Goal: Task Accomplishment & Management: Manage account settings

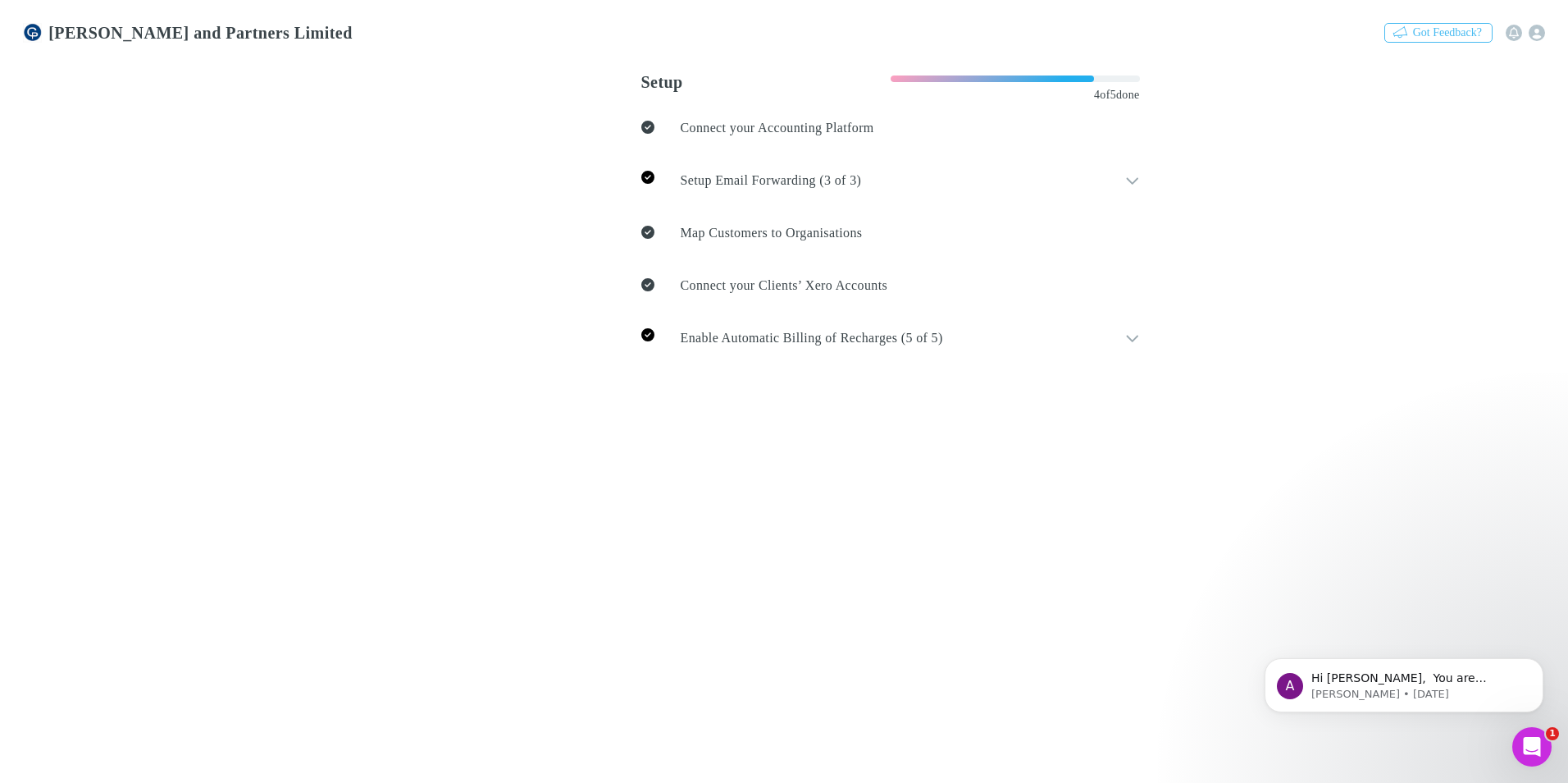
click at [532, 113] on link "Invoices" at bounding box center [568, 104] width 73 height 19
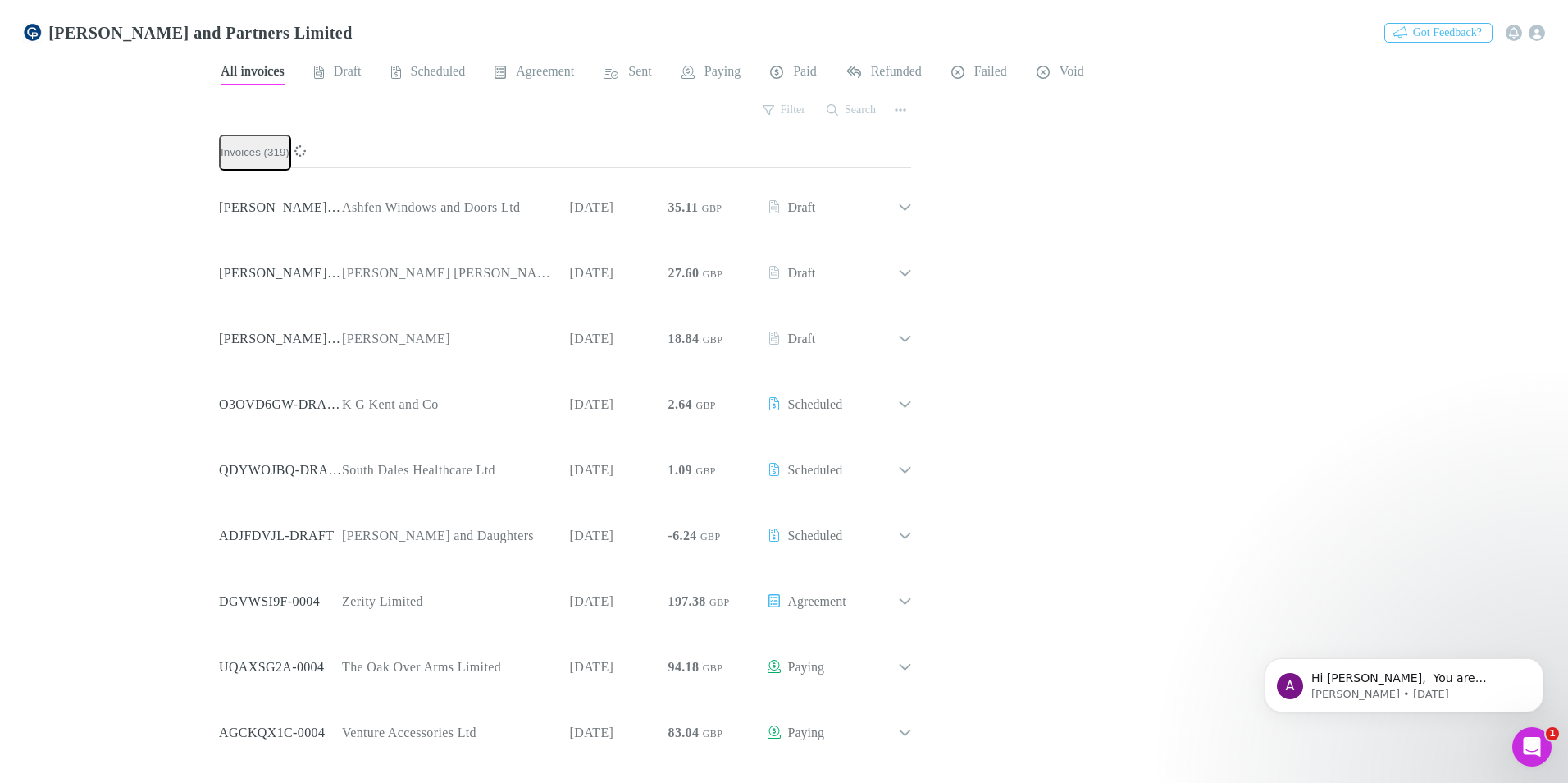
click at [603, 113] on link "Agreements" at bounding box center [649, 104] width 91 height 19
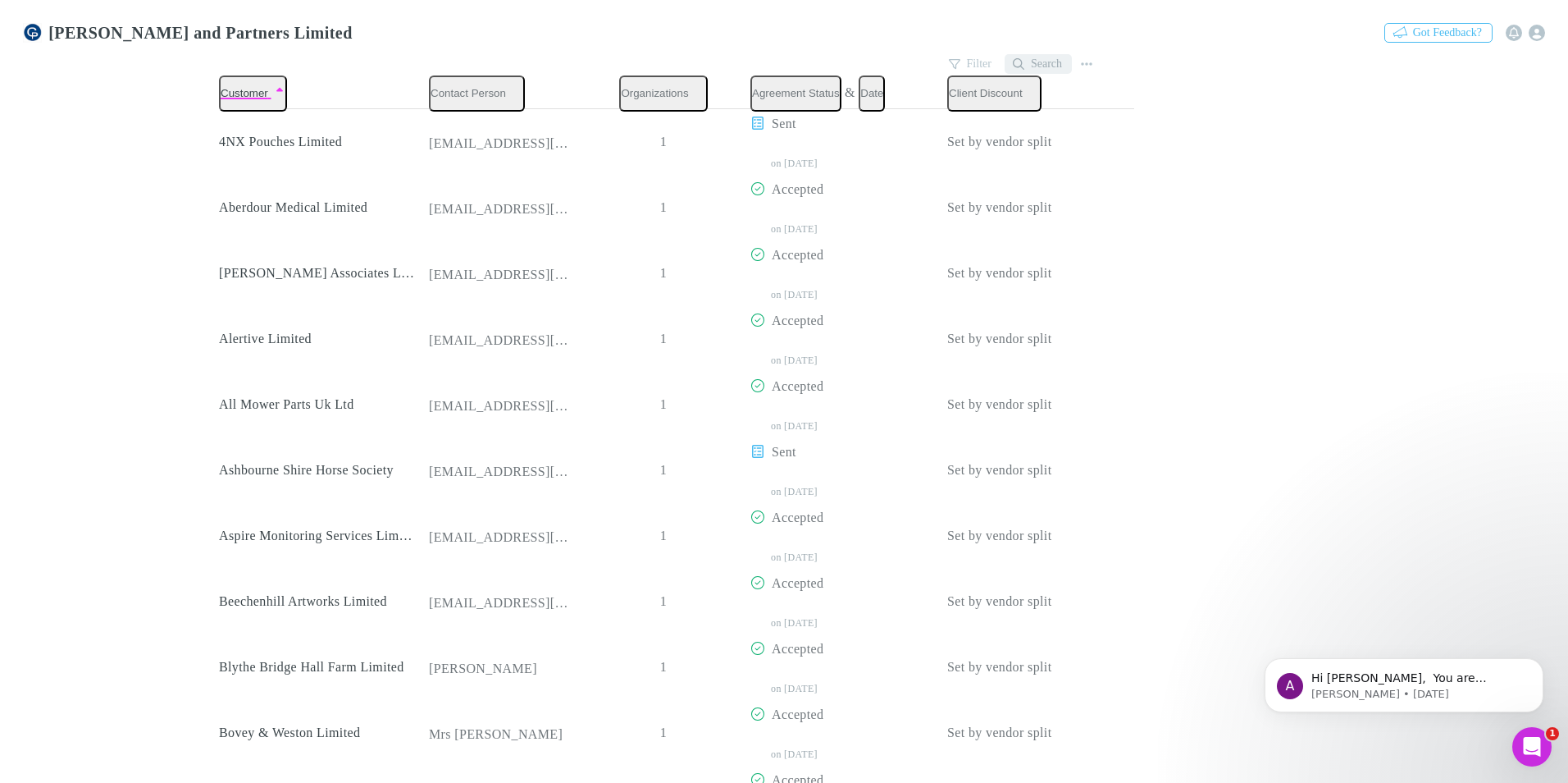
click at [1049, 57] on button "Search" at bounding box center [1038, 64] width 67 height 19
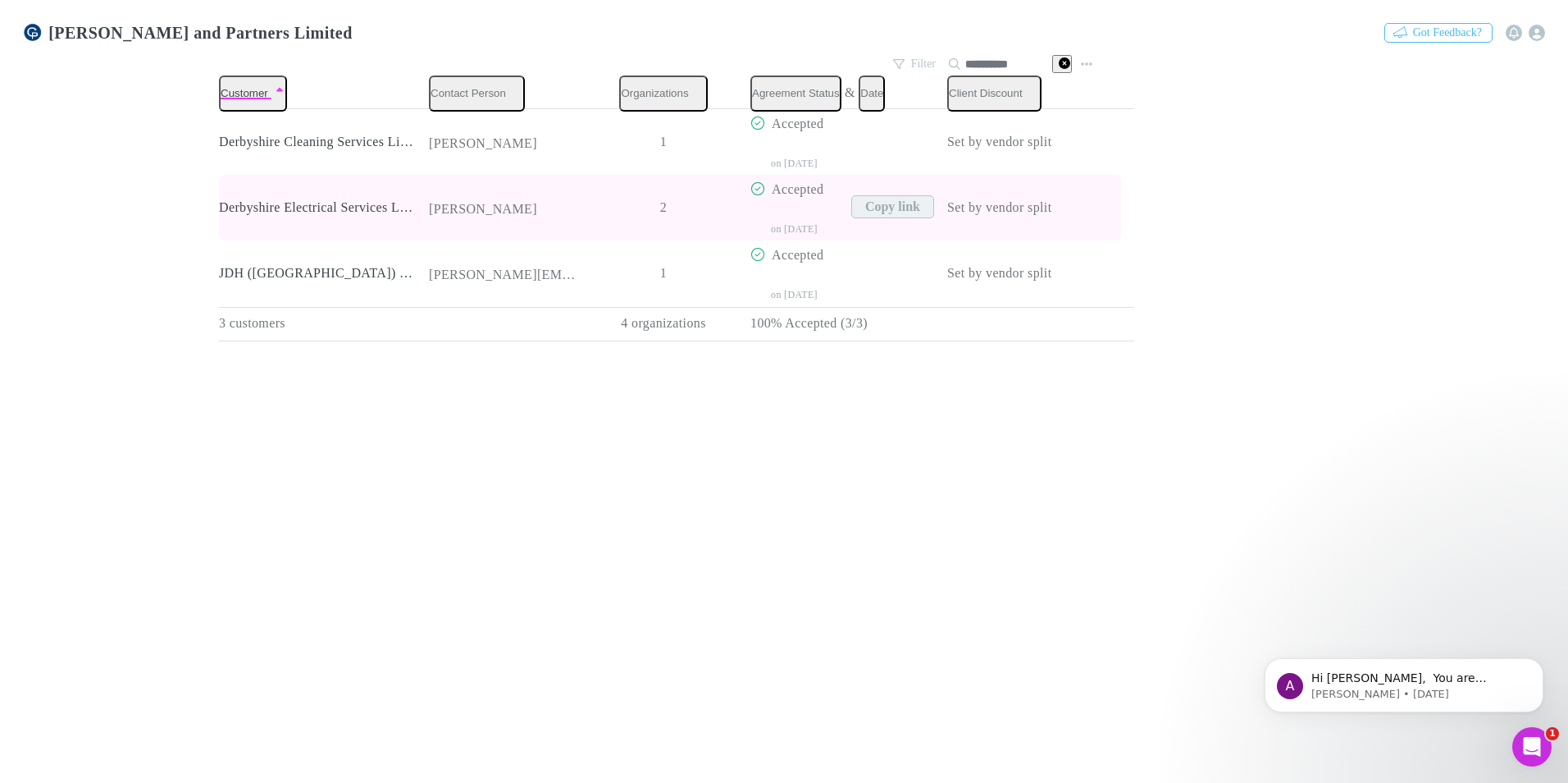
type input "**********"
click at [851, 203] on button "Copy link" at bounding box center [892, 207] width 82 height 23
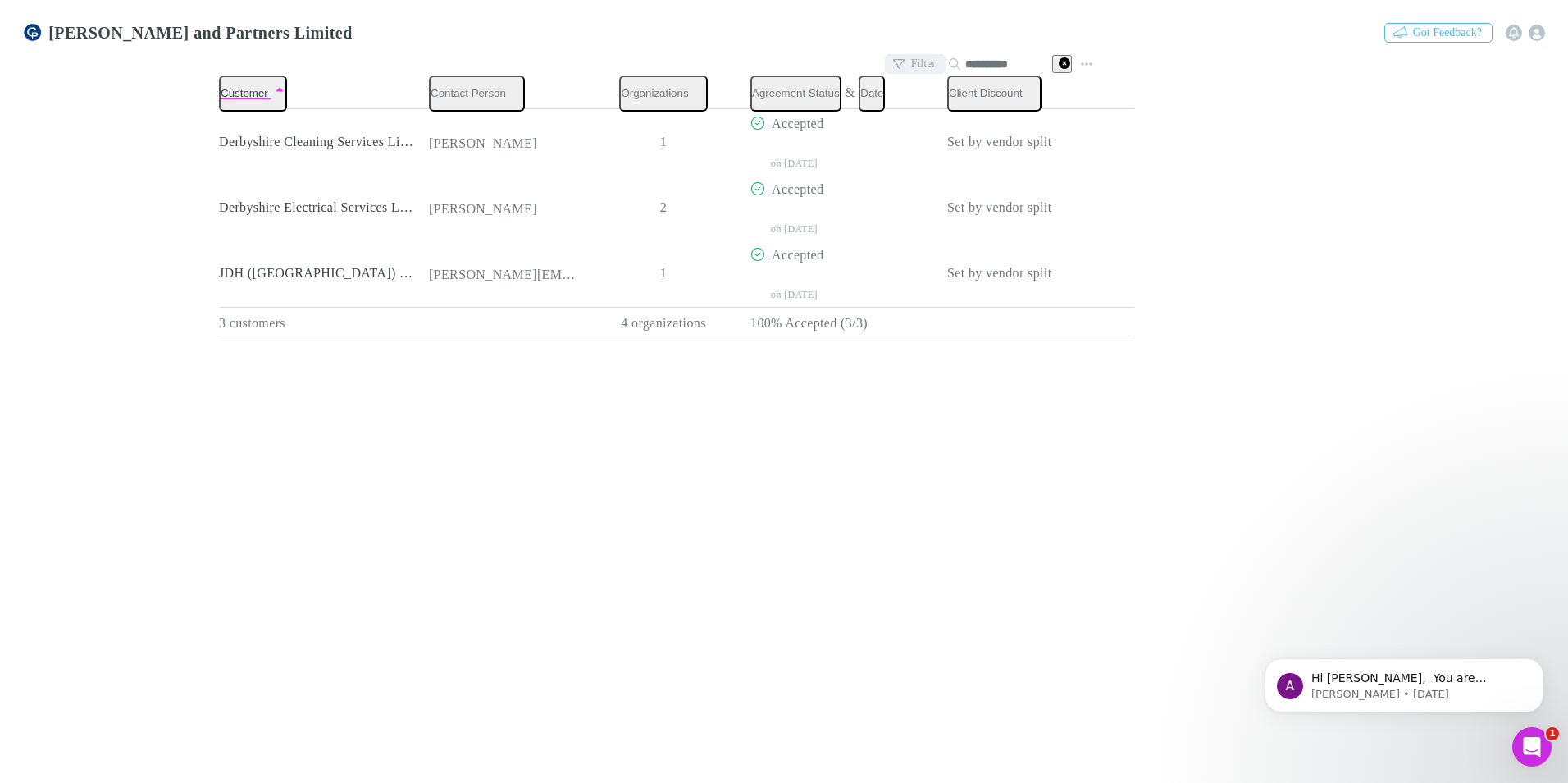
drag, startPoint x: 908, startPoint y: 48, endPoint x: 898, endPoint y: 48, distance: 10.0
click at [899, 53] on div "**********" at bounding box center [979, 64] width 190 height 23
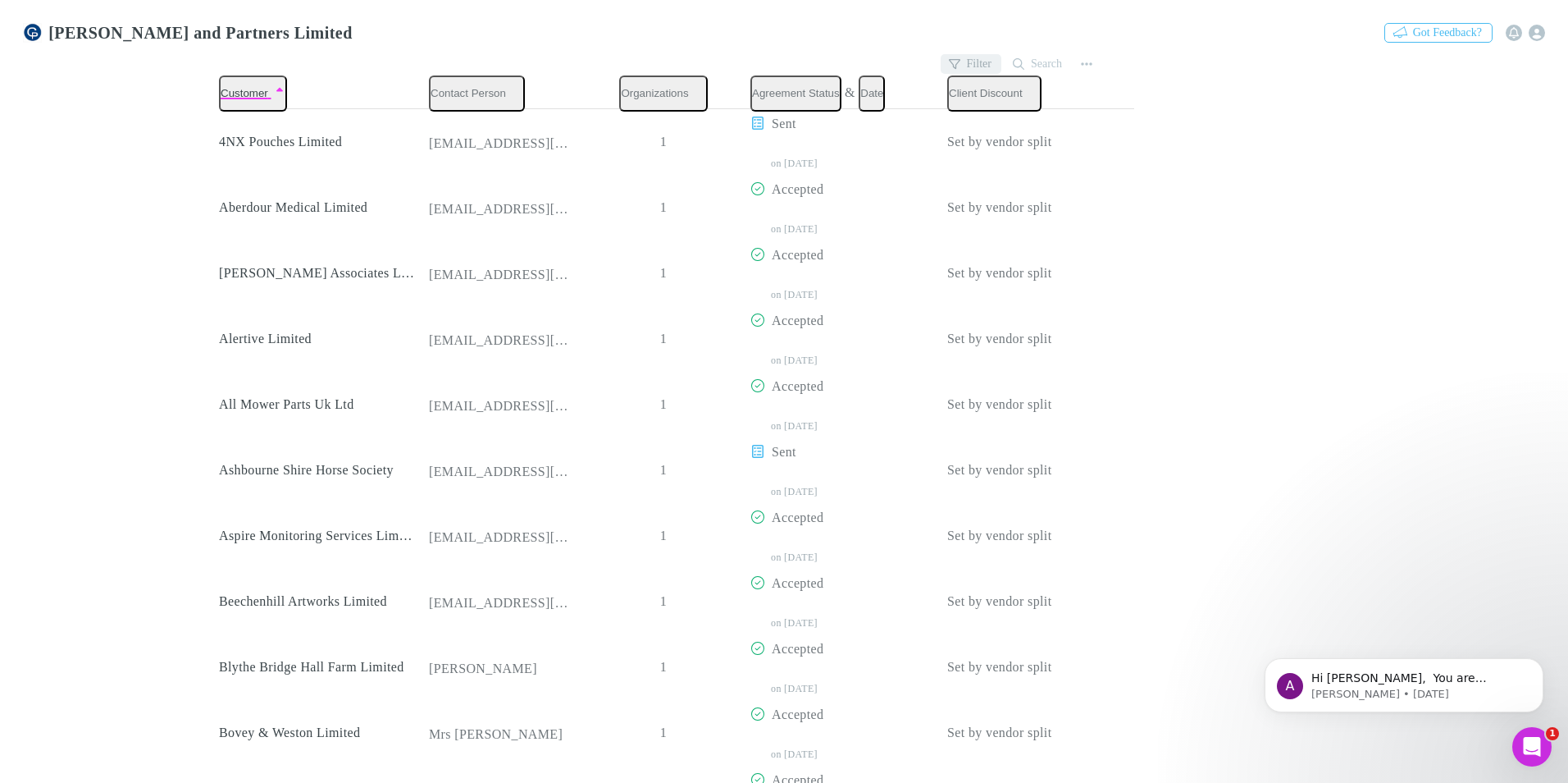
click at [971, 62] on button "Filter" at bounding box center [970, 64] width 60 height 19
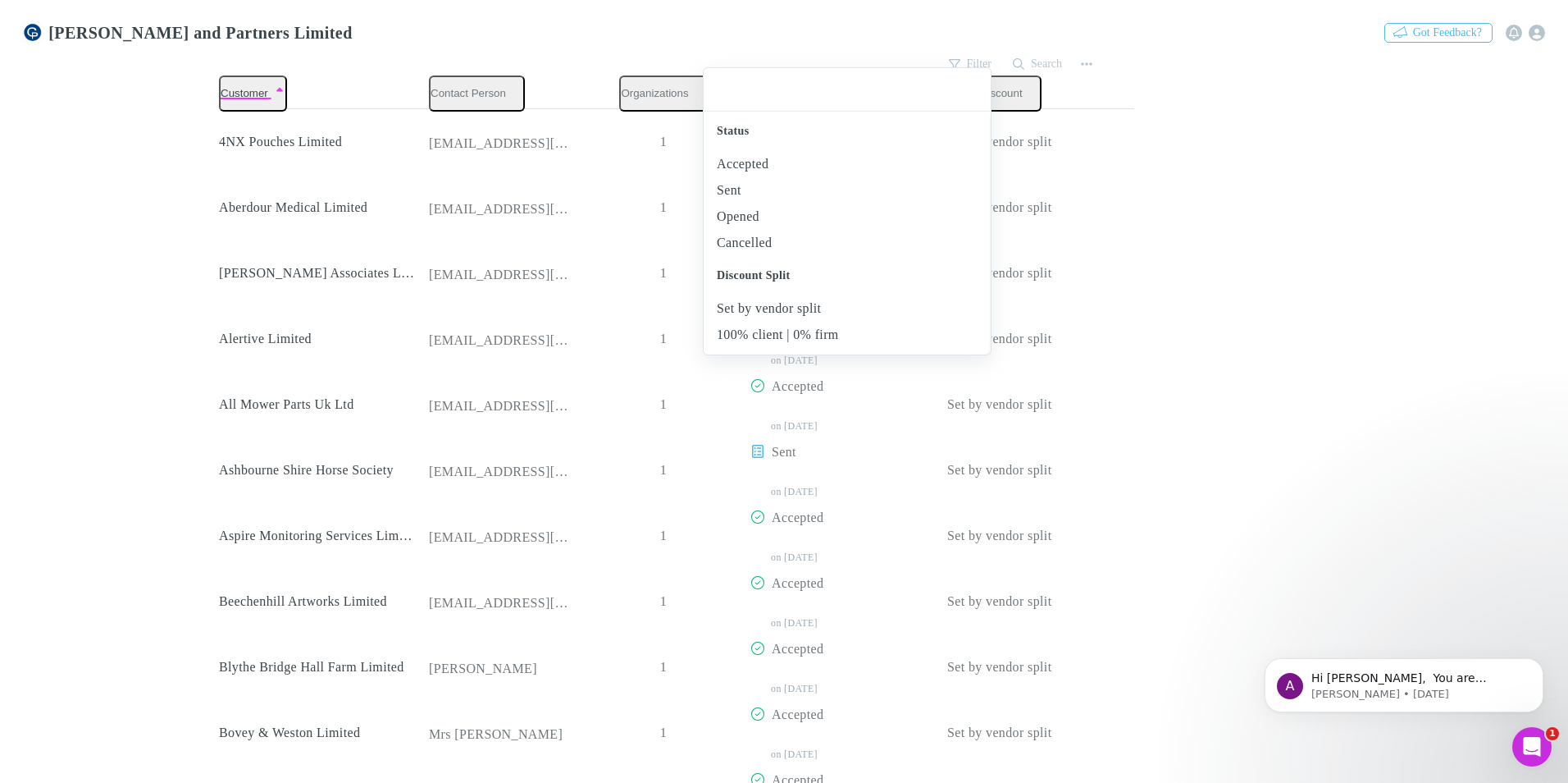
click at [1020, 56] on div at bounding box center [784, 391] width 1568 height 783
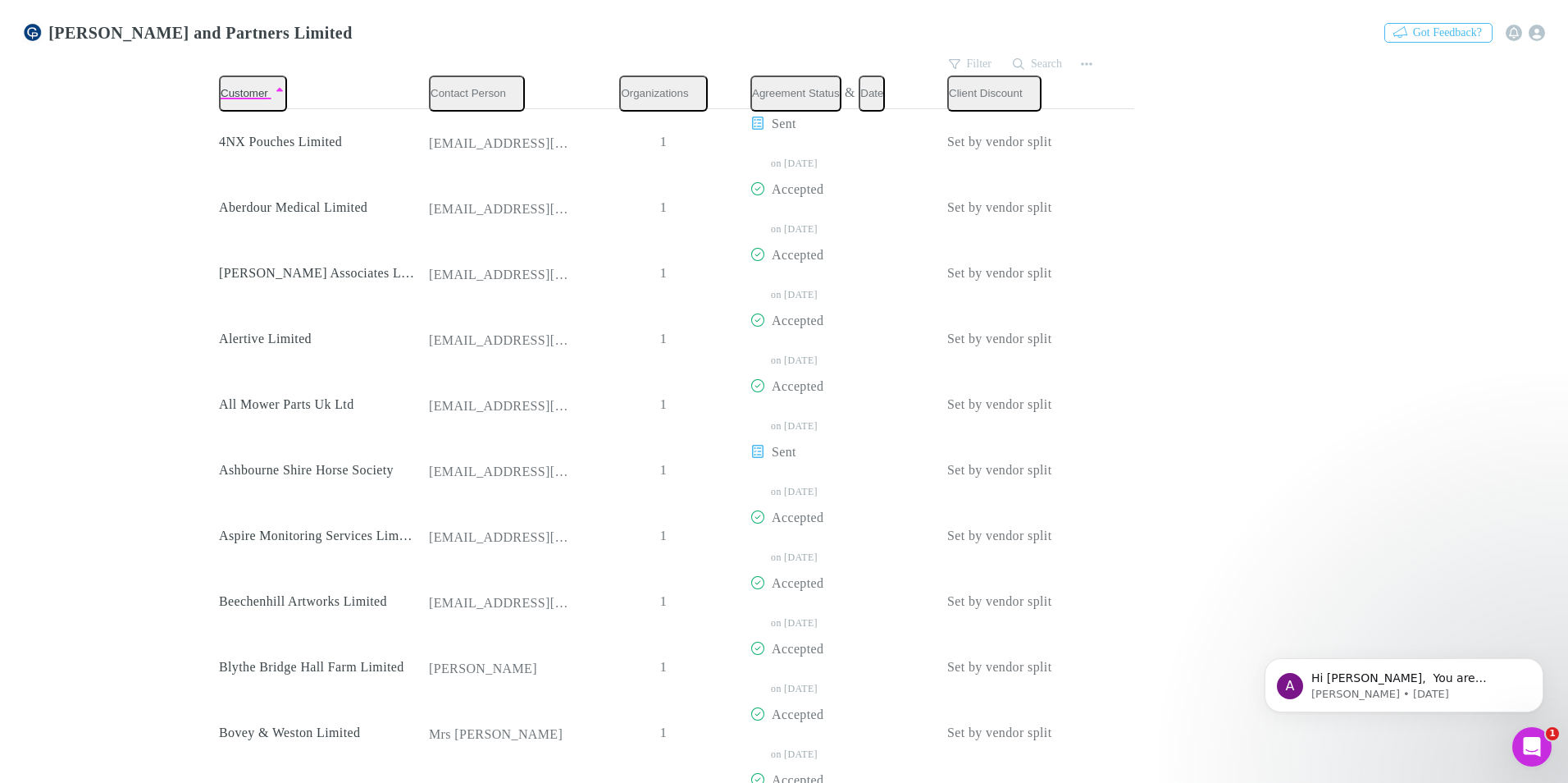
click at [1032, 60] on button "Search" at bounding box center [1038, 64] width 67 height 19
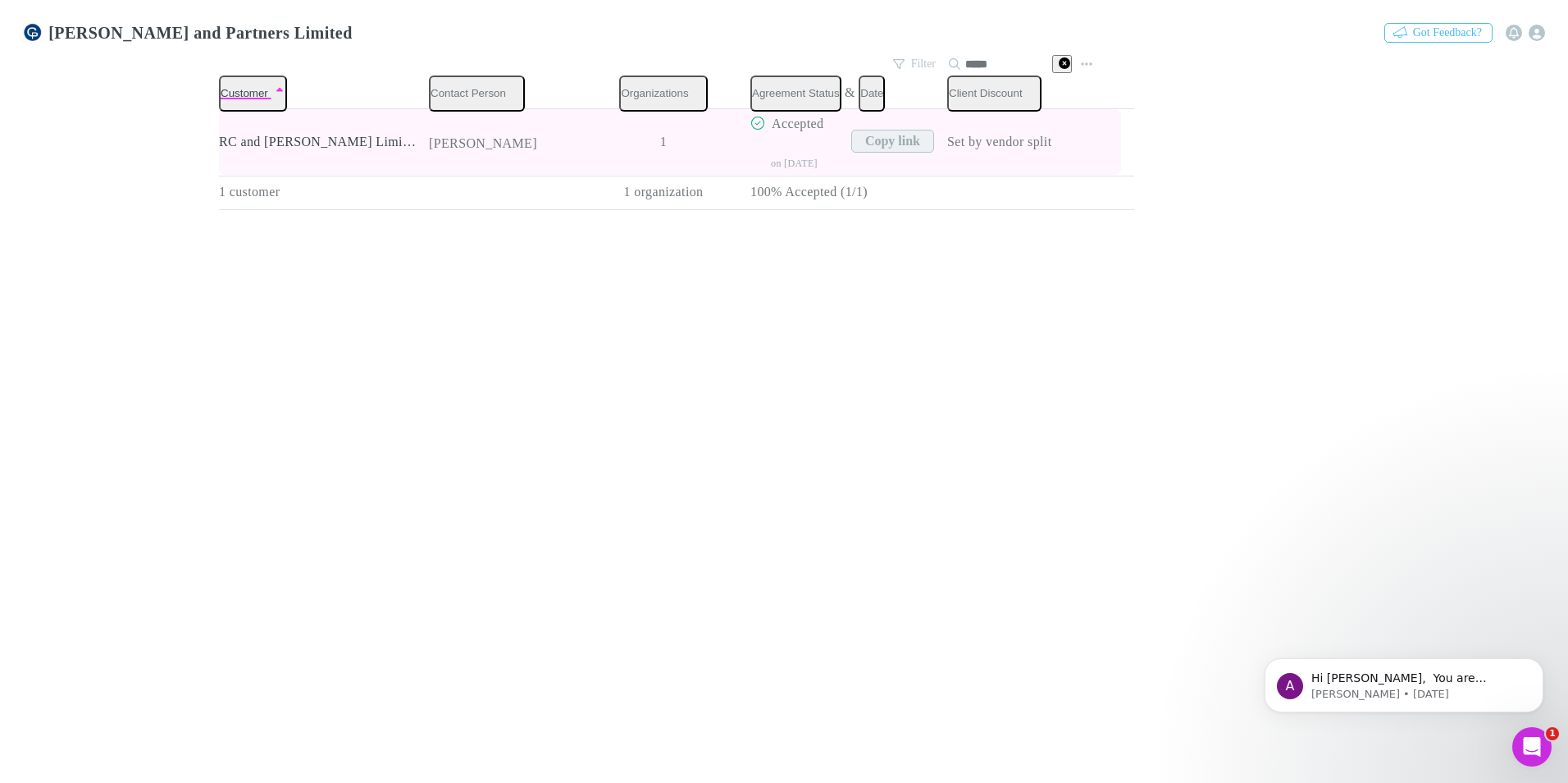
type input "*****"
click at [859, 135] on button "Copy link" at bounding box center [892, 141] width 82 height 23
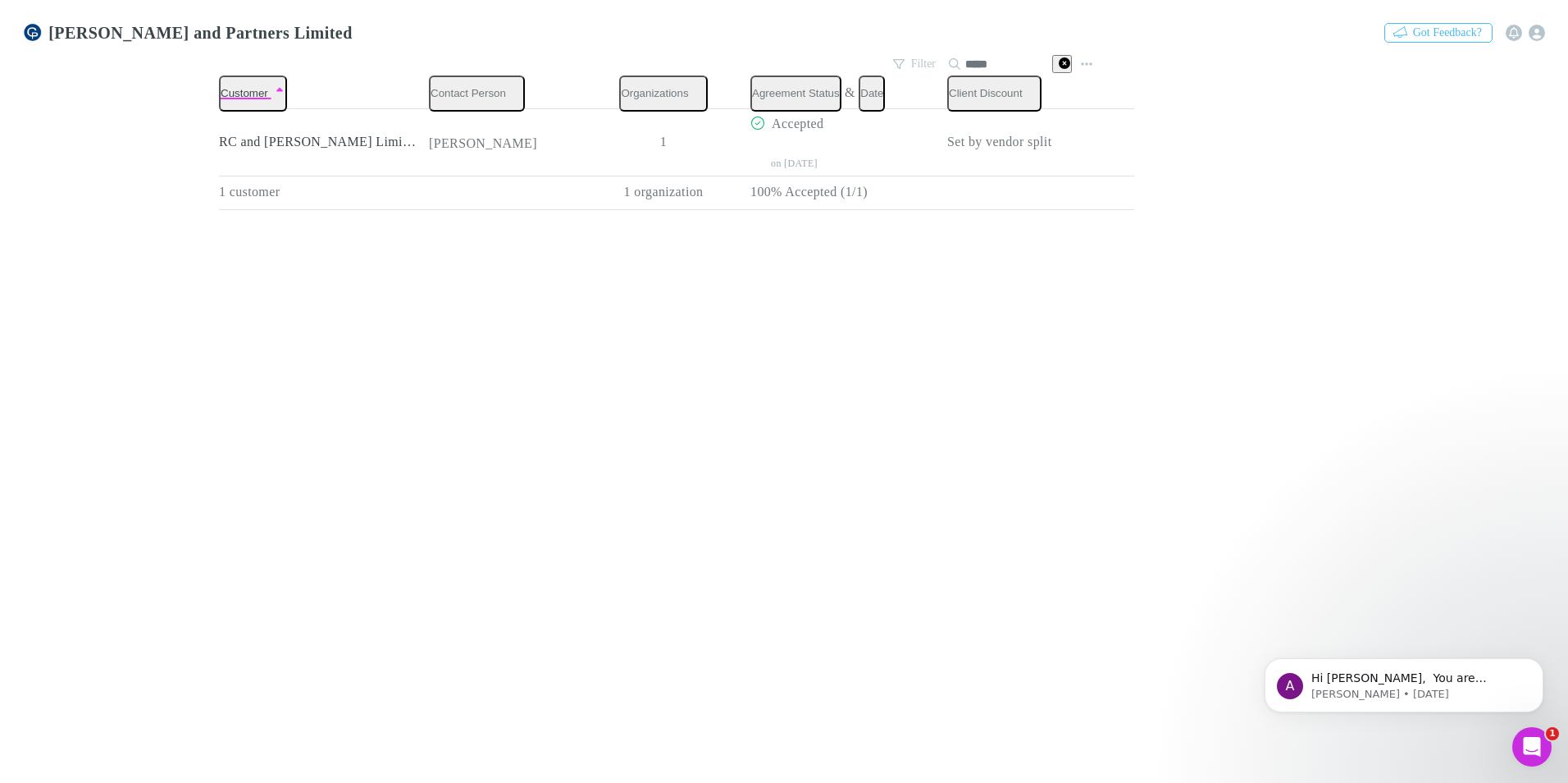
click at [74, 105] on link "Setup" at bounding box center [62, 104] width 60 height 19
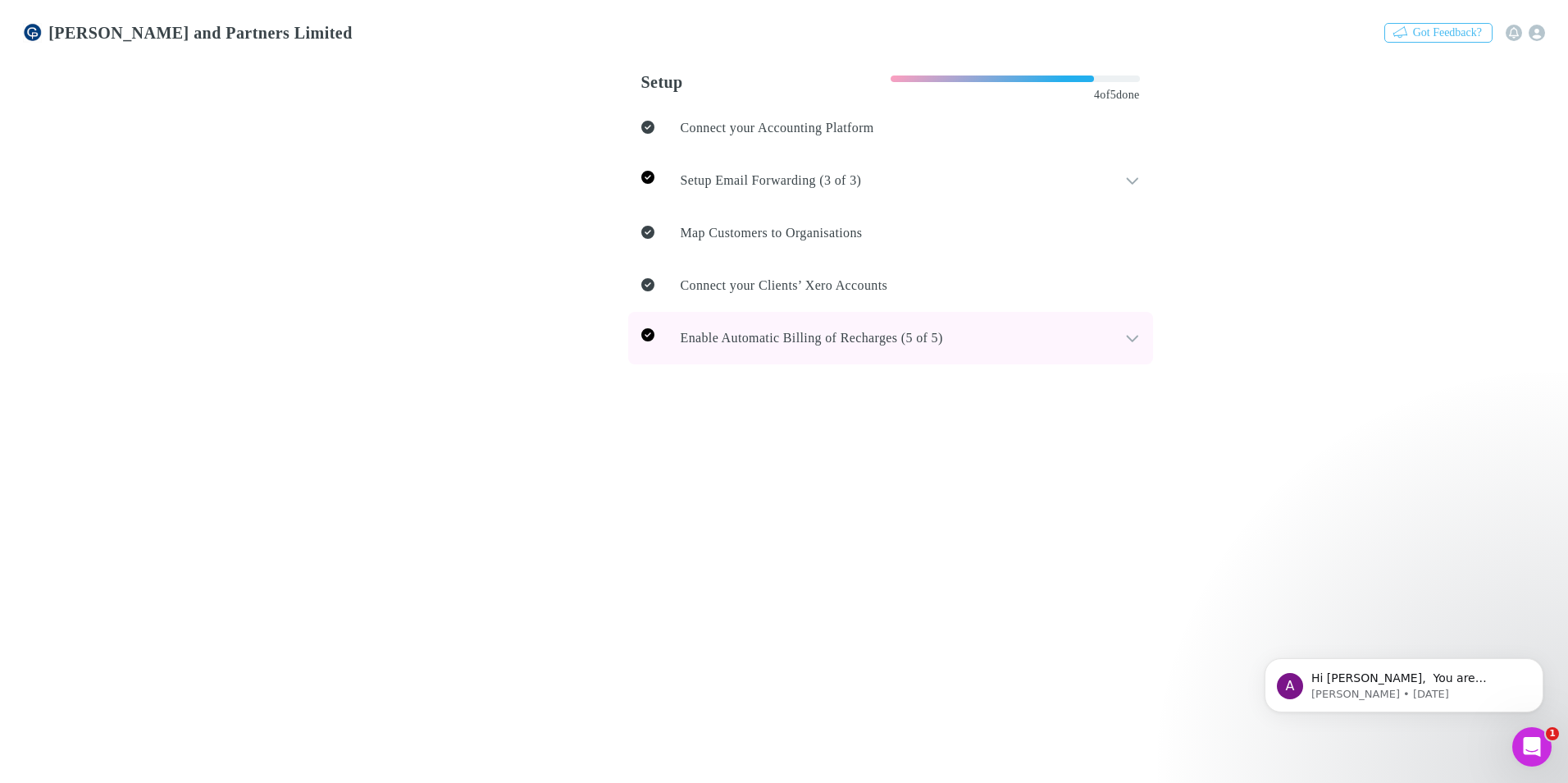
click at [1125, 330] on icon at bounding box center [1132, 338] width 15 height 17
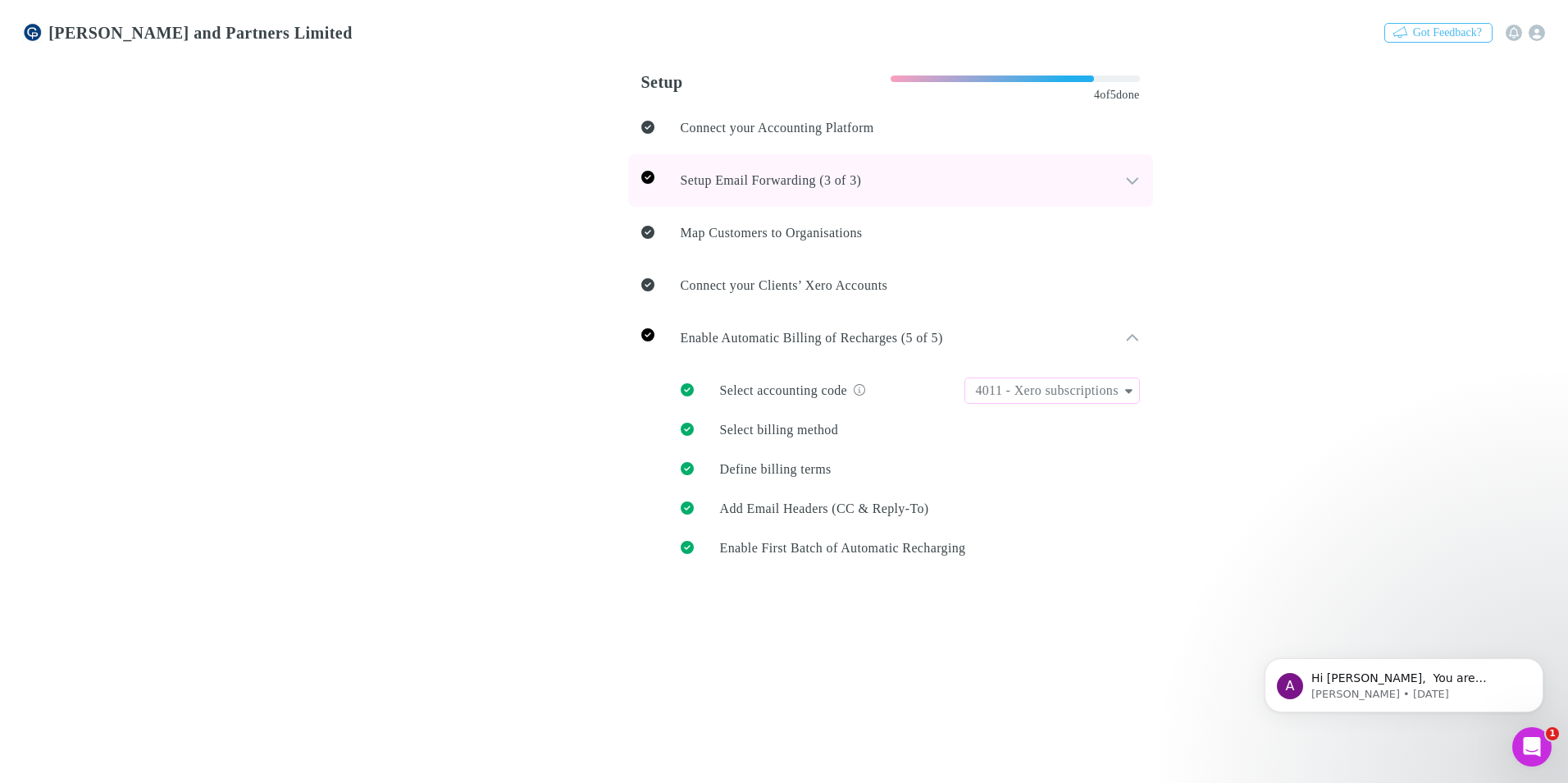
click at [1056, 186] on div "Setup Email Forwarding (3 of 3)" at bounding box center [890, 181] width 525 height 53
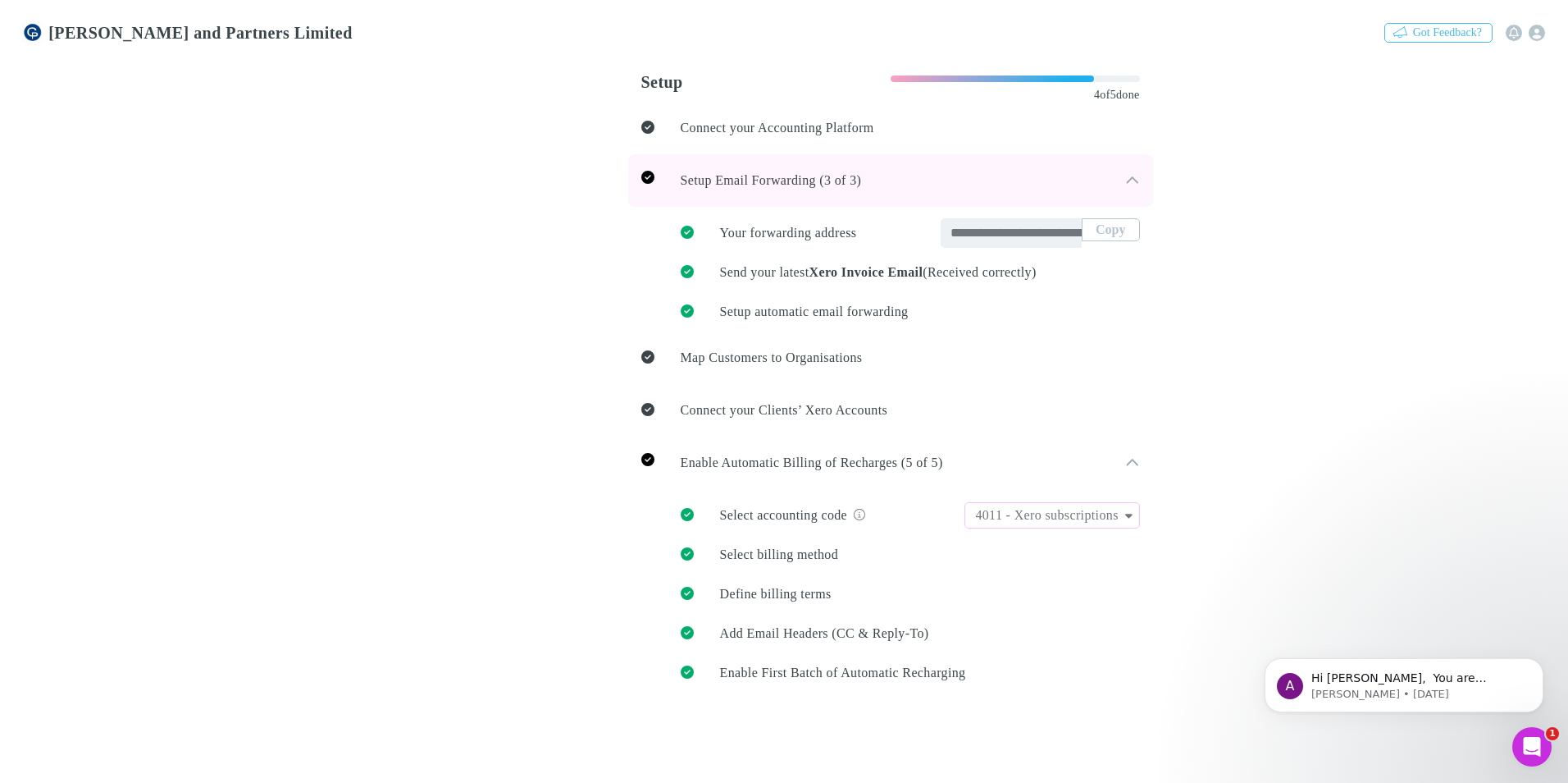
click at [1126, 176] on icon at bounding box center [1132, 179] width 11 height 6
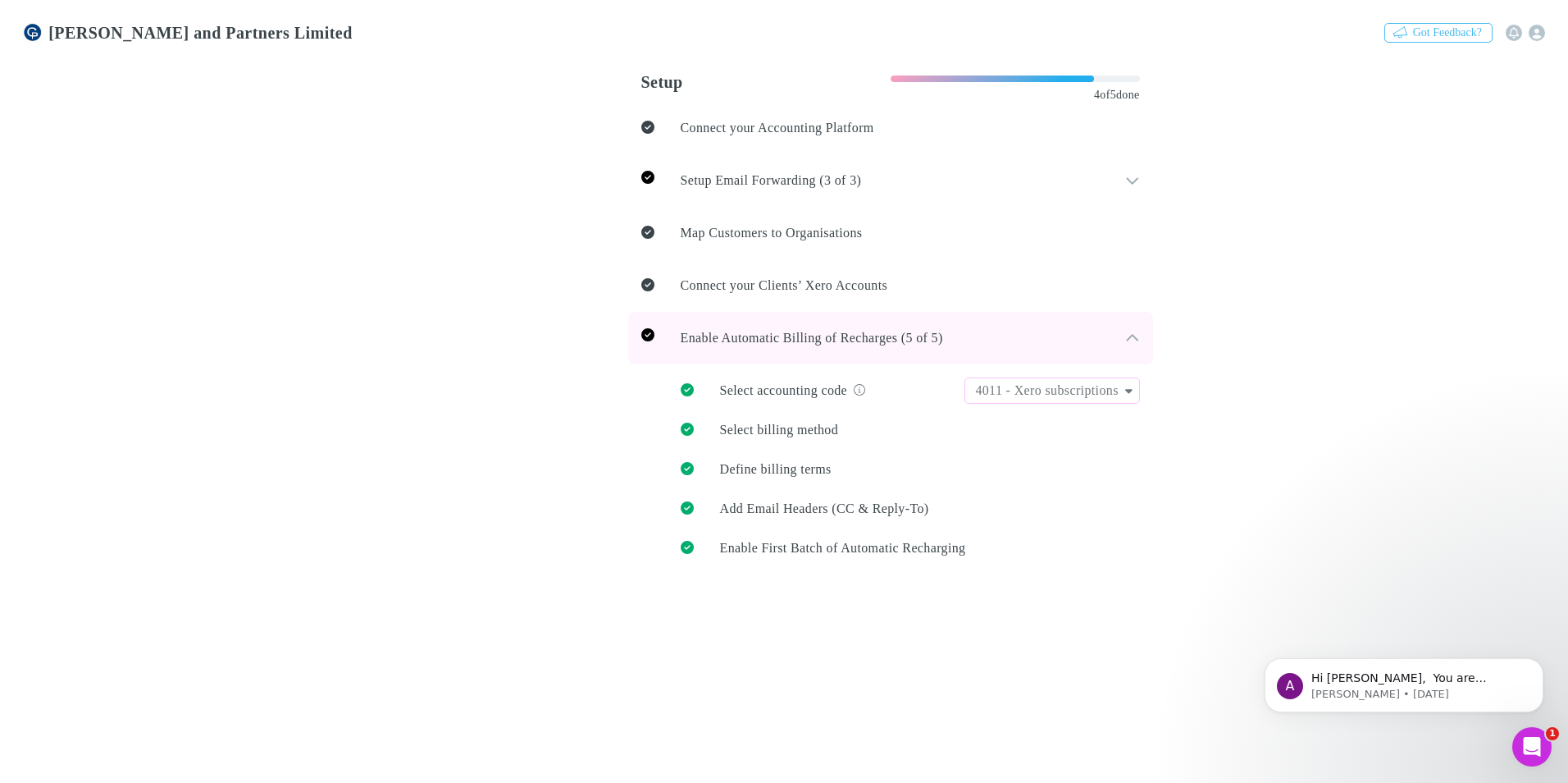
click at [1125, 331] on icon at bounding box center [1132, 338] width 15 height 17
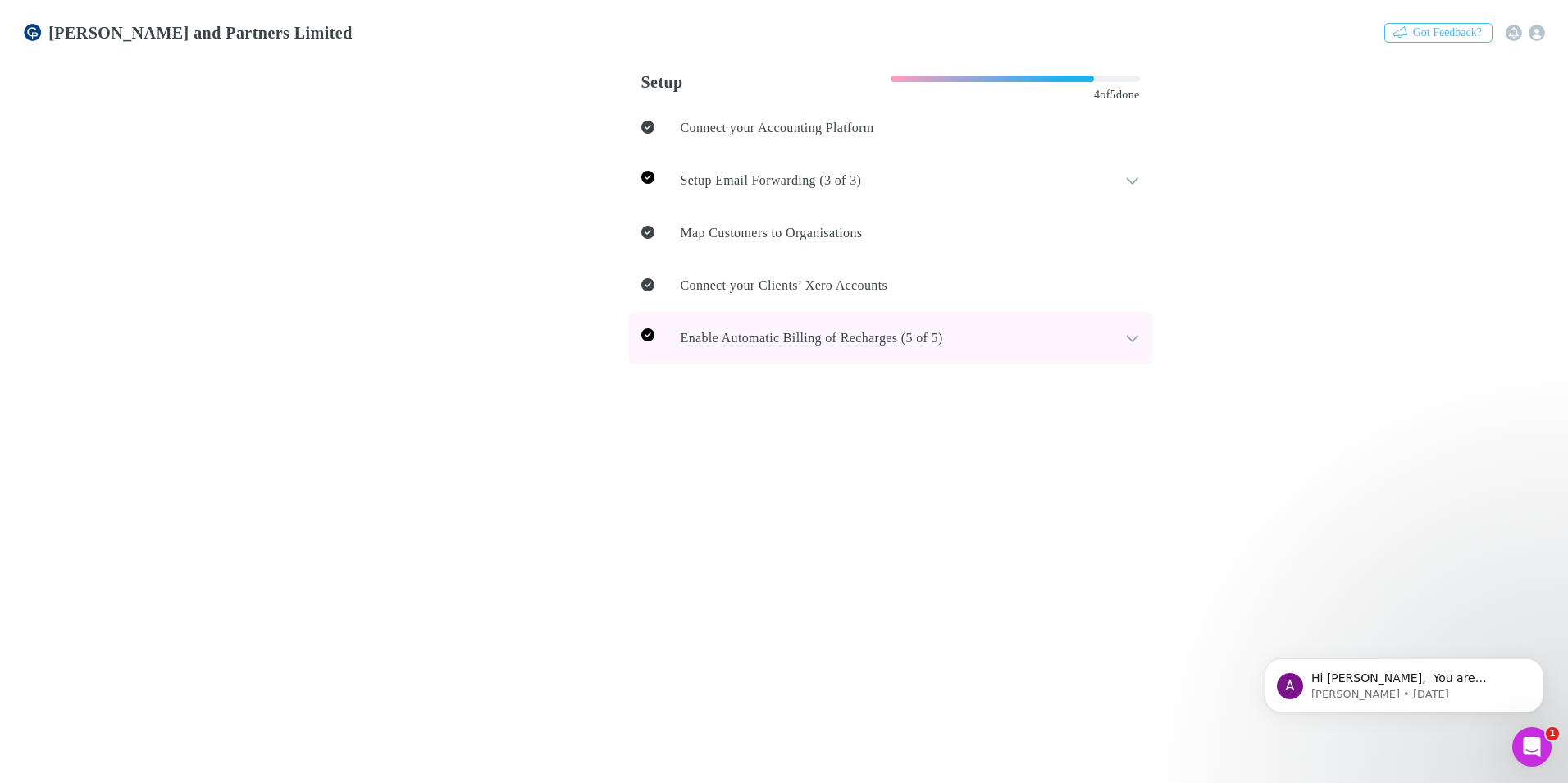
click at [1125, 338] on icon at bounding box center [1132, 338] width 15 height 17
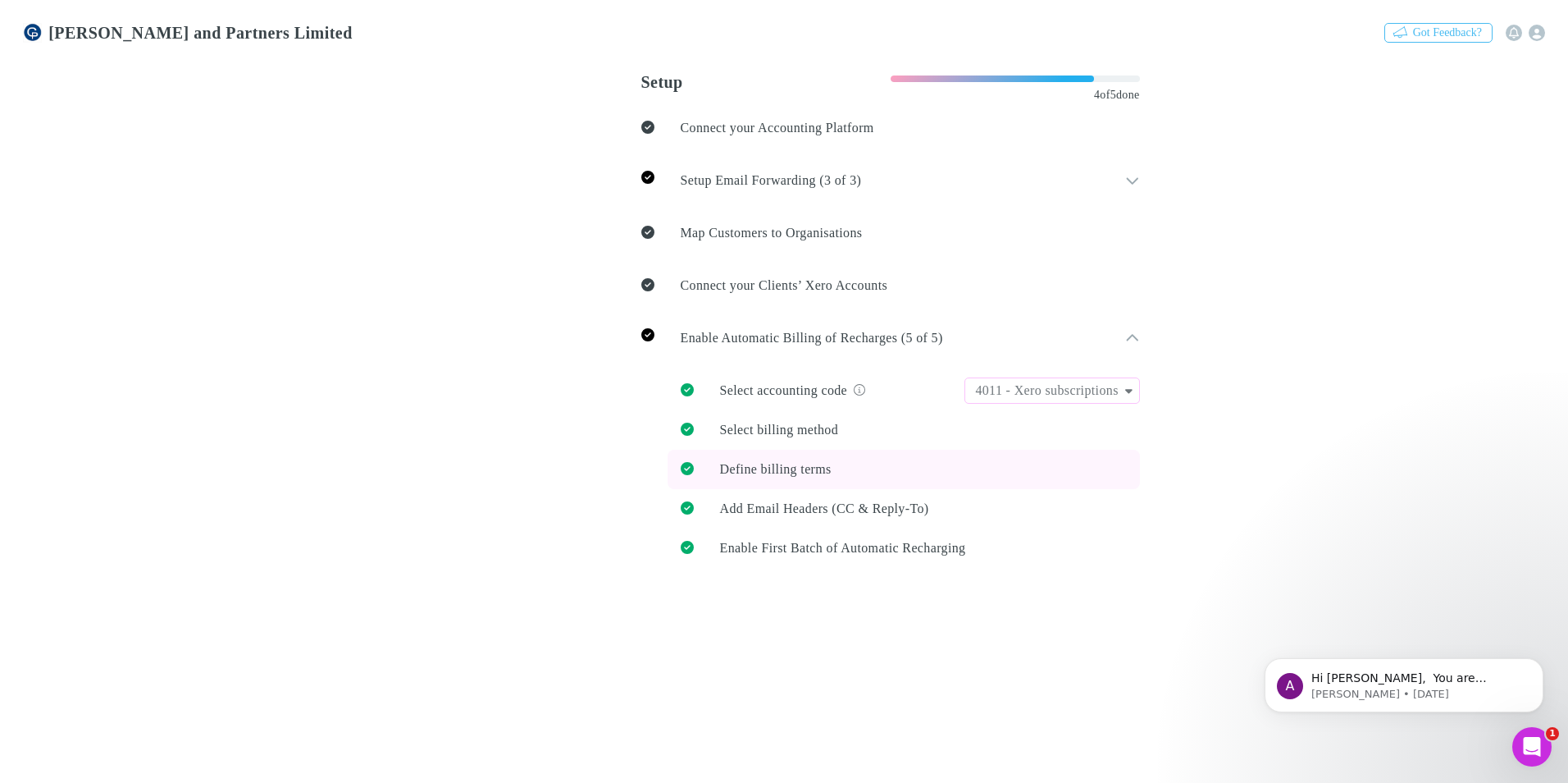
click at [741, 472] on span "Define billing terms" at bounding box center [775, 469] width 111 height 14
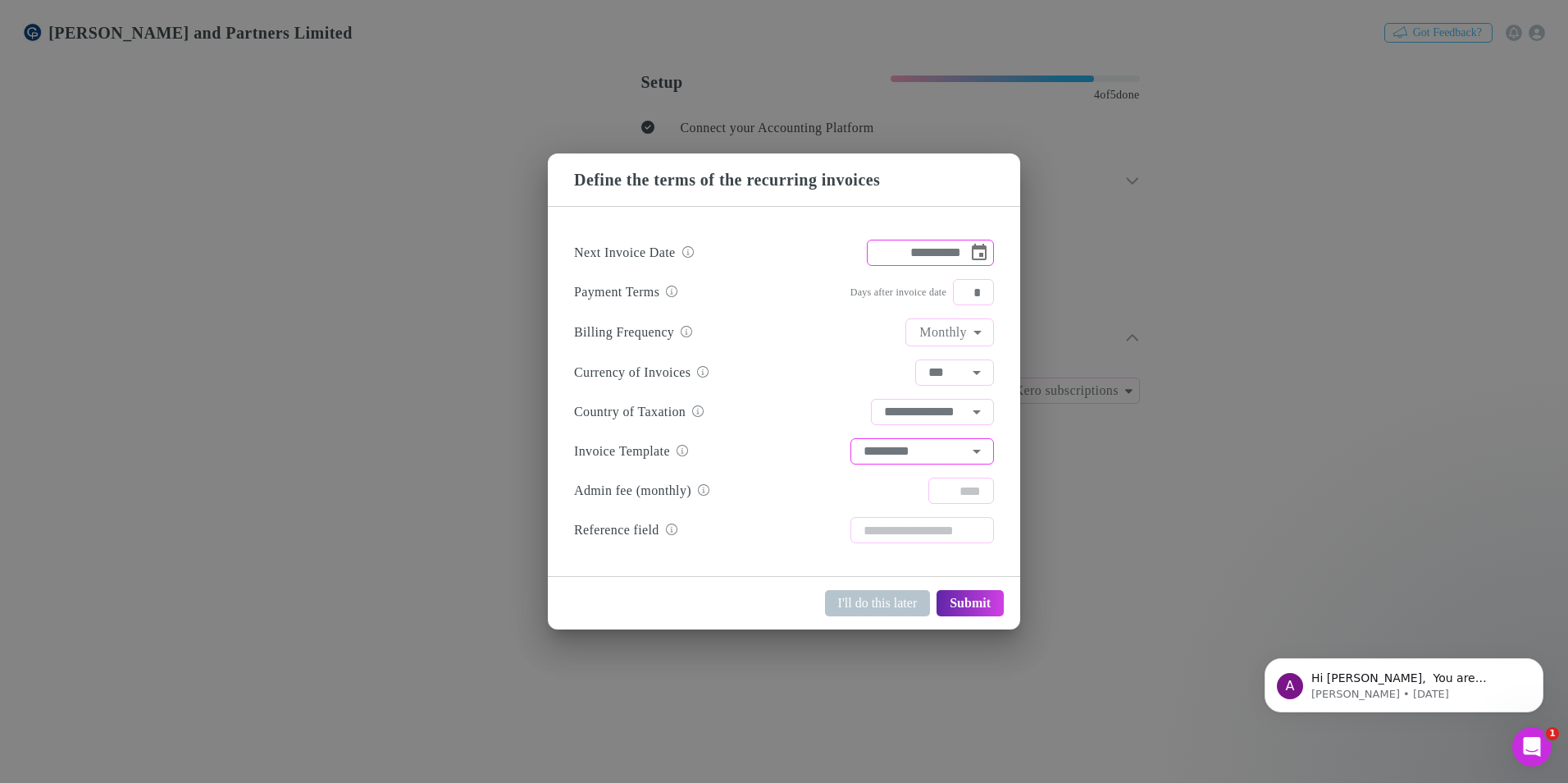
click at [971, 452] on icon "Open" at bounding box center [976, 451] width 19 height 19
click at [966, 166] on div "Define the terms of the recurring invoices" at bounding box center [784, 180] width 472 height 53
click at [975, 453] on icon "Open" at bounding box center [976, 451] width 19 height 19
click at [211, 210] on div "**********" at bounding box center [784, 391] width 1568 height 783
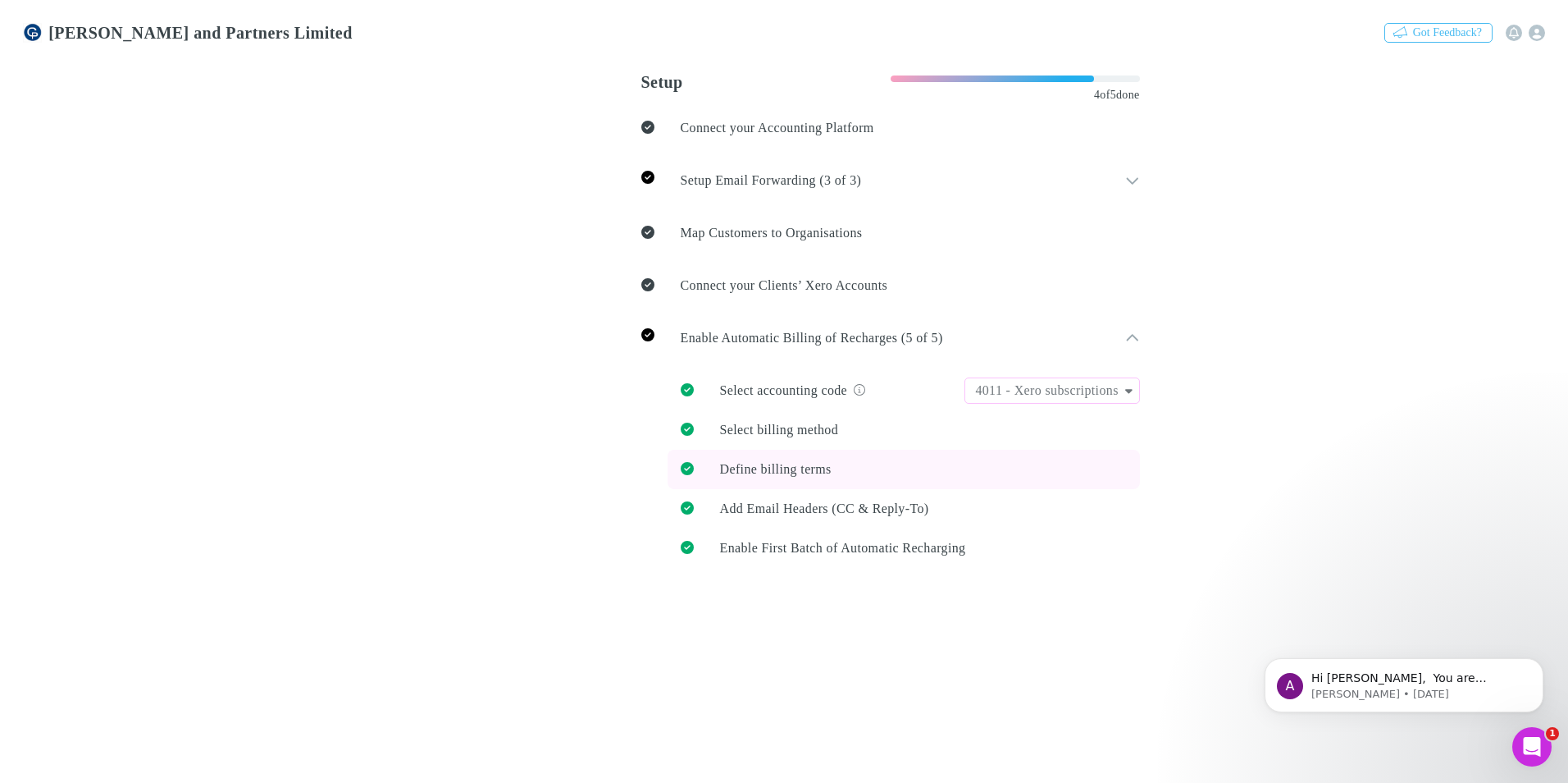
click at [720, 470] on span "Define billing terms" at bounding box center [775, 469] width 111 height 14
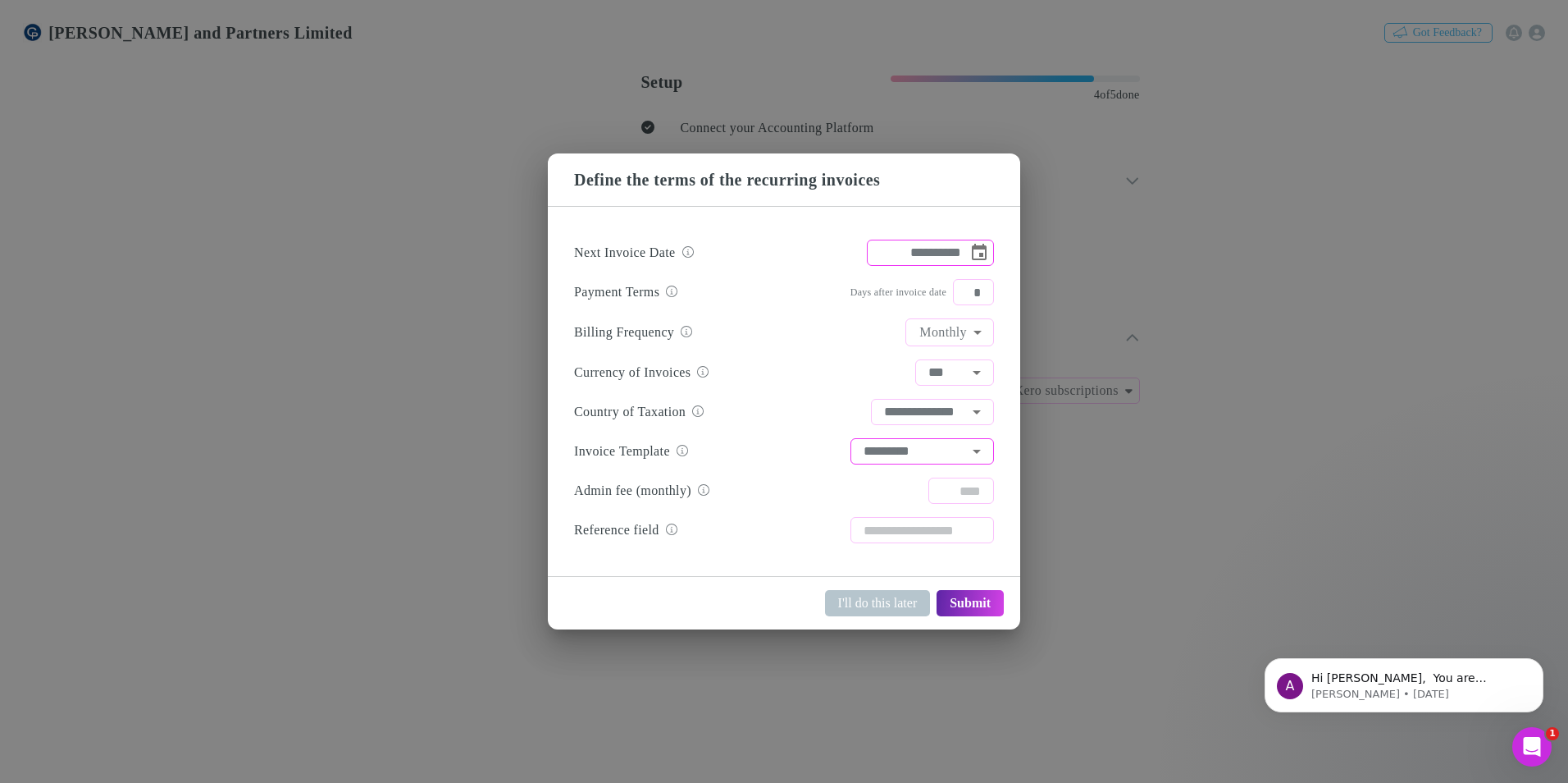
click at [979, 457] on icon "Open" at bounding box center [976, 451] width 19 height 19
click at [798, 414] on div "**********" at bounding box center [784, 411] width 420 height 39
click at [441, 576] on div "**********" at bounding box center [784, 391] width 1568 height 783
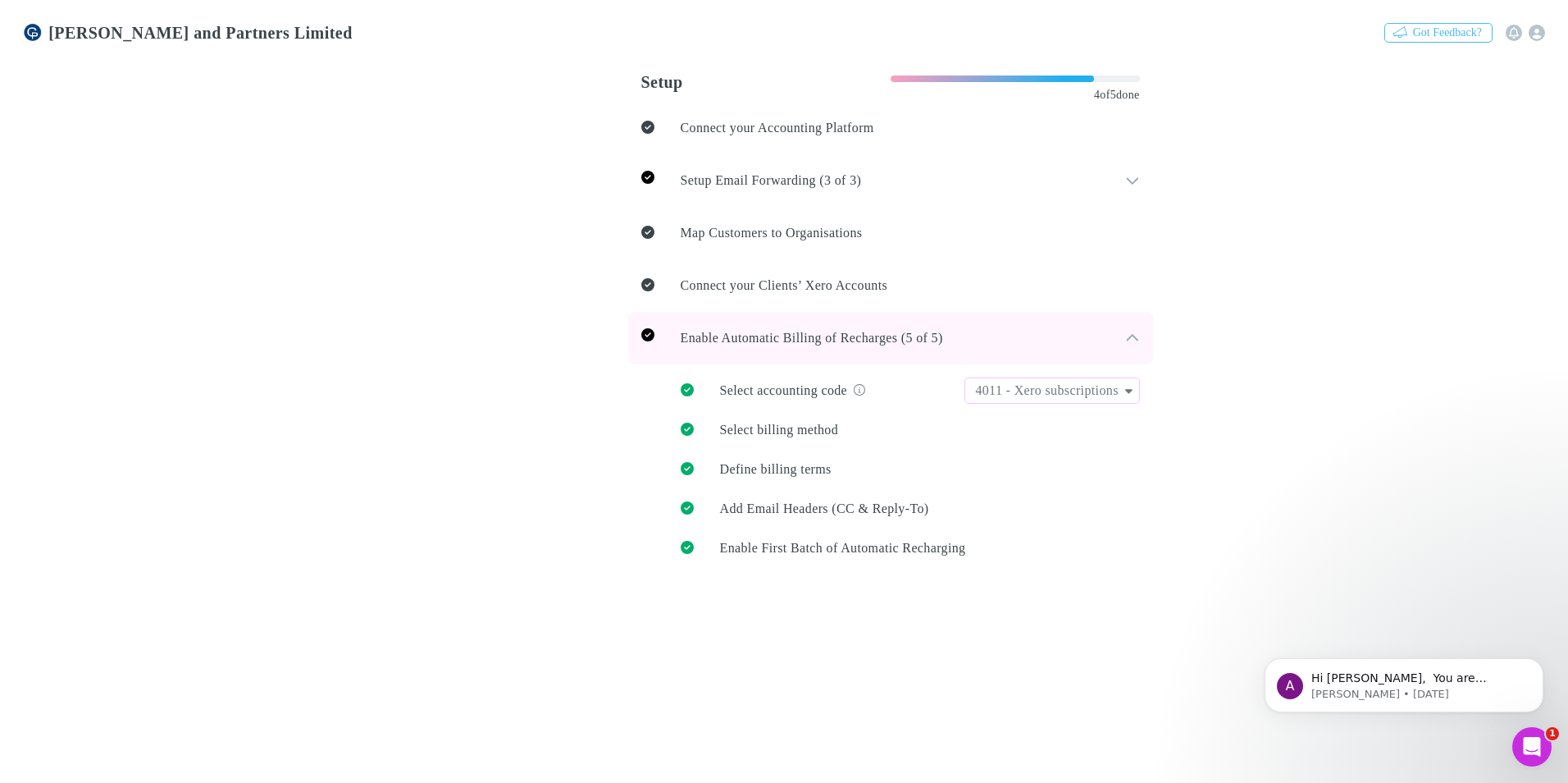
click at [1125, 337] on icon at bounding box center [1132, 338] width 15 height 17
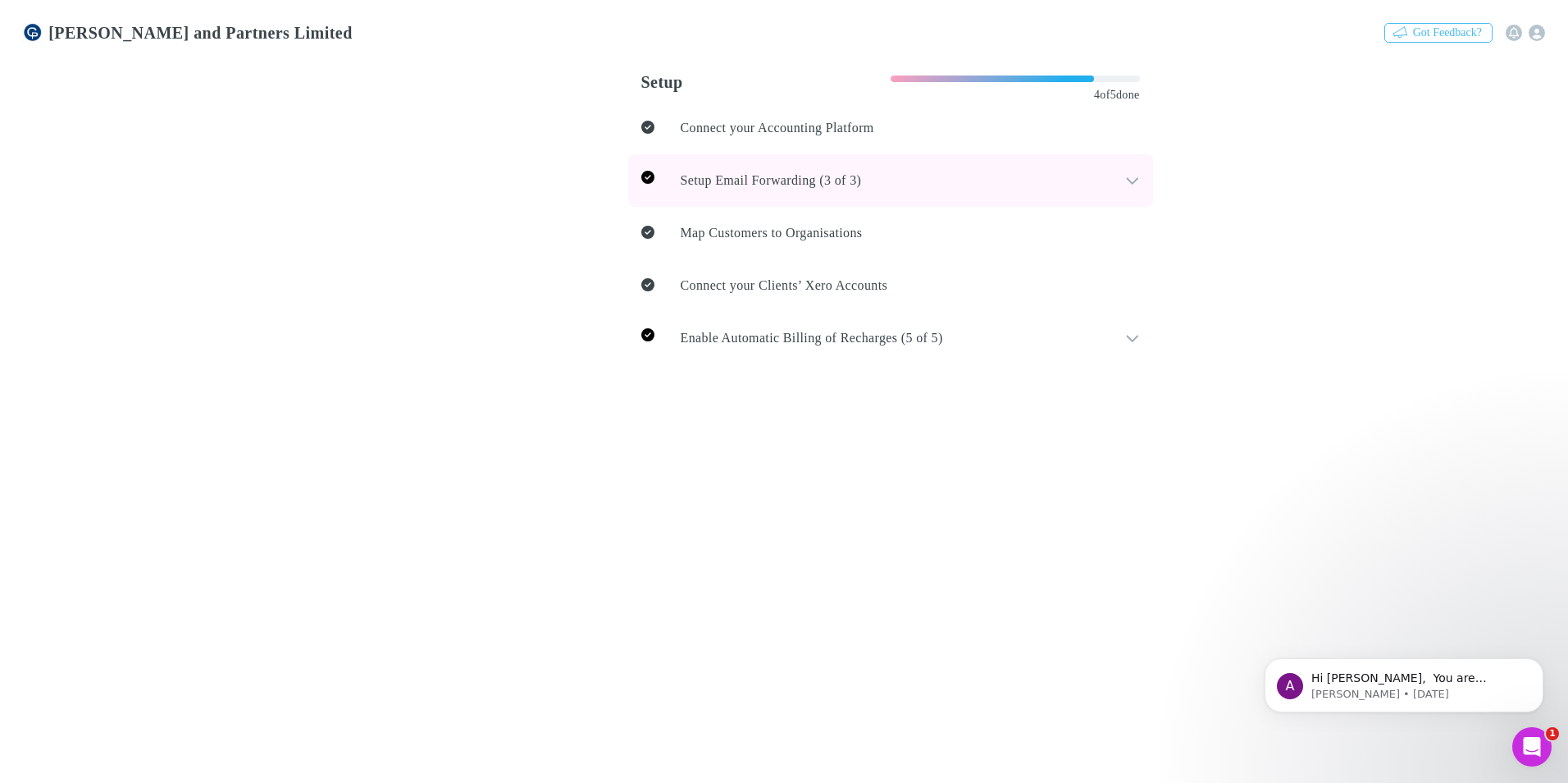
click at [1125, 178] on icon at bounding box center [1132, 180] width 15 height 17
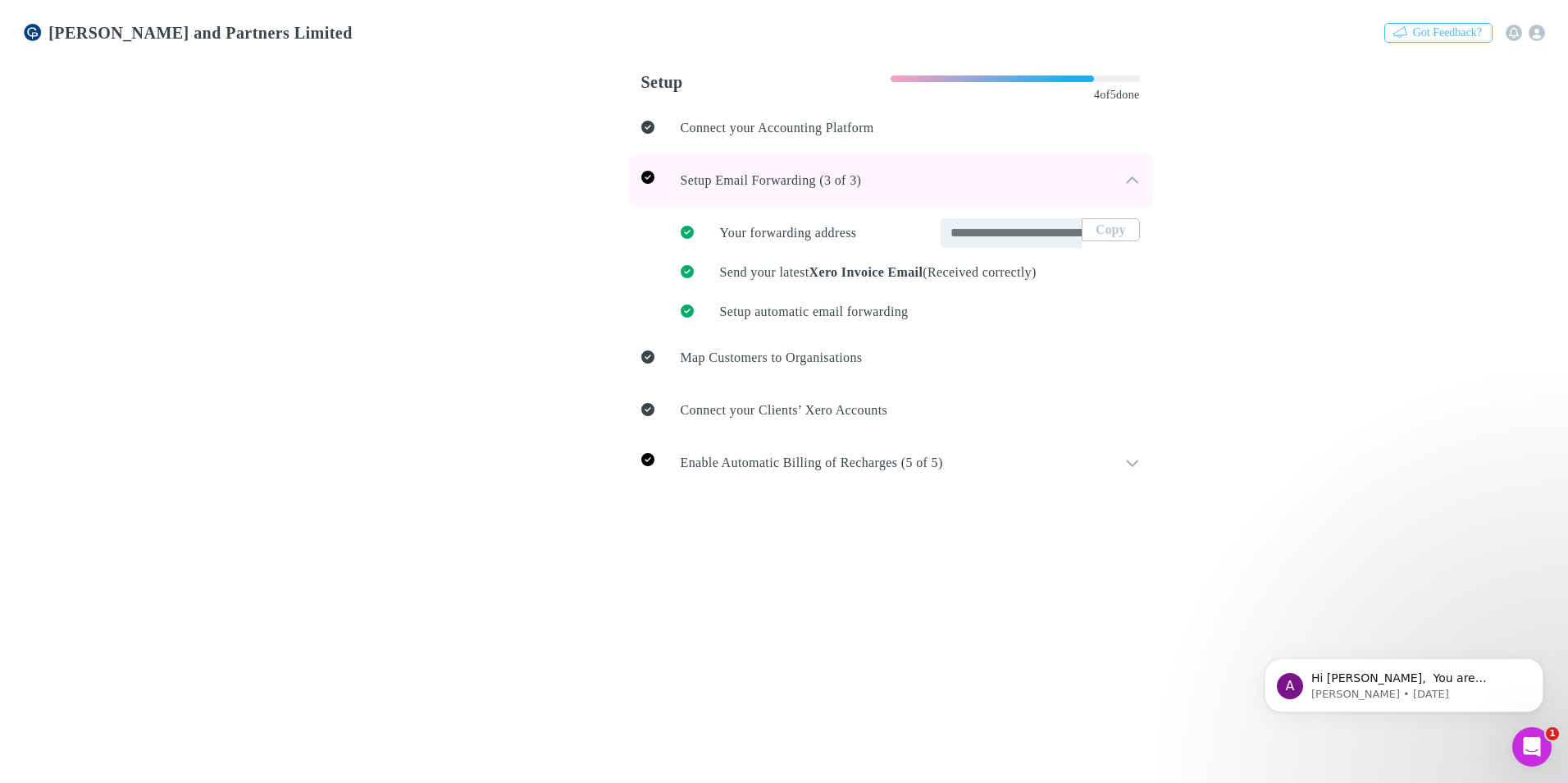
click at [1126, 176] on icon at bounding box center [1132, 179] width 11 height 6
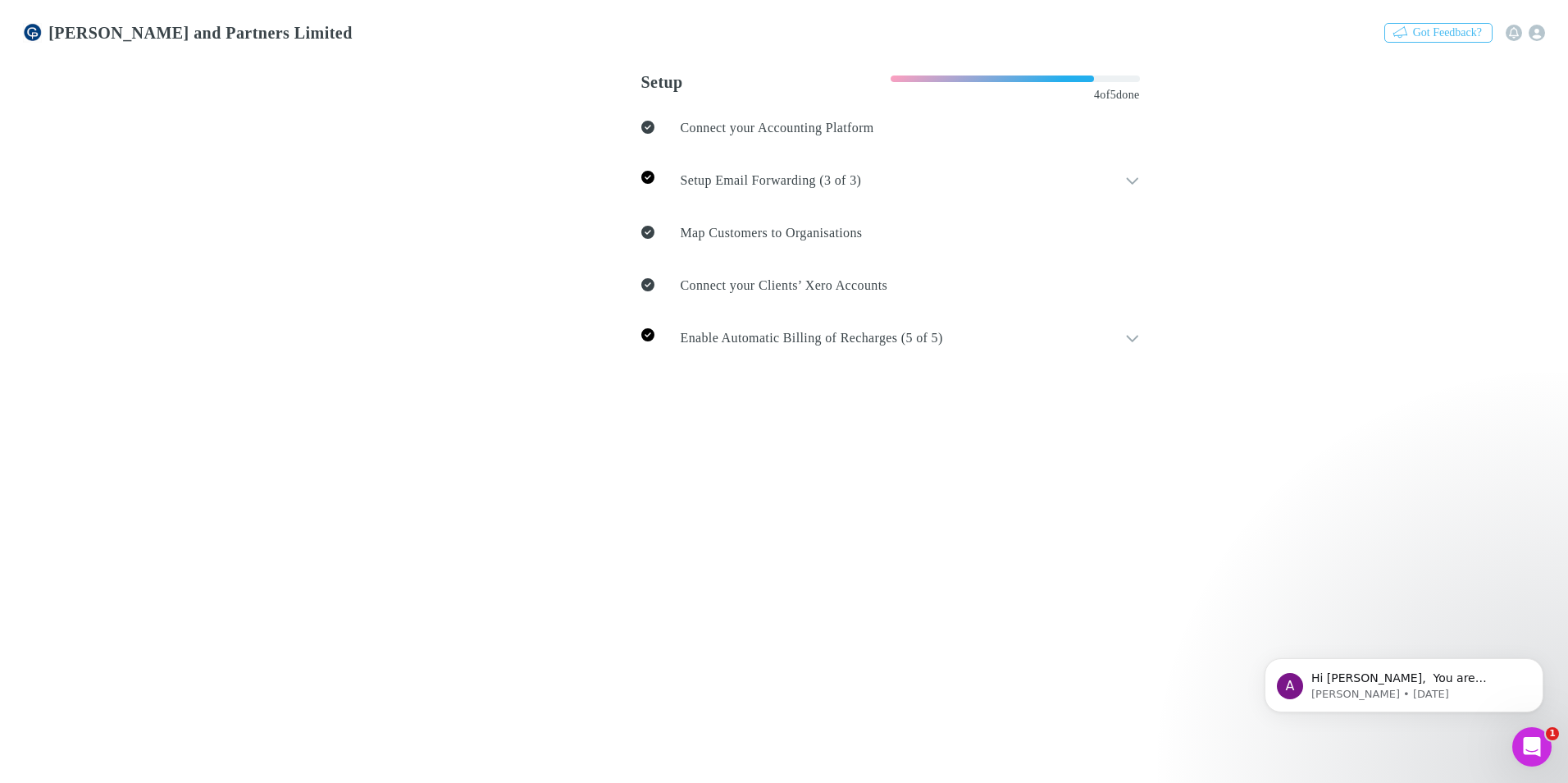
click at [32, 25] on img at bounding box center [32, 32] width 19 height 19
click at [1545, 31] on icon "button" at bounding box center [1536, 32] width 17 height 17
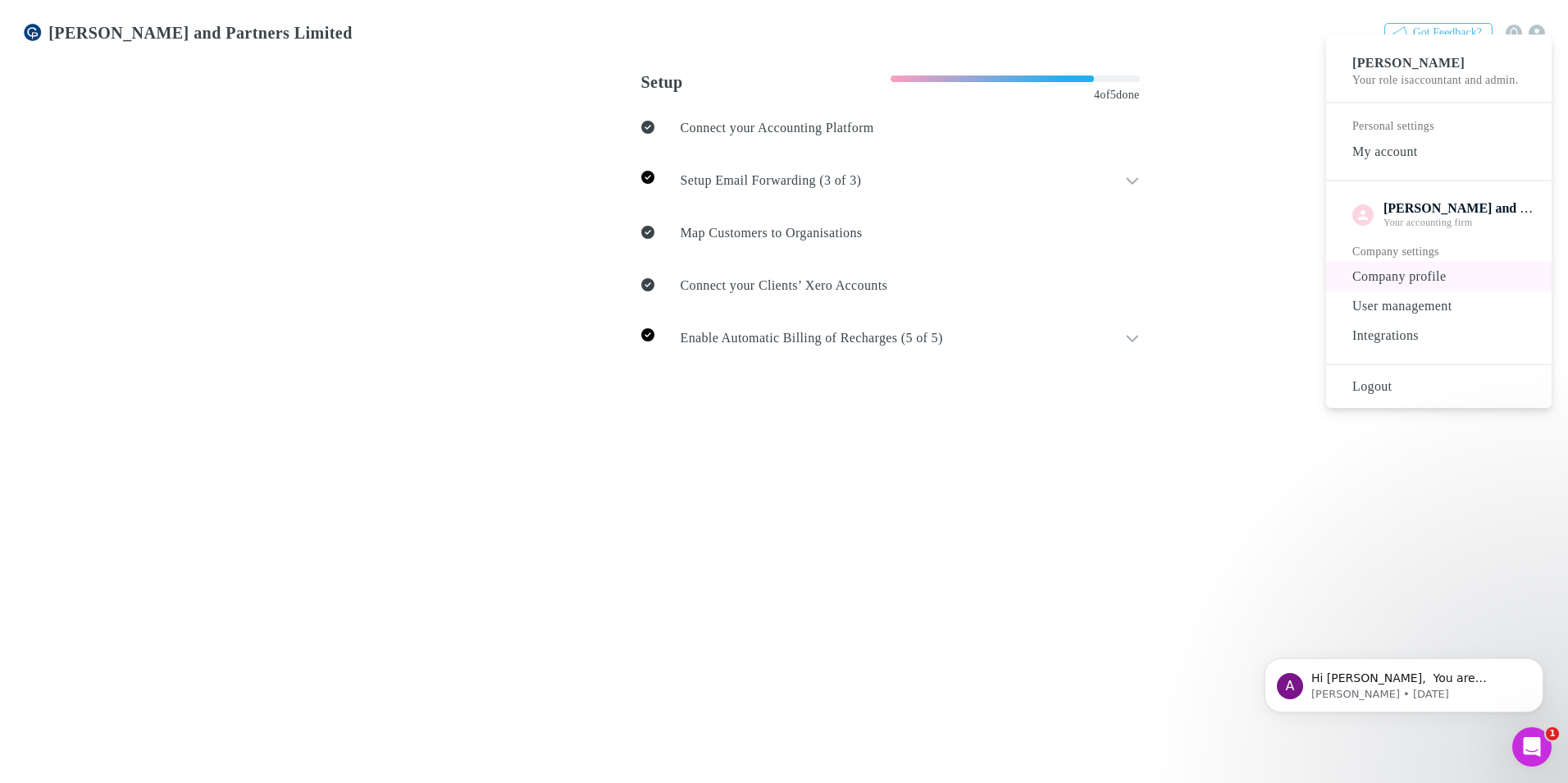
click at [1425, 287] on span "Company profile" at bounding box center [1438, 276] width 199 height 19
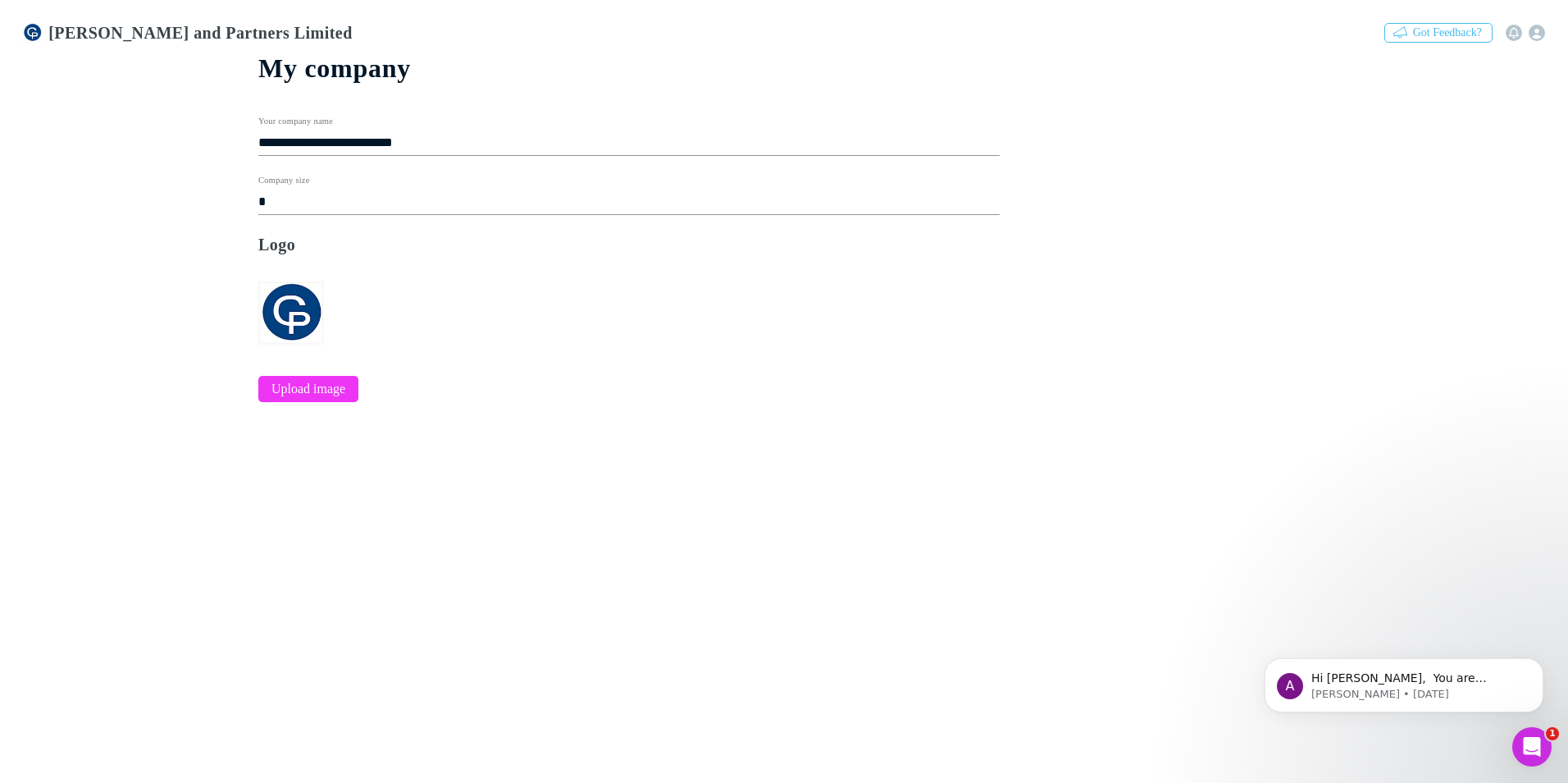
click at [93, 173] on link "User management" at bounding box center [110, 153] width 201 height 39
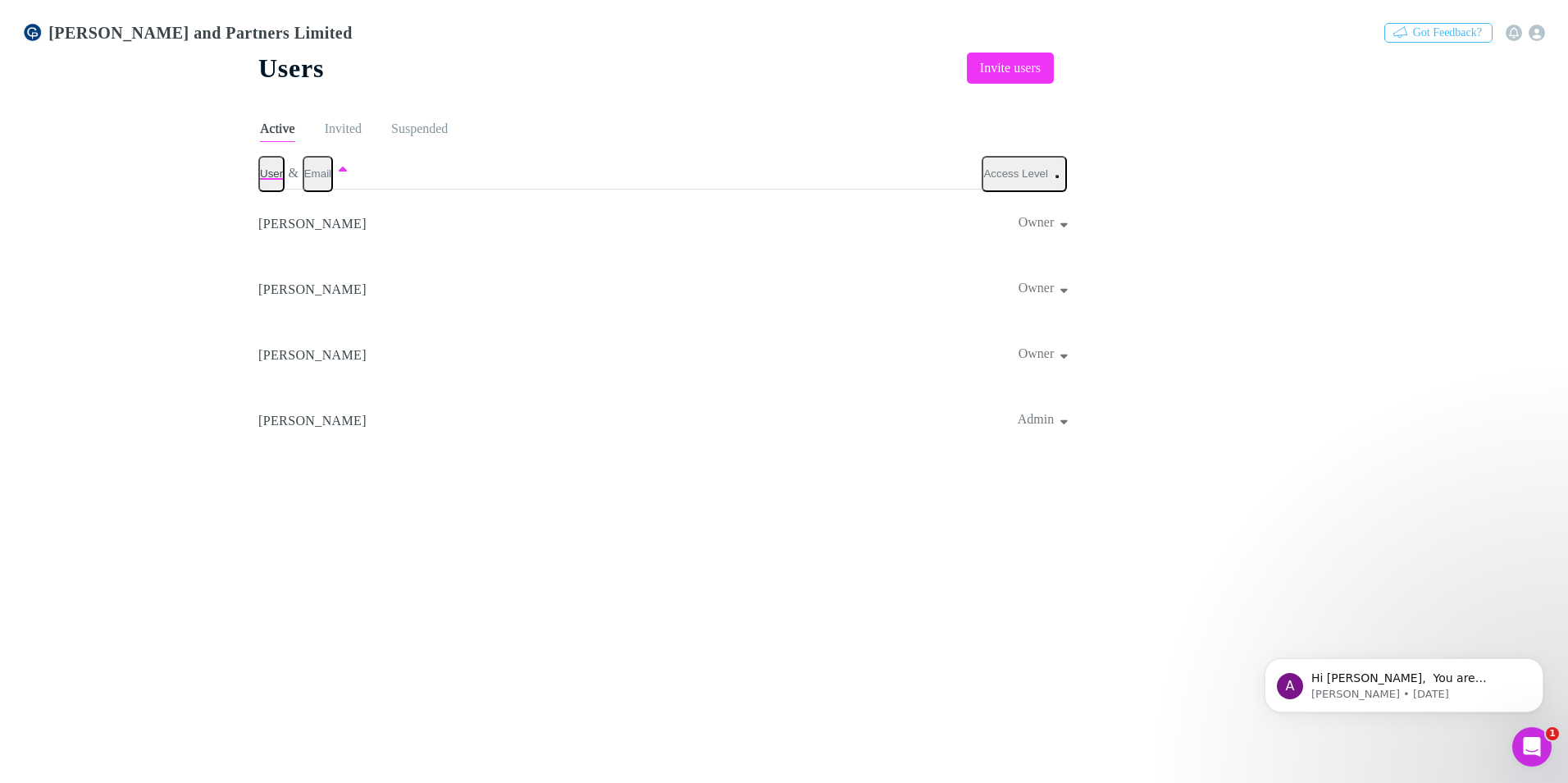
click at [92, 91] on link "My account" at bounding box center [66, 92] width 113 height 19
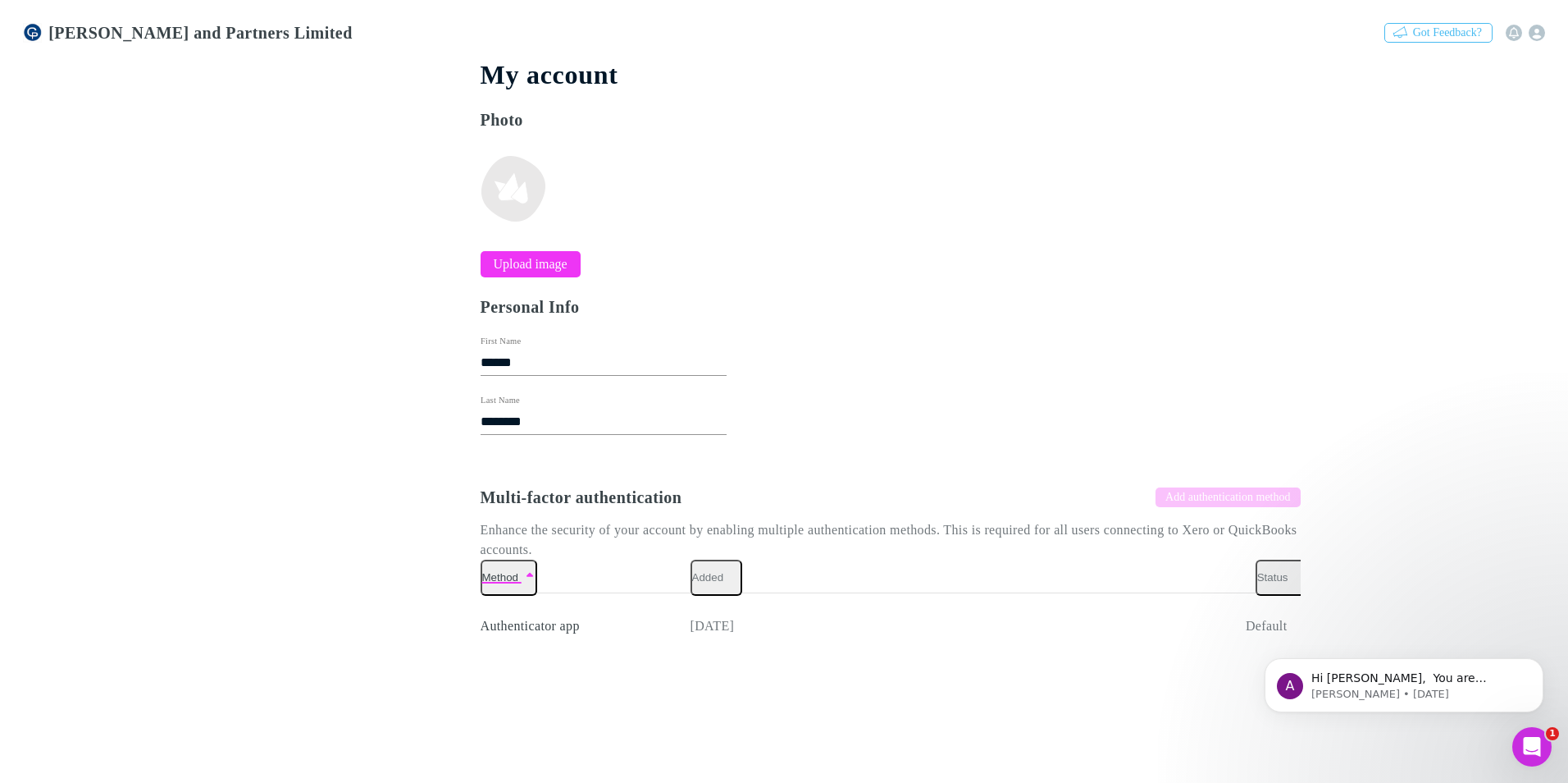
click at [105, 173] on link "Integrations" at bounding box center [143, 164] width 116 height 19
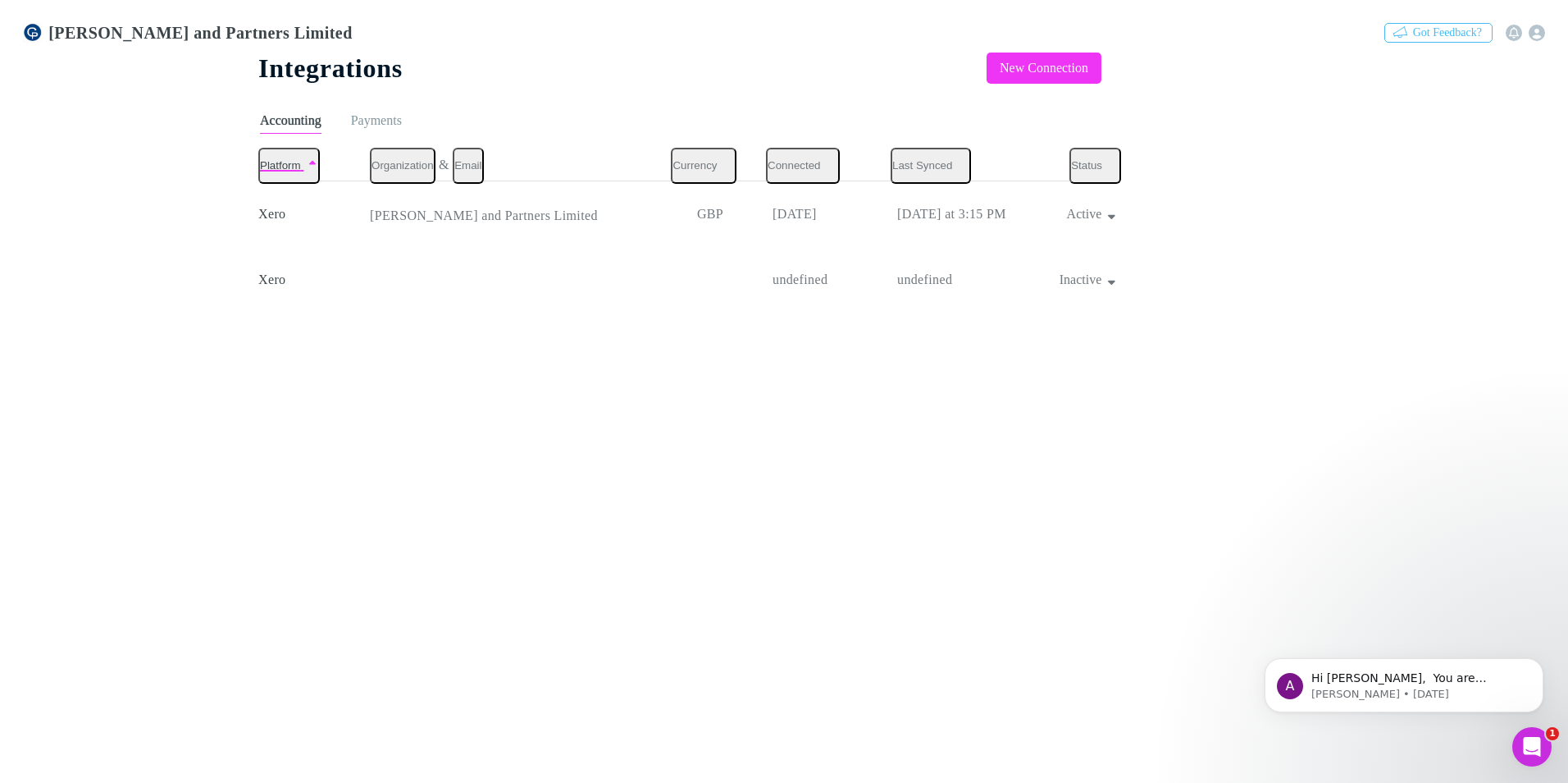
click at [76, 90] on link "My account" at bounding box center [66, 92] width 113 height 19
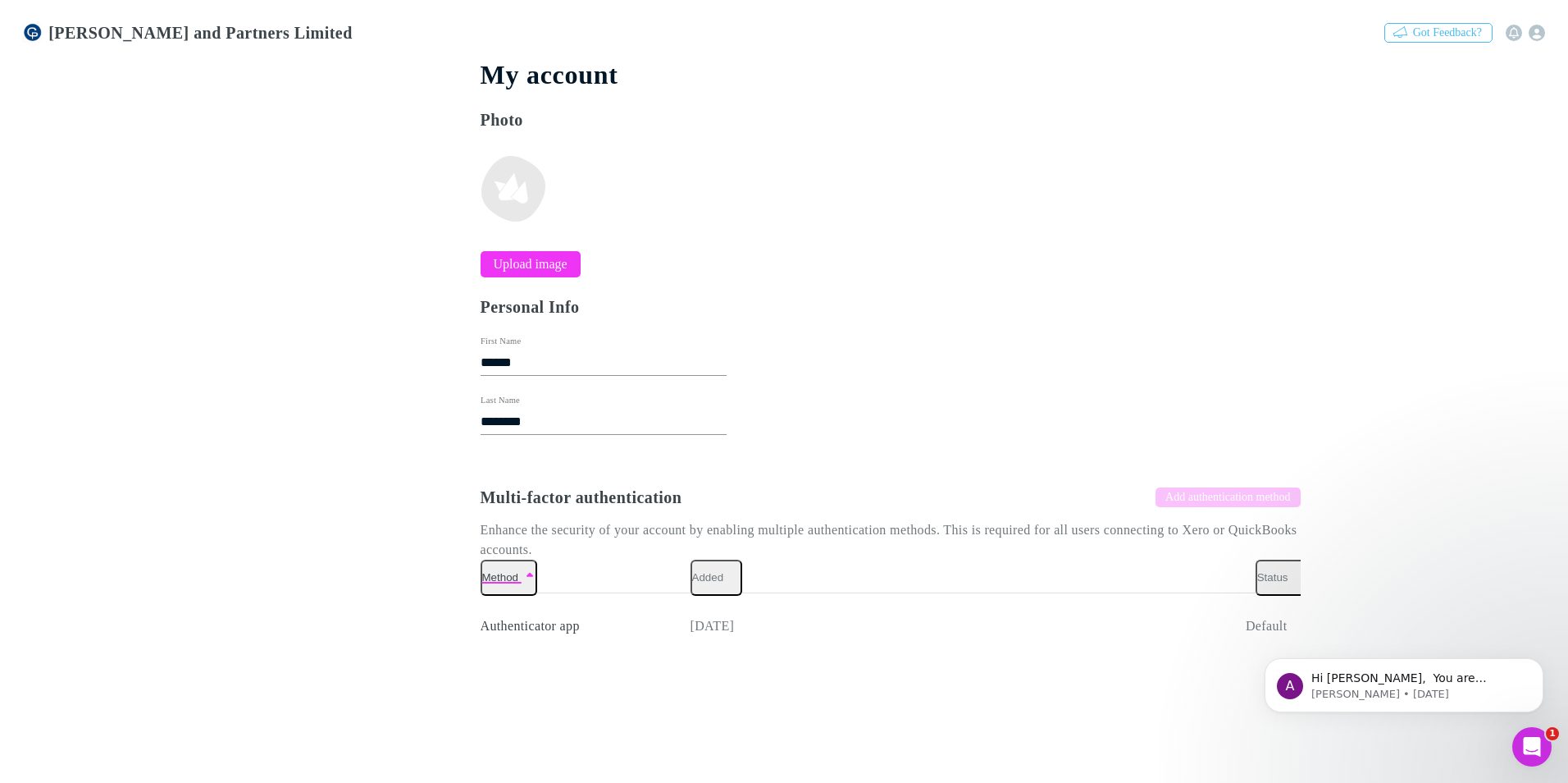
click at [81, 213] on button "Back to Dashboard" at bounding box center [93, 200] width 127 height 26
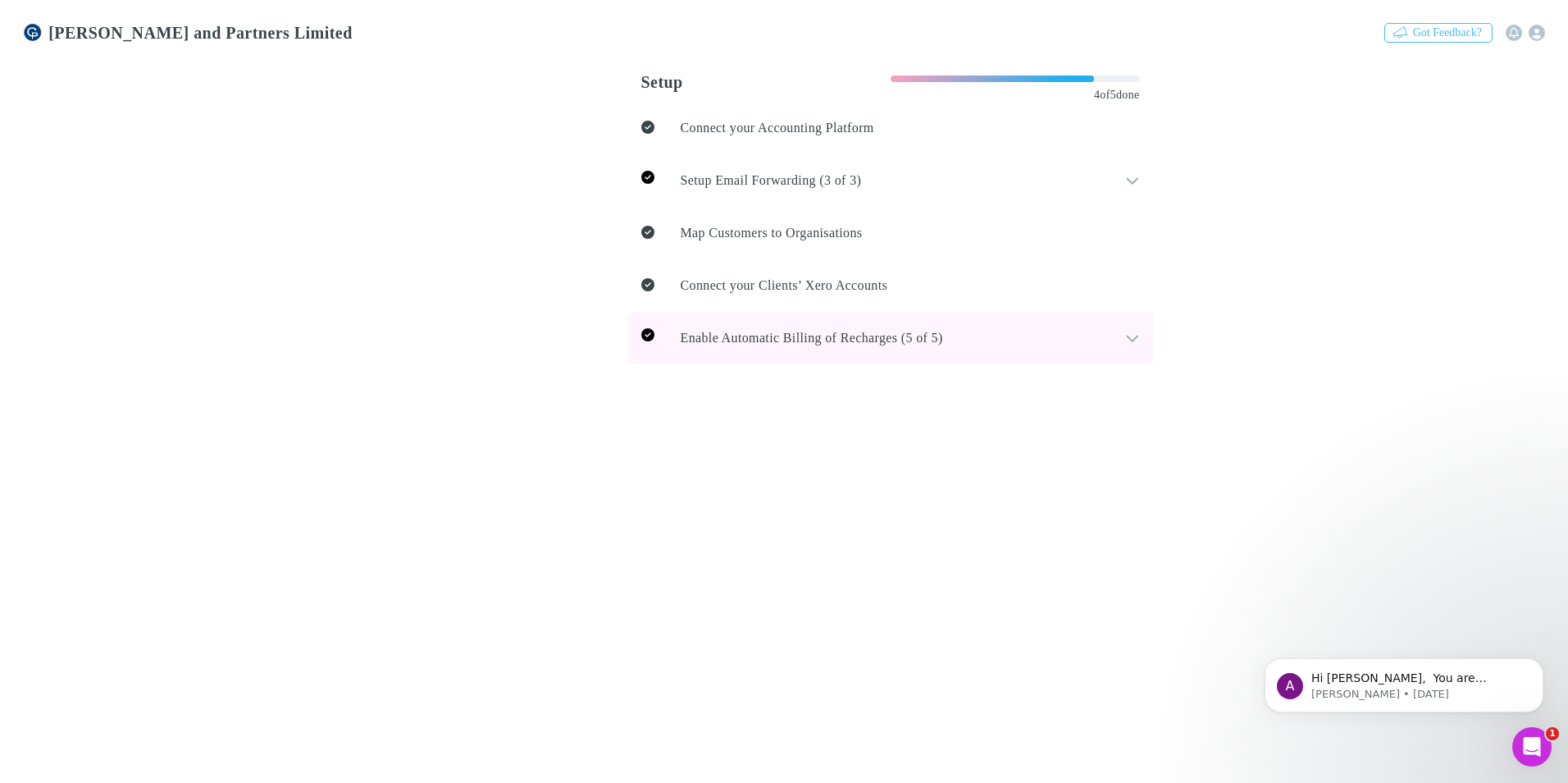
click at [1126, 336] on icon at bounding box center [1132, 338] width 11 height 6
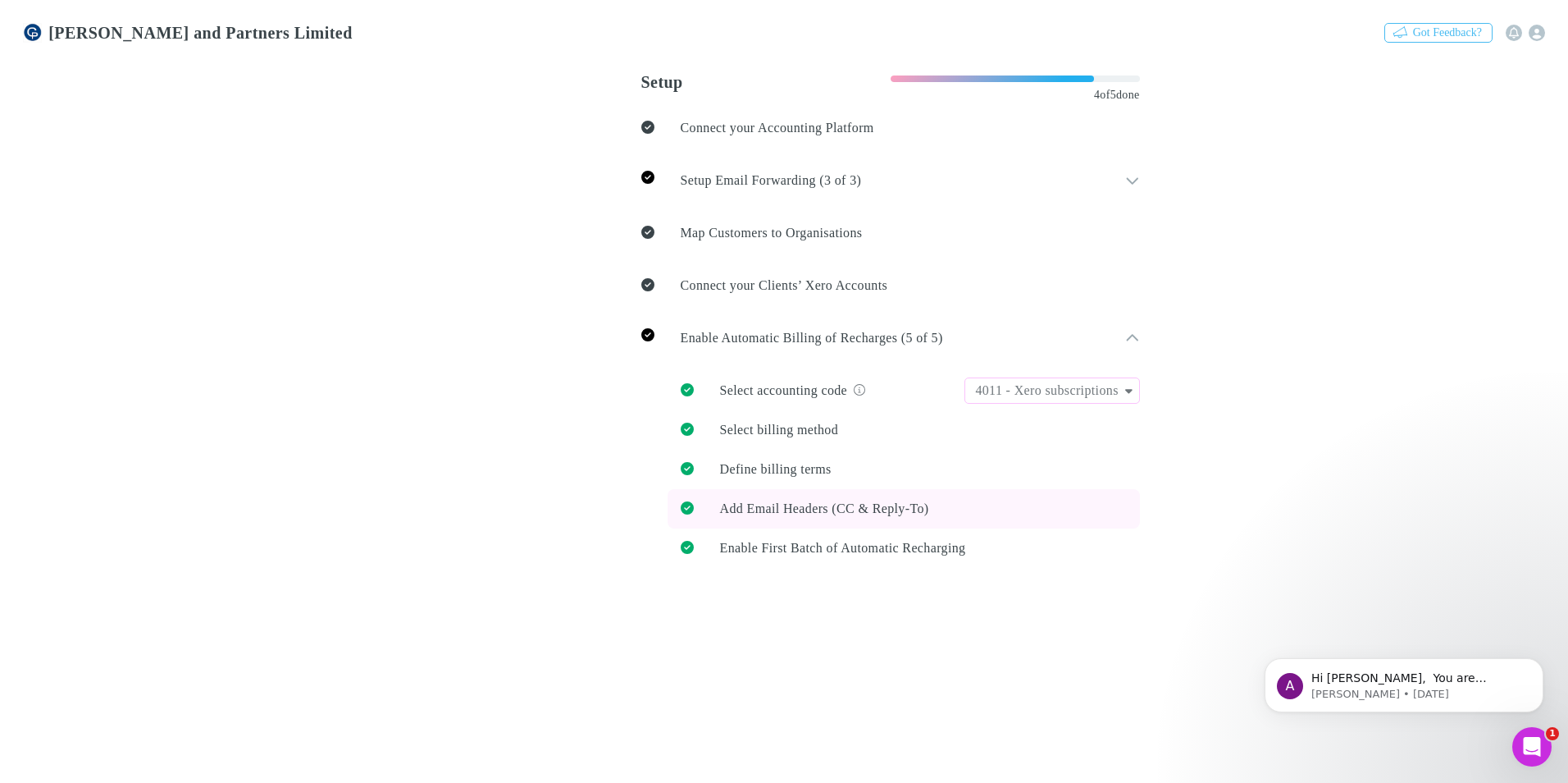
click at [728, 506] on span "Add Email Headers (CC & Reply-To)" at bounding box center [824, 509] width 209 height 14
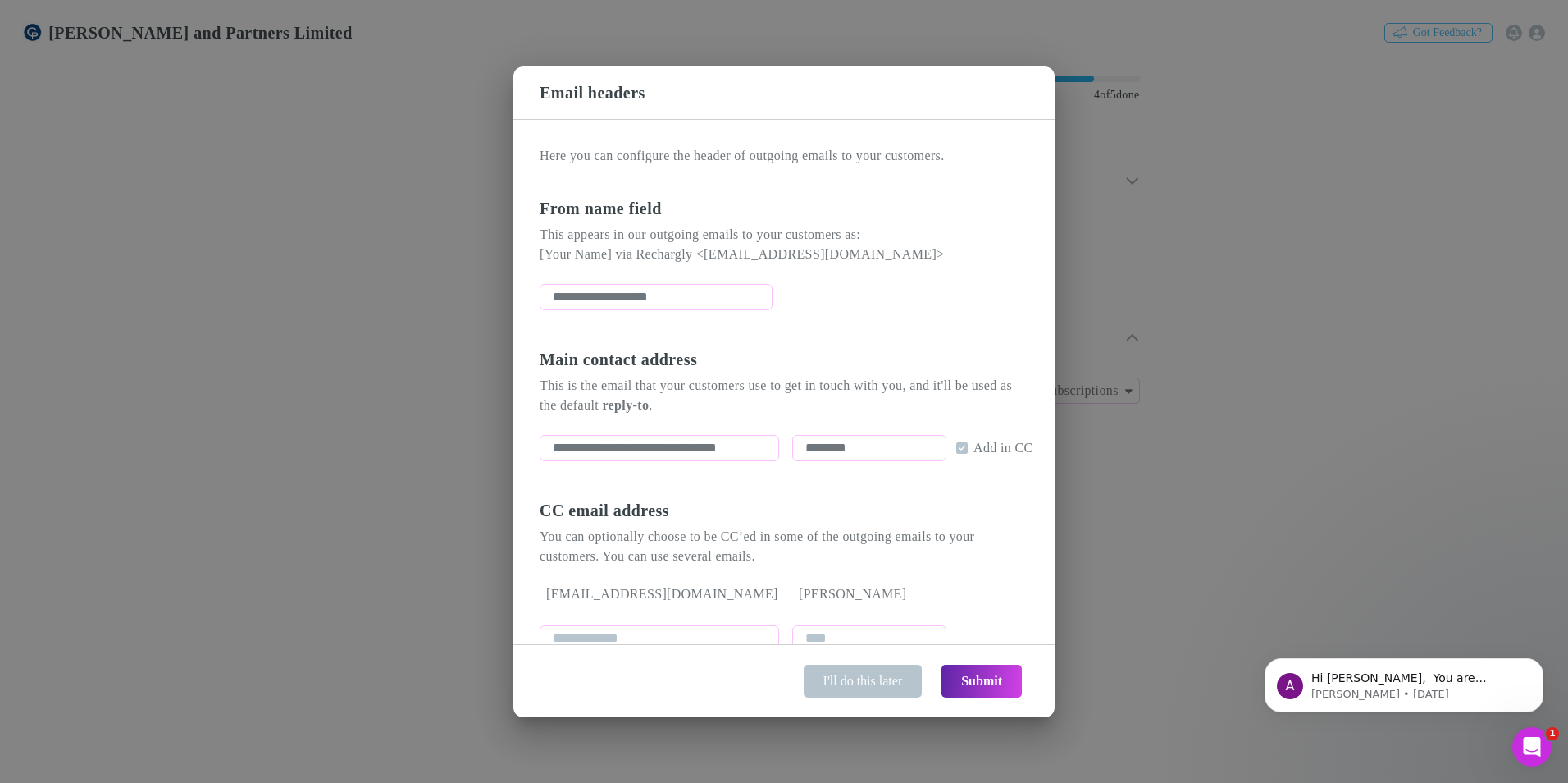
click at [1227, 409] on div "**********" at bounding box center [784, 391] width 1568 height 783
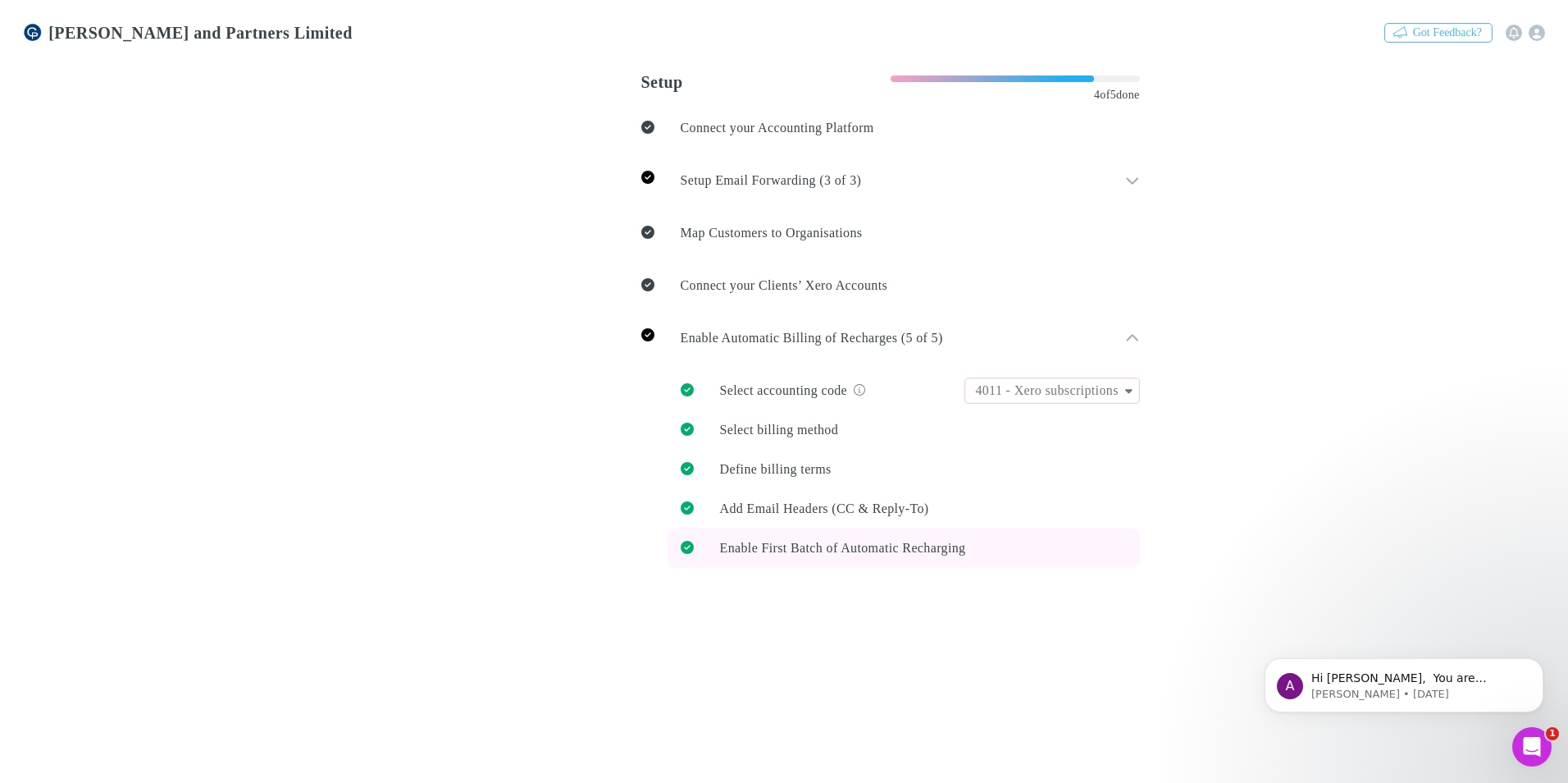
click at [720, 549] on span "Enable First Batch of Automatic Recharging" at bounding box center [842, 548] width 246 height 14
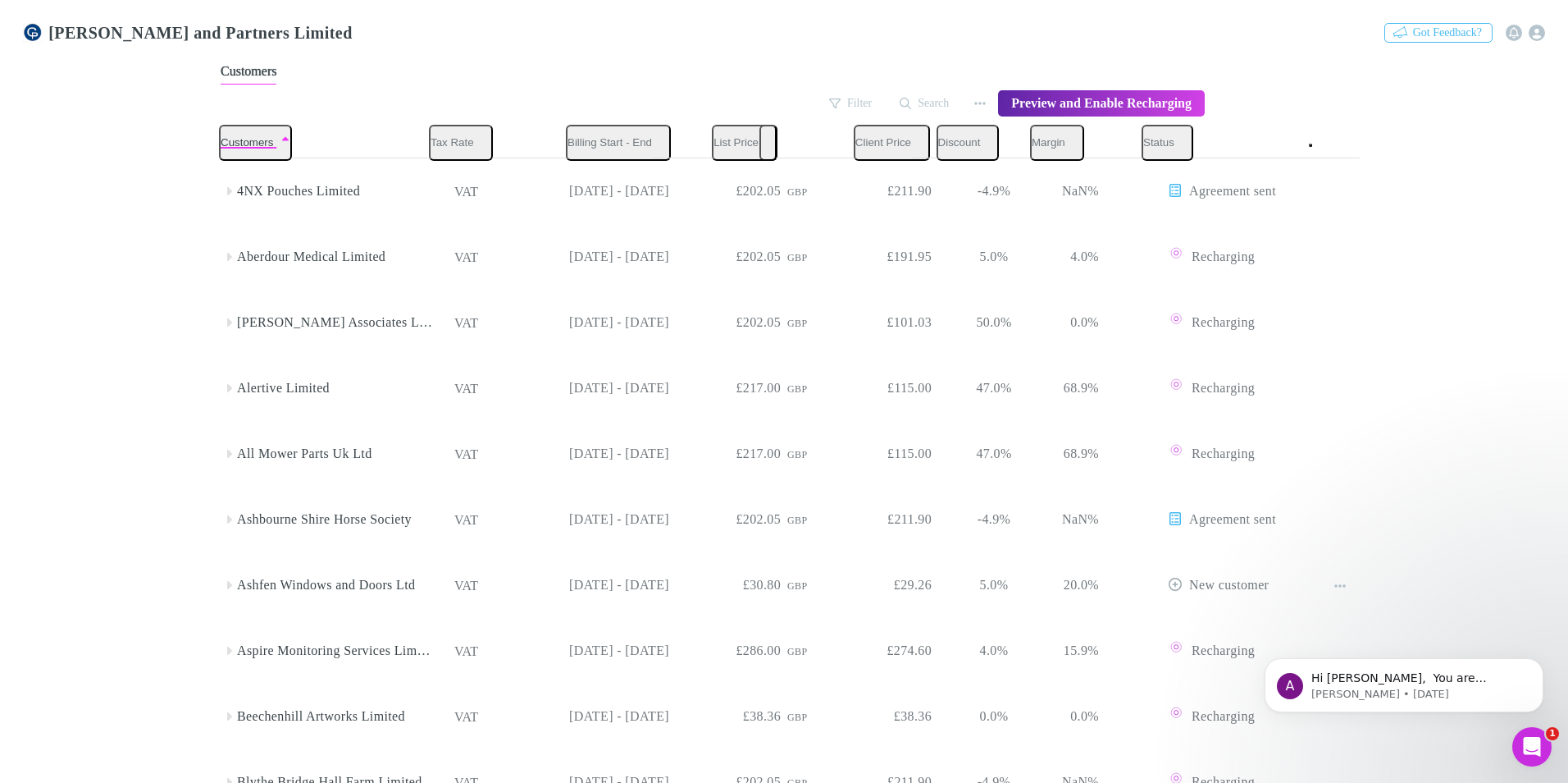
click at [53, 113] on link "Setup" at bounding box center [62, 104] width 60 height 19
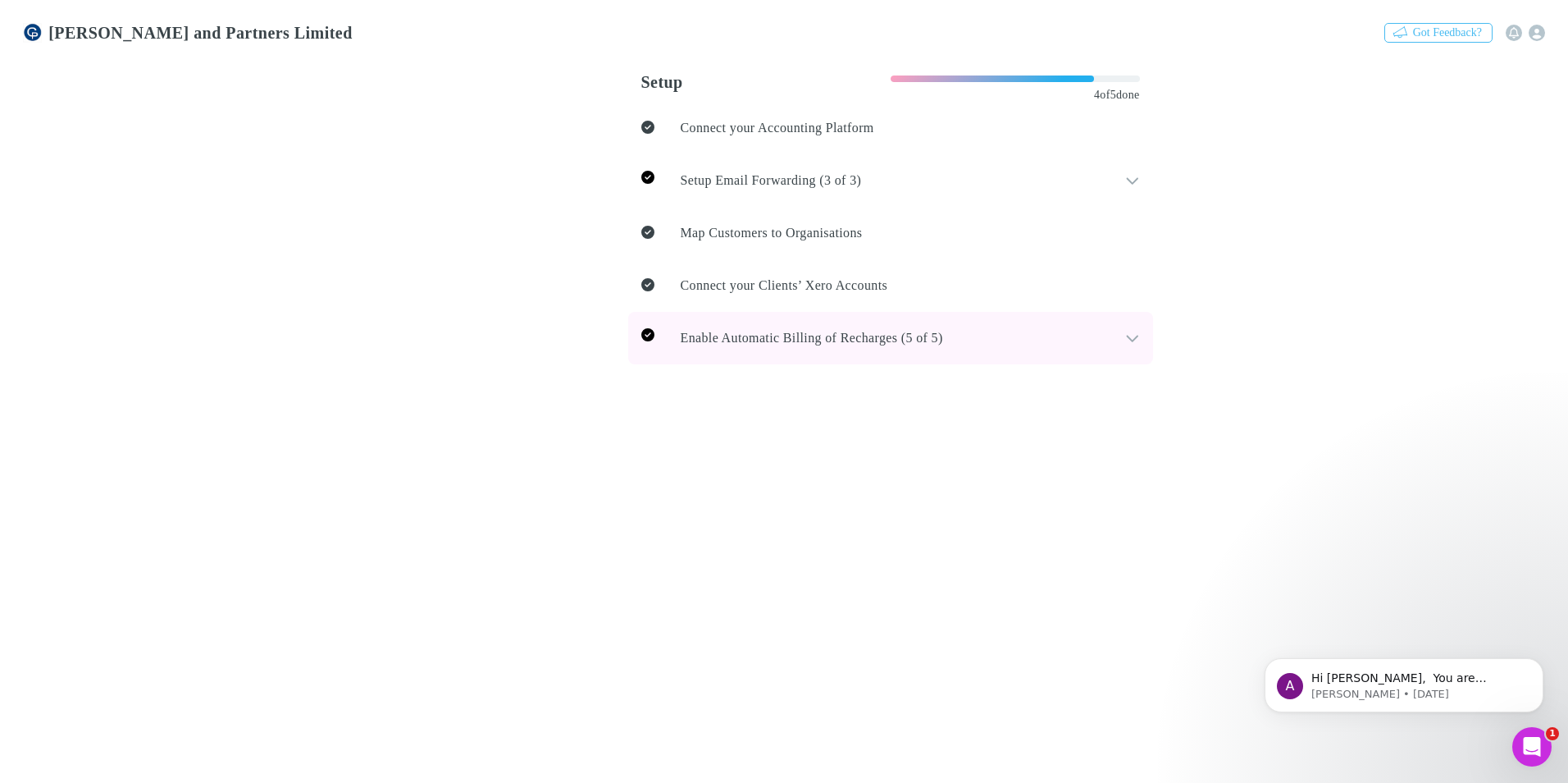
click at [706, 337] on p "Enable Automatic Billing of Recharges (5 of 5)" at bounding box center [812, 338] width 262 height 19
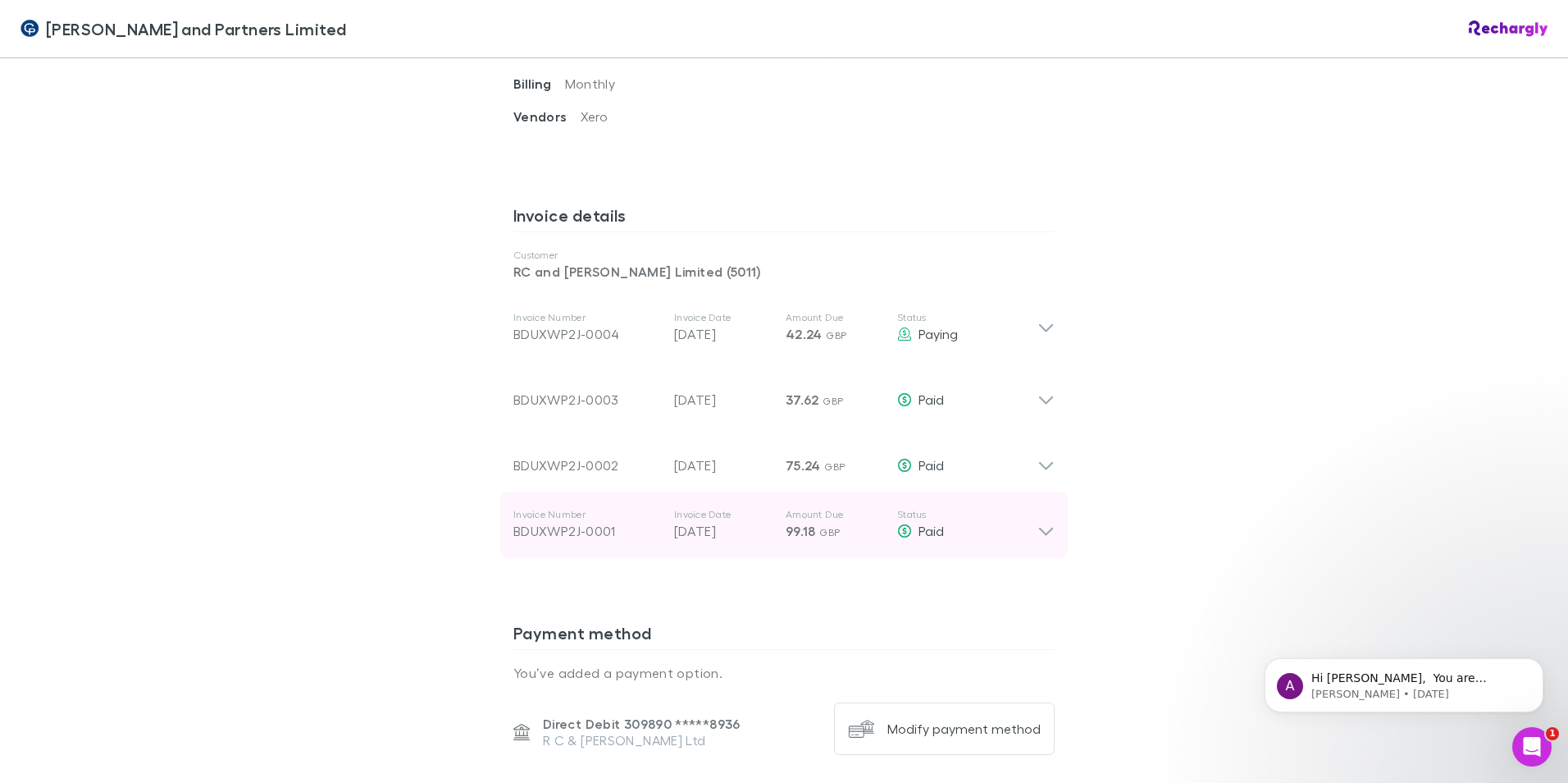
scroll to position [738, 0]
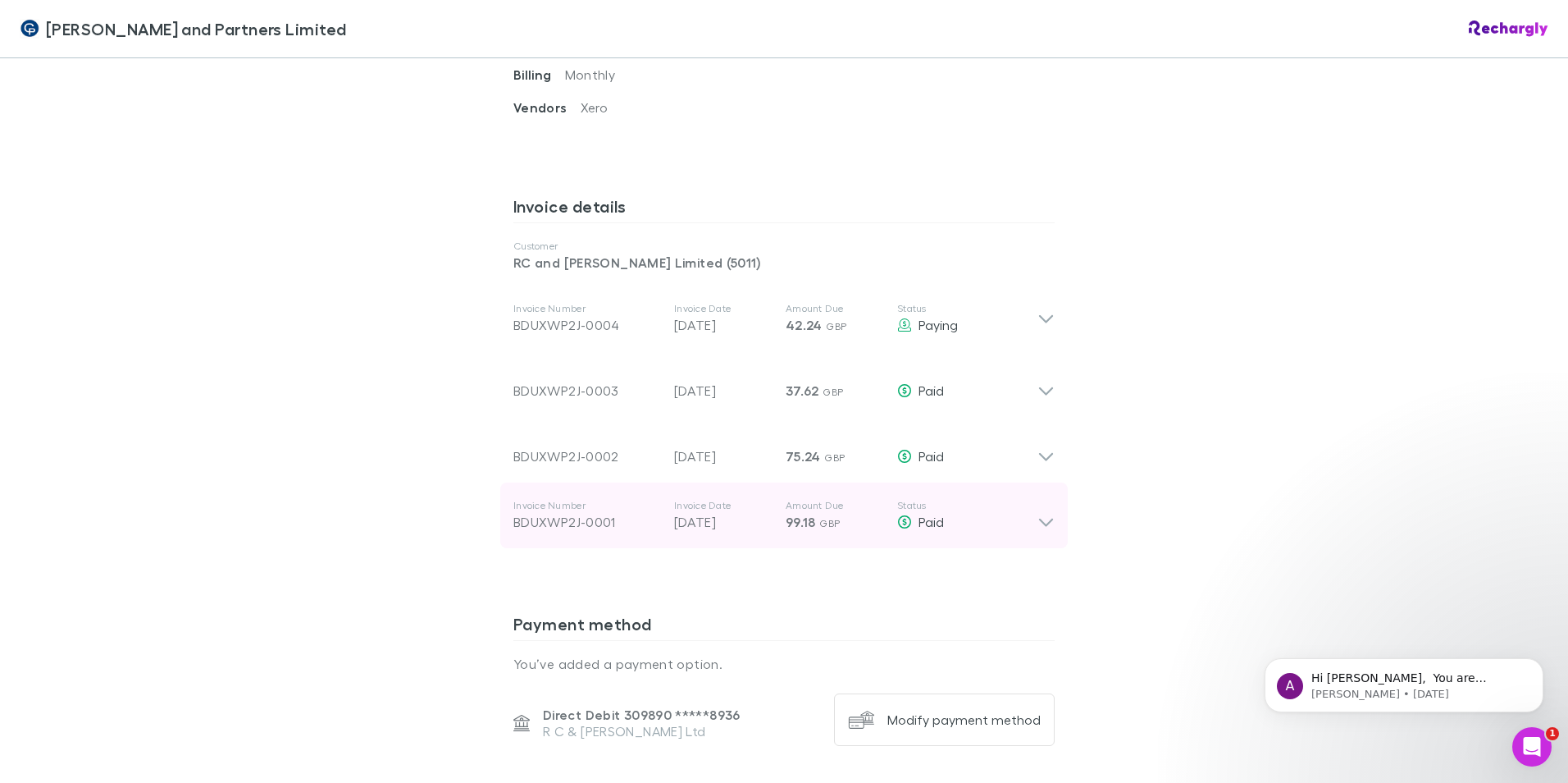
click at [1039, 530] on icon at bounding box center [1046, 515] width 18 height 32
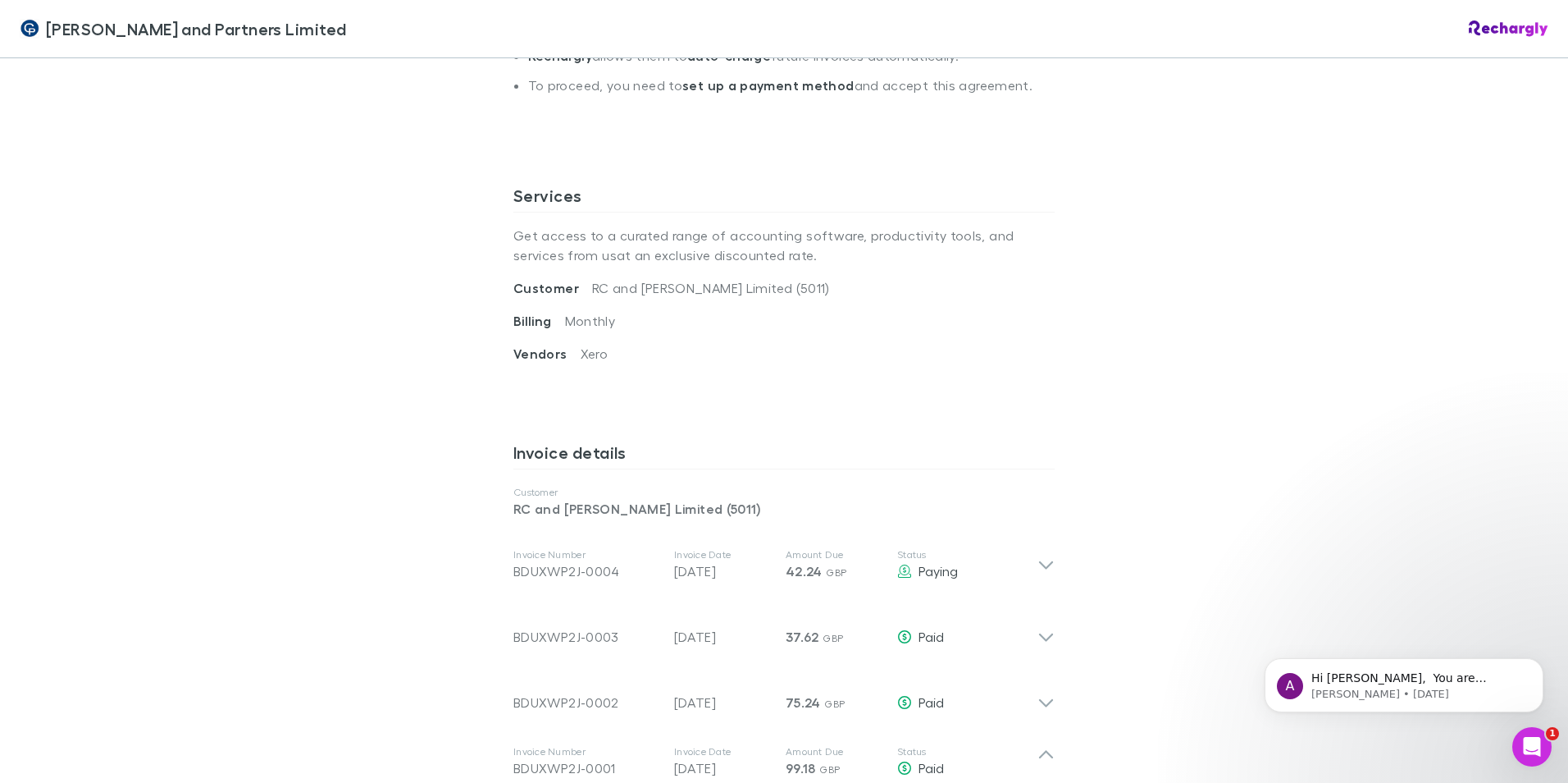
scroll to position [985, 0]
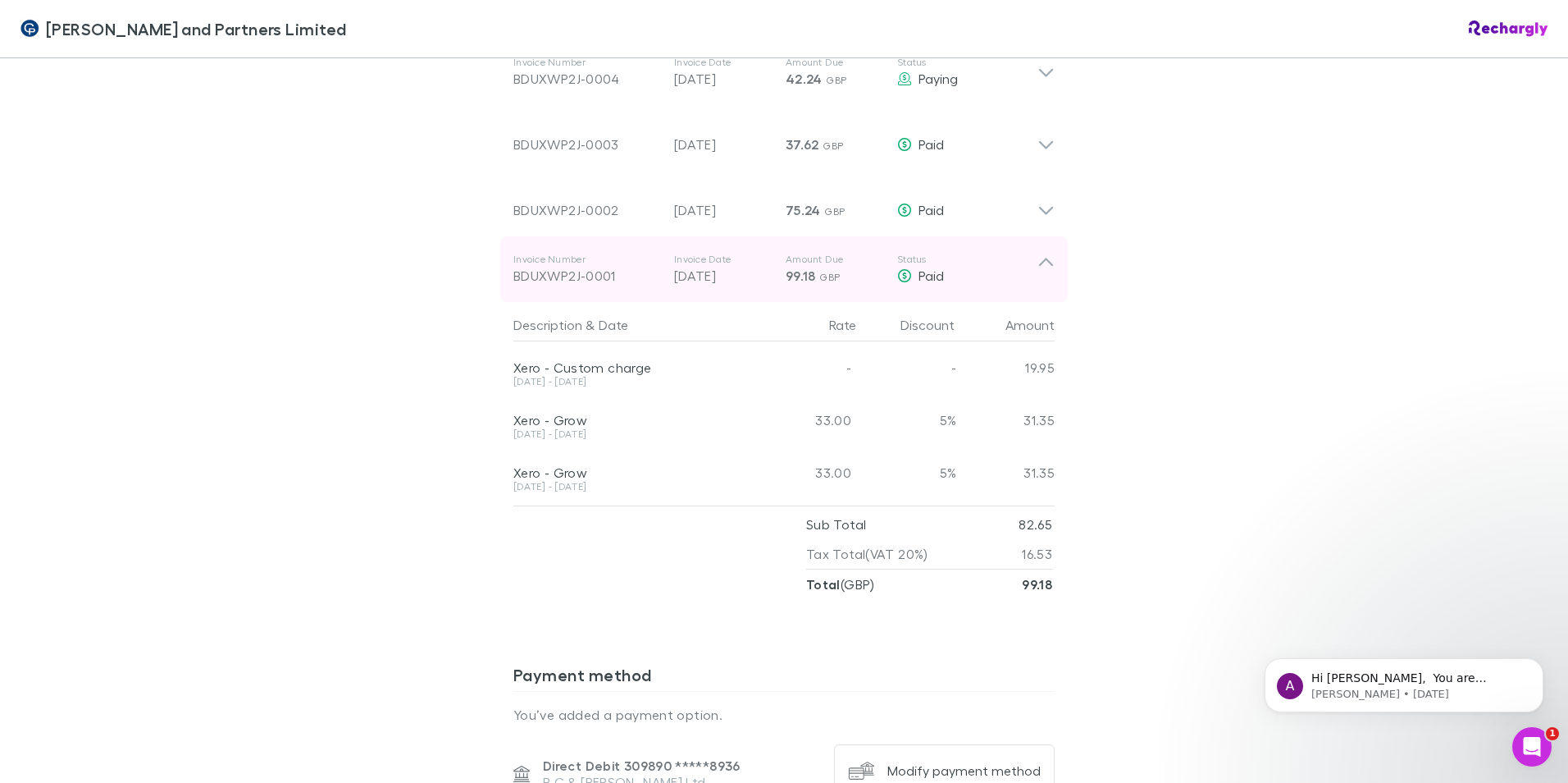
click at [1043, 259] on icon at bounding box center [1046, 268] width 18 height 32
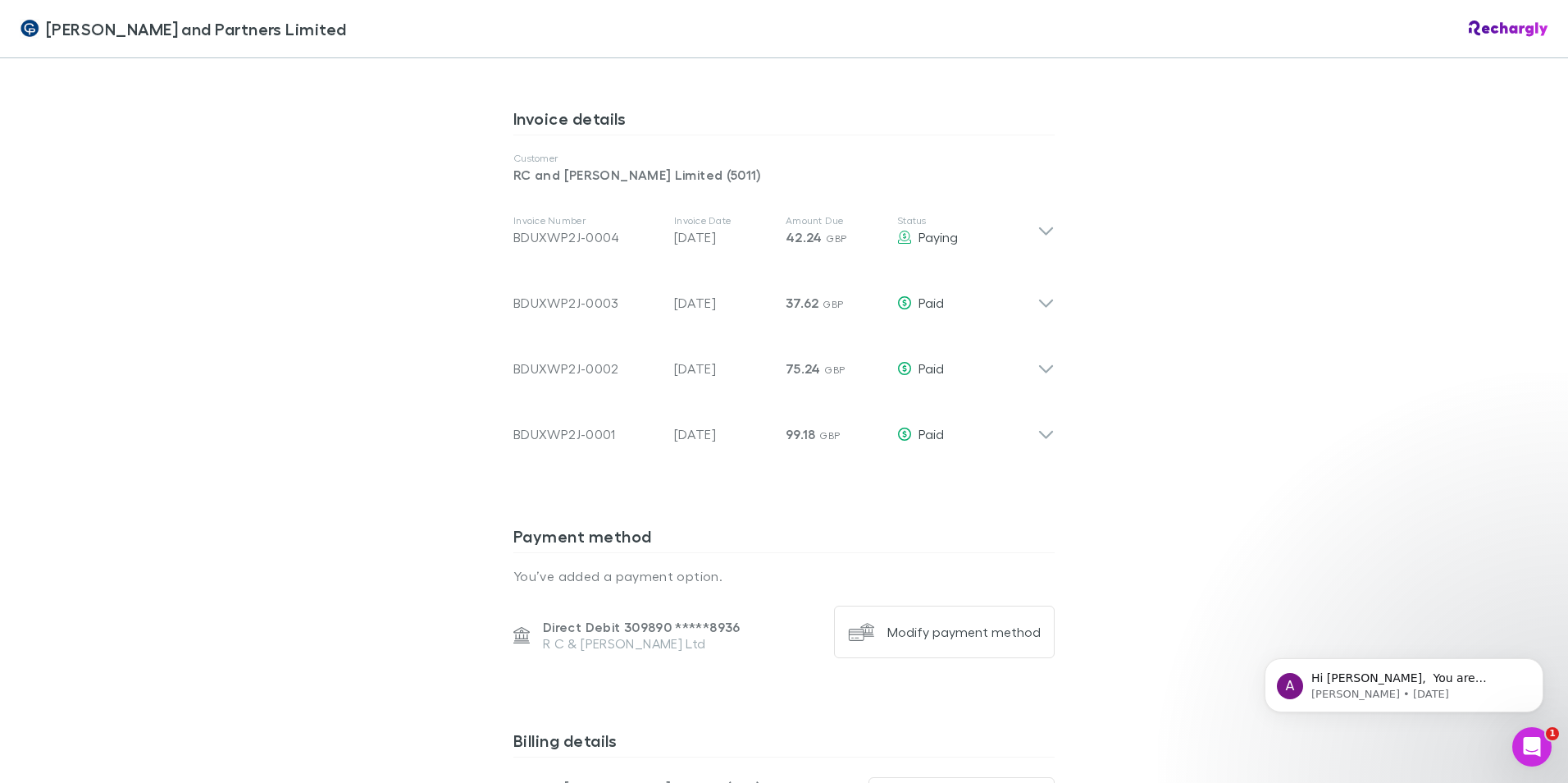
scroll to position [821, 0]
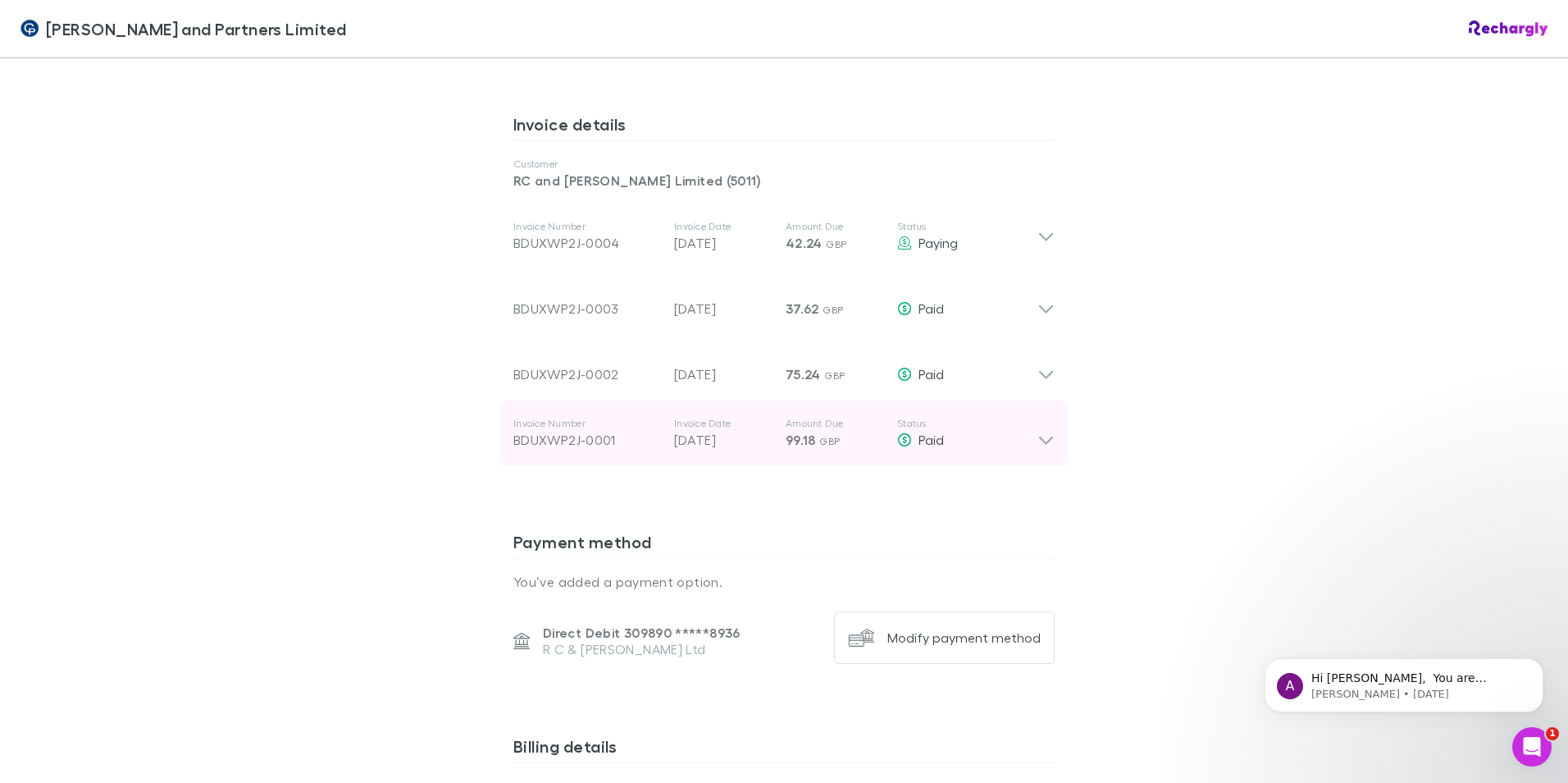
click at [1041, 440] on icon at bounding box center [1046, 432] width 18 height 32
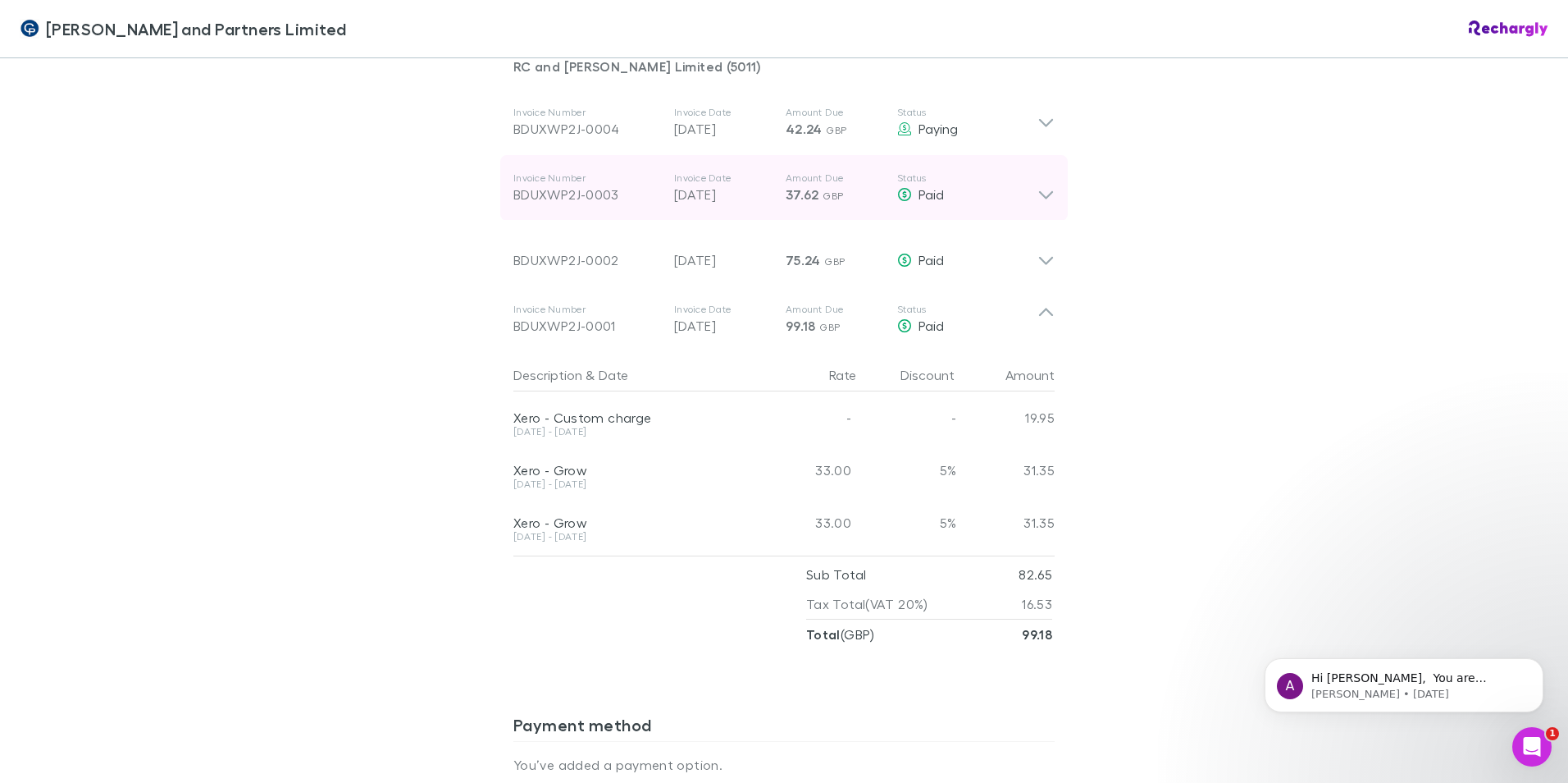
scroll to position [902, 0]
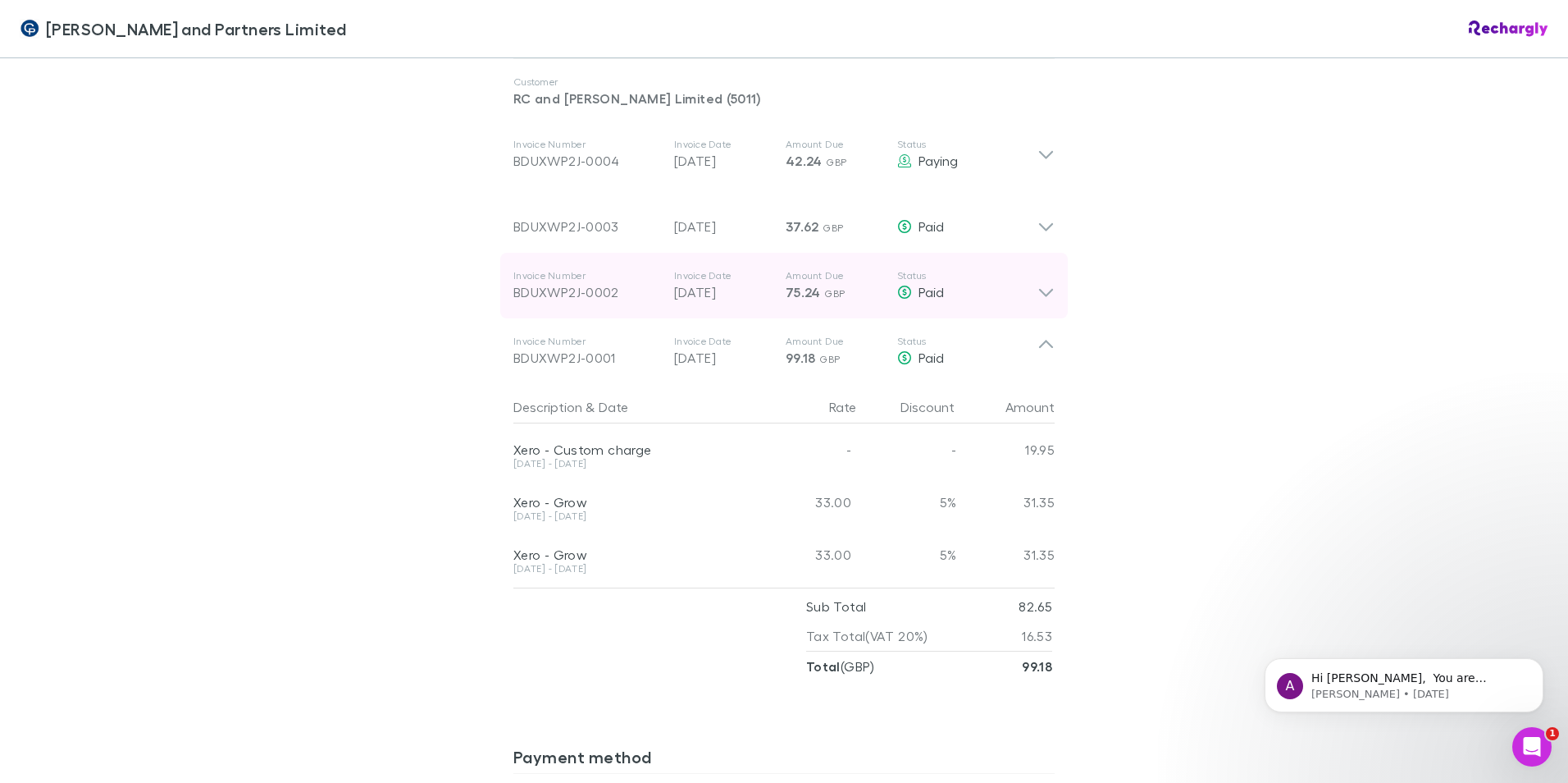
click at [1039, 297] on icon at bounding box center [1046, 285] width 18 height 32
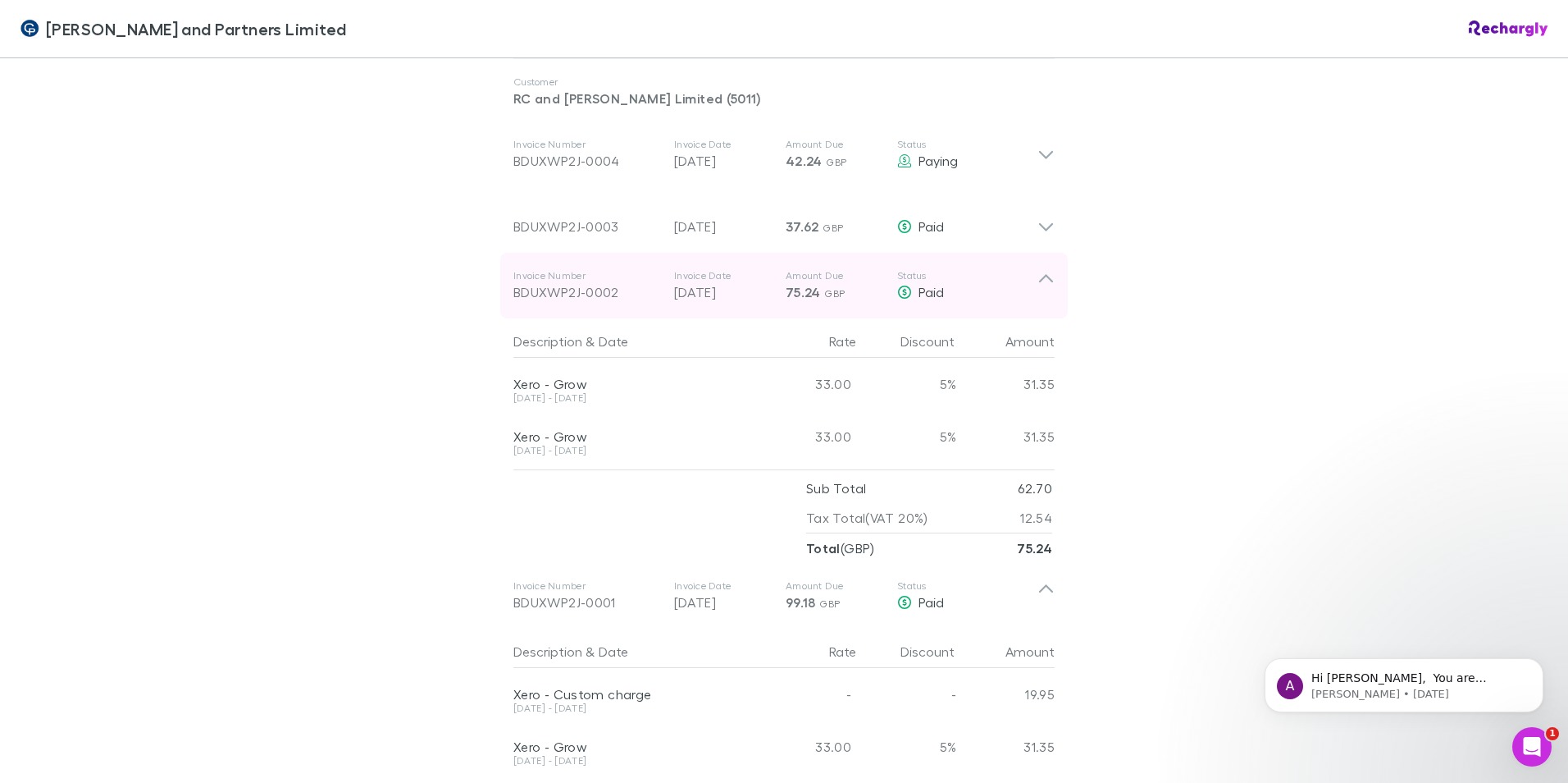
click at [1042, 284] on icon at bounding box center [1046, 285] width 18 height 32
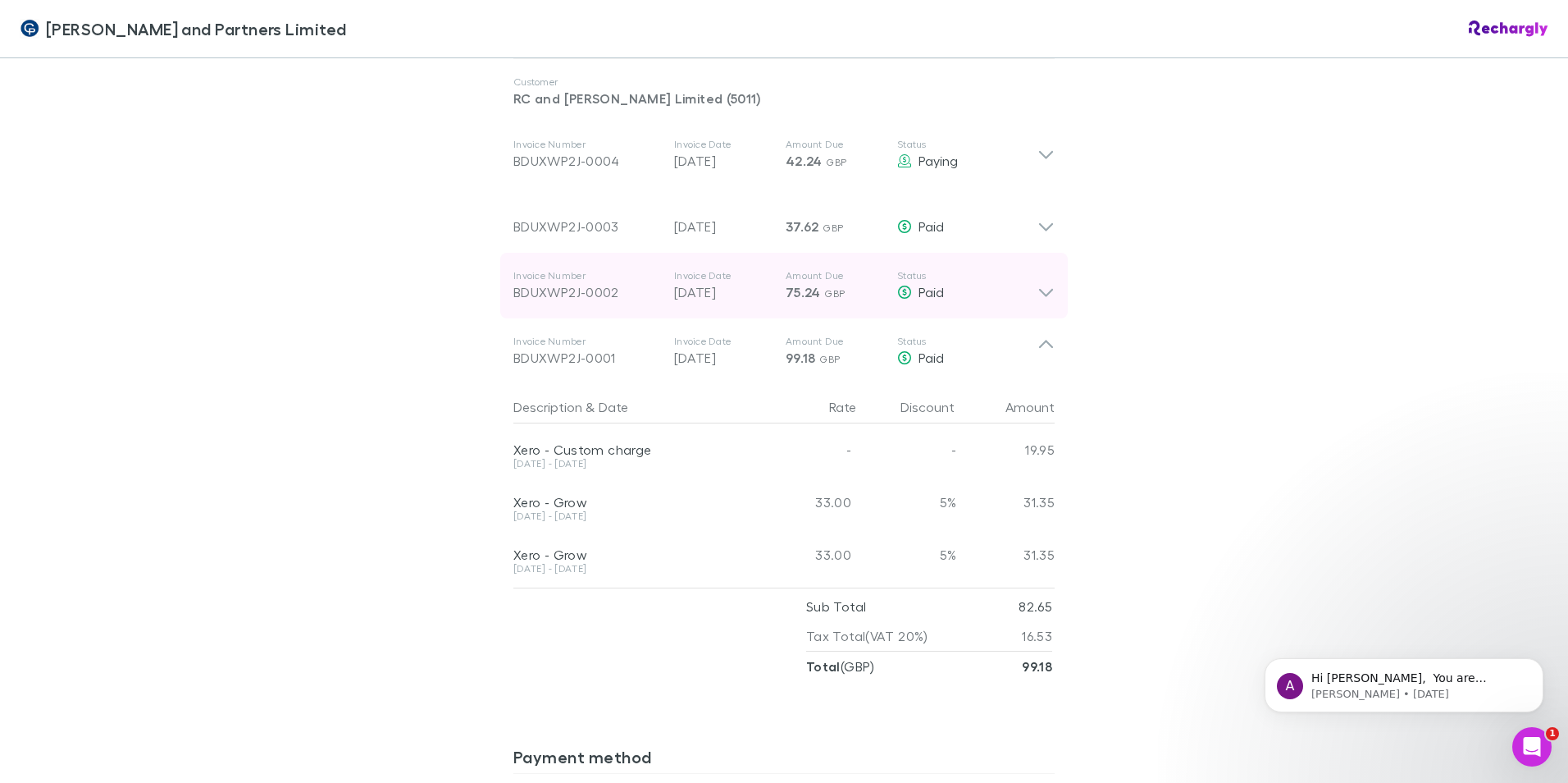
click at [1037, 283] on icon at bounding box center [1046, 285] width 18 height 32
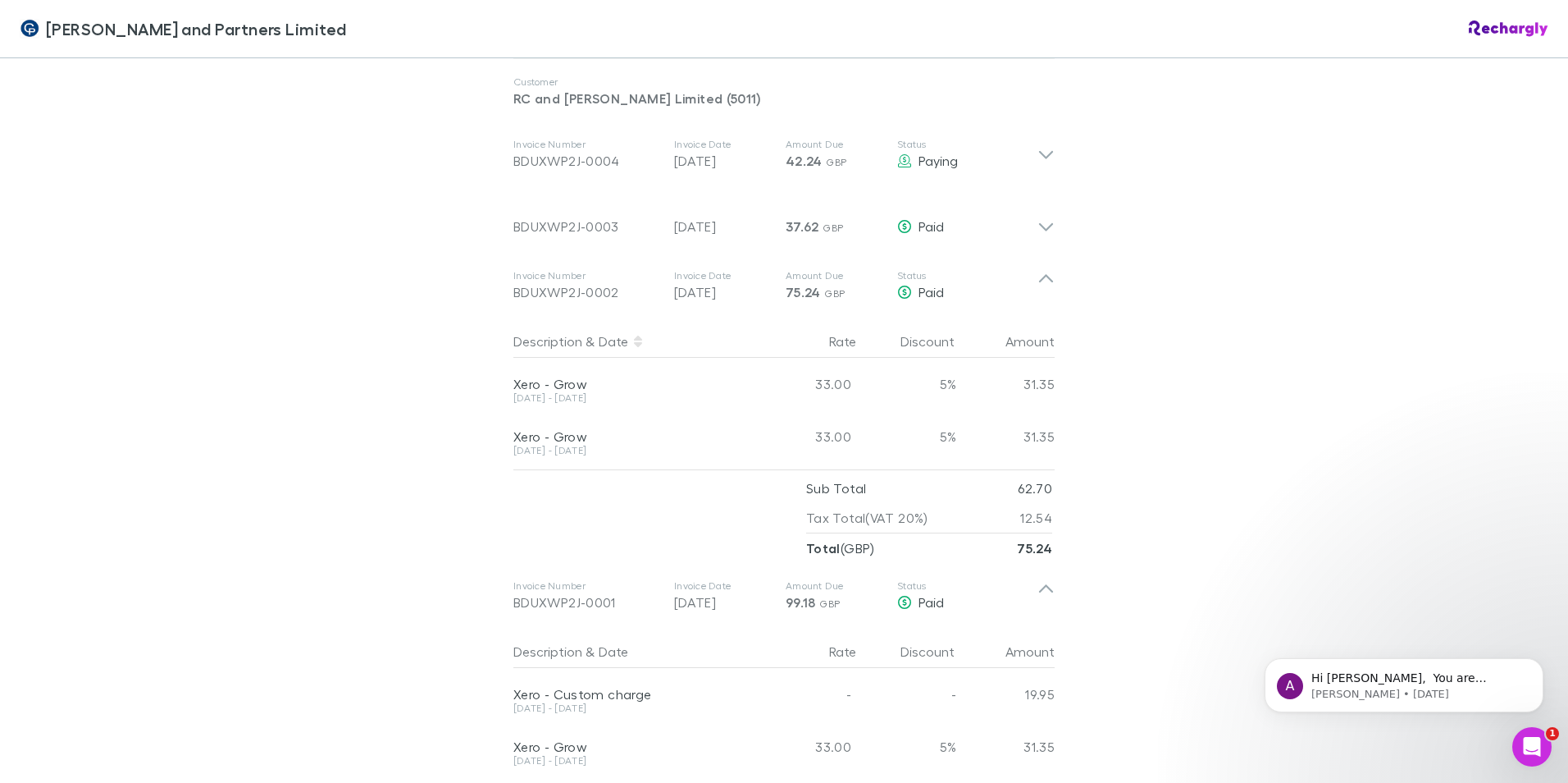
click at [974, 342] on div "Amount" at bounding box center [1005, 340] width 98 height 32
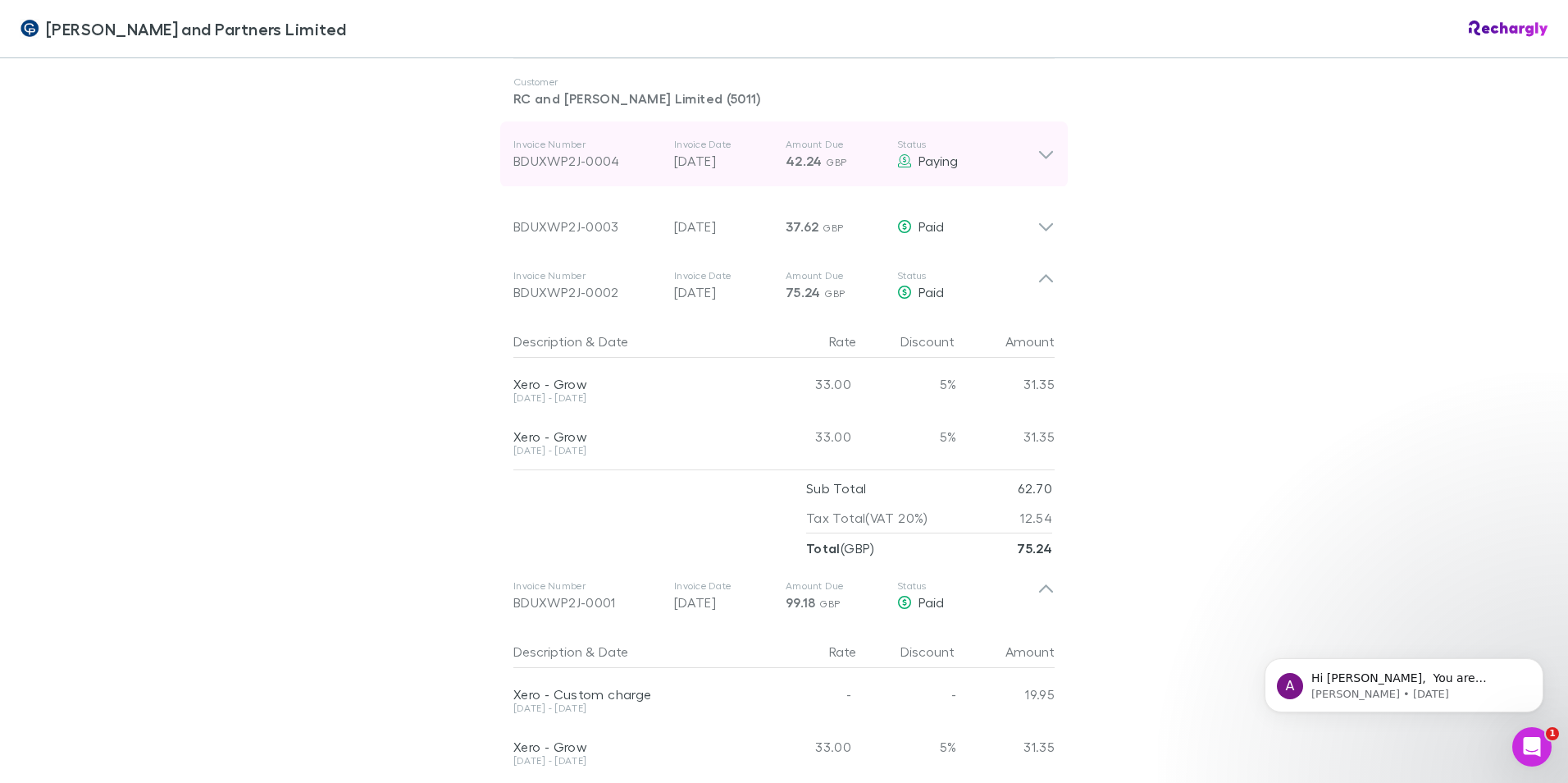
click at [1041, 152] on icon at bounding box center [1046, 154] width 18 height 19
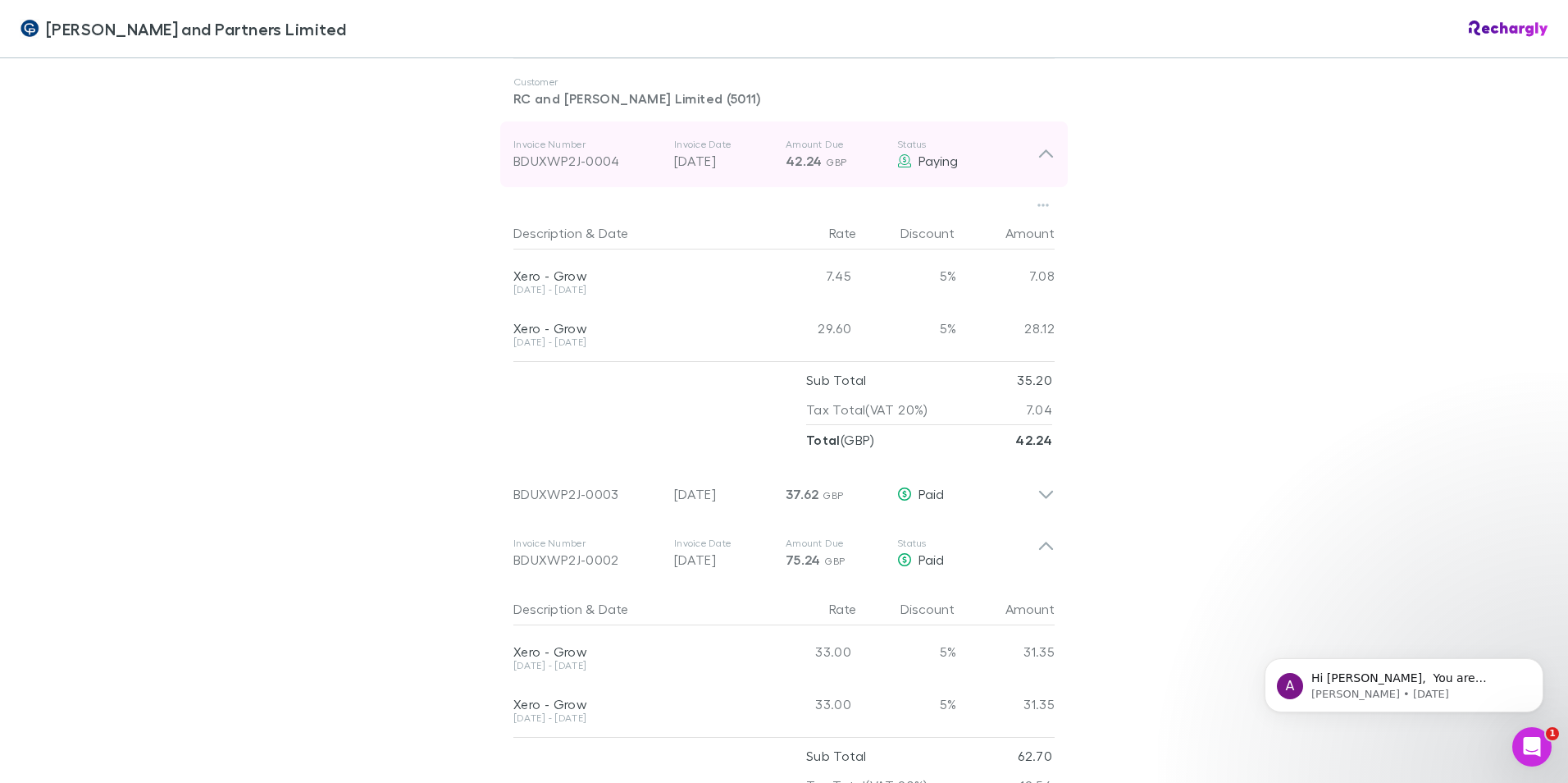
click at [1037, 159] on icon at bounding box center [1046, 154] width 18 height 19
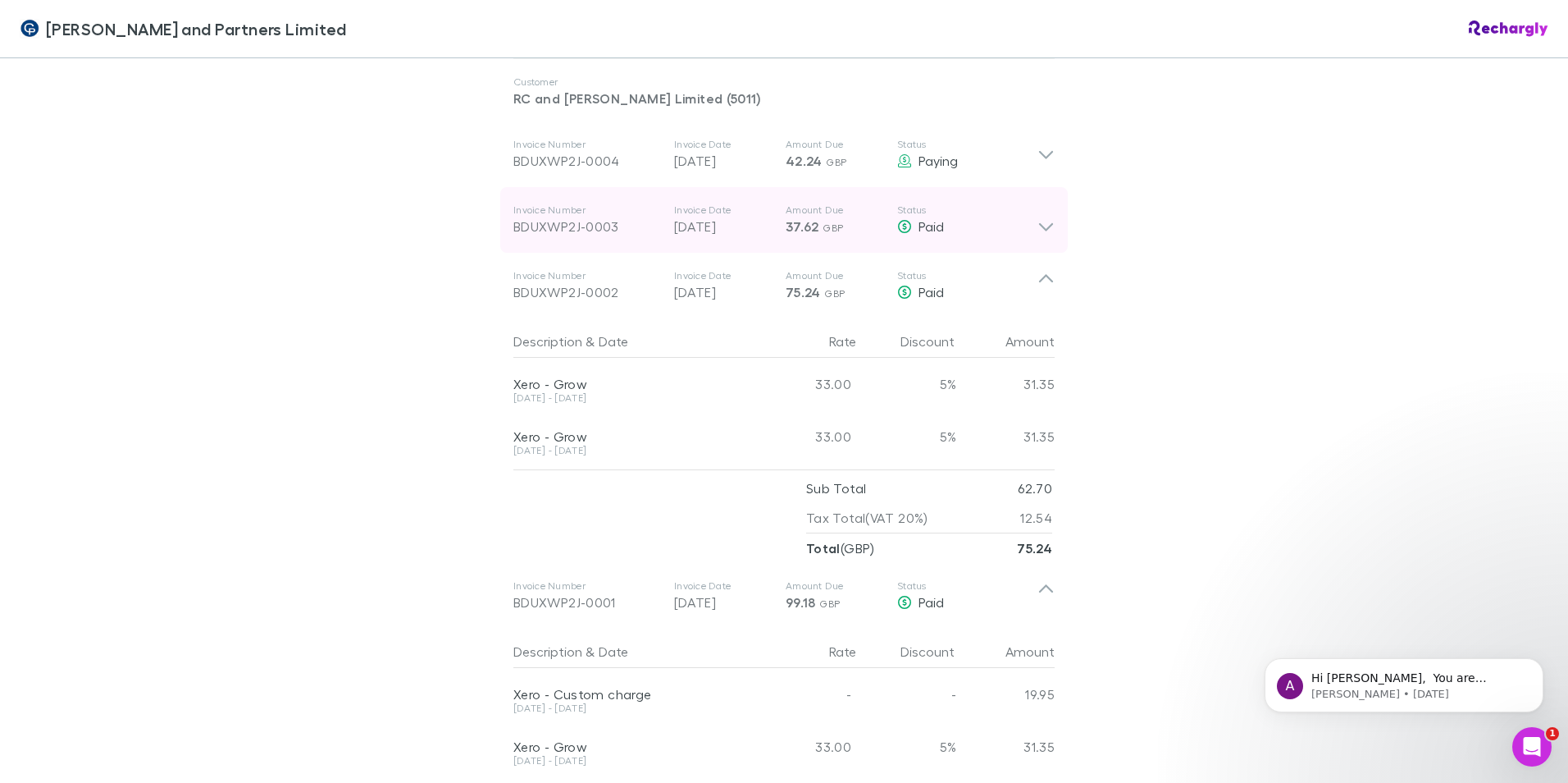
click at [1040, 231] on icon at bounding box center [1046, 226] width 14 height 8
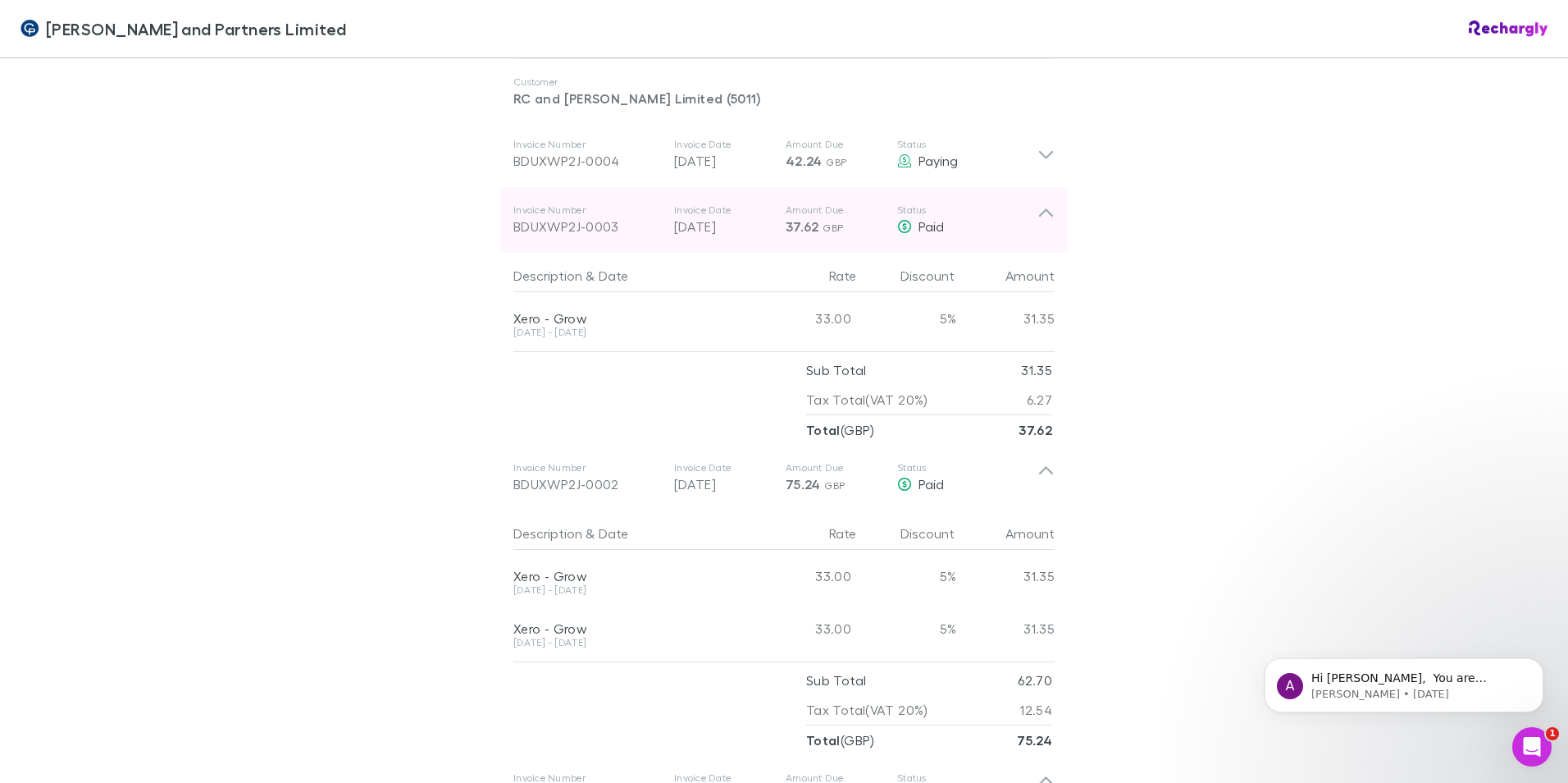
click at [1046, 217] on icon at bounding box center [1046, 219] width 18 height 32
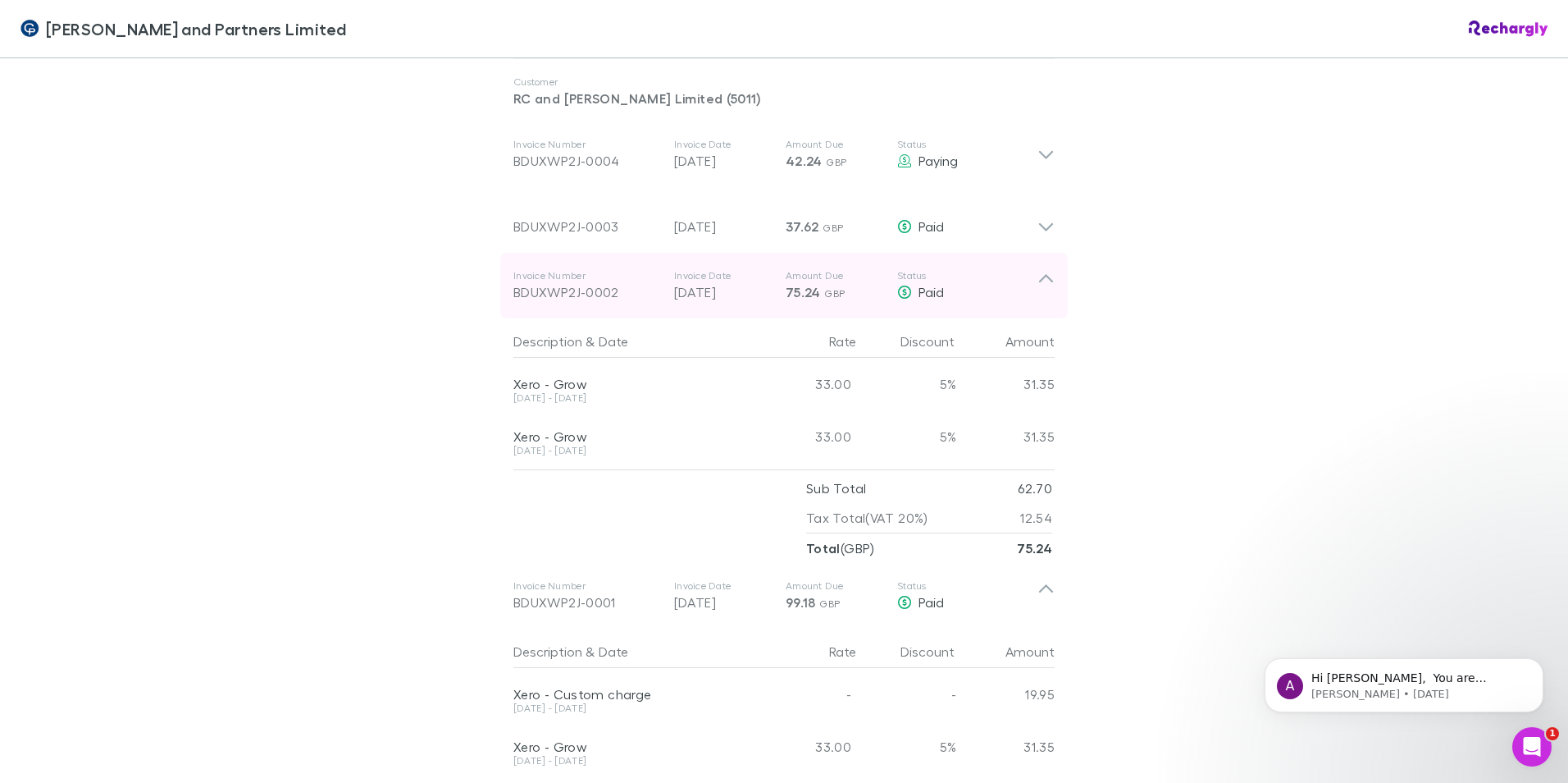
click at [1042, 274] on icon at bounding box center [1046, 285] width 18 height 32
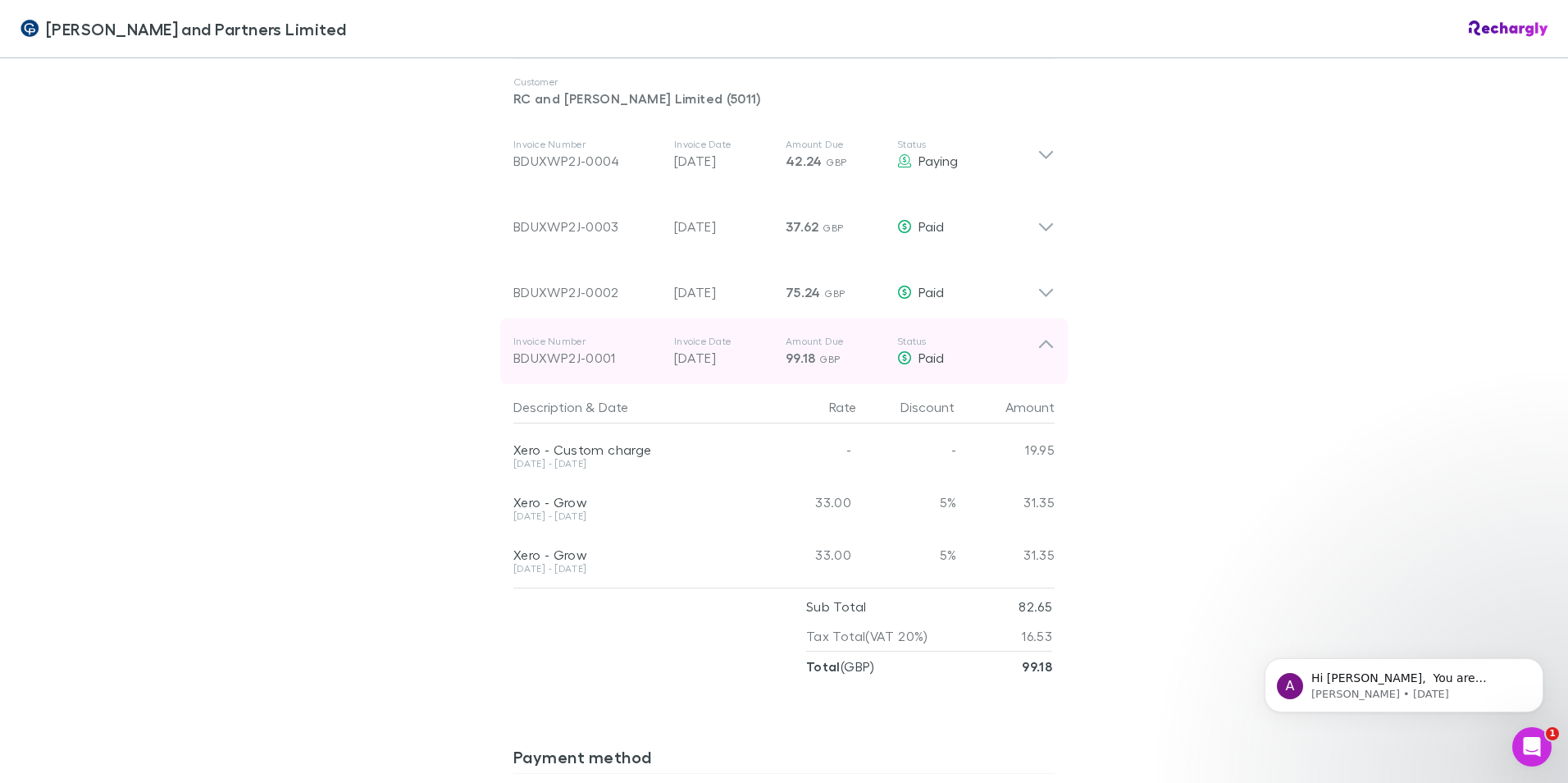
click at [1042, 345] on icon at bounding box center [1046, 351] width 18 height 32
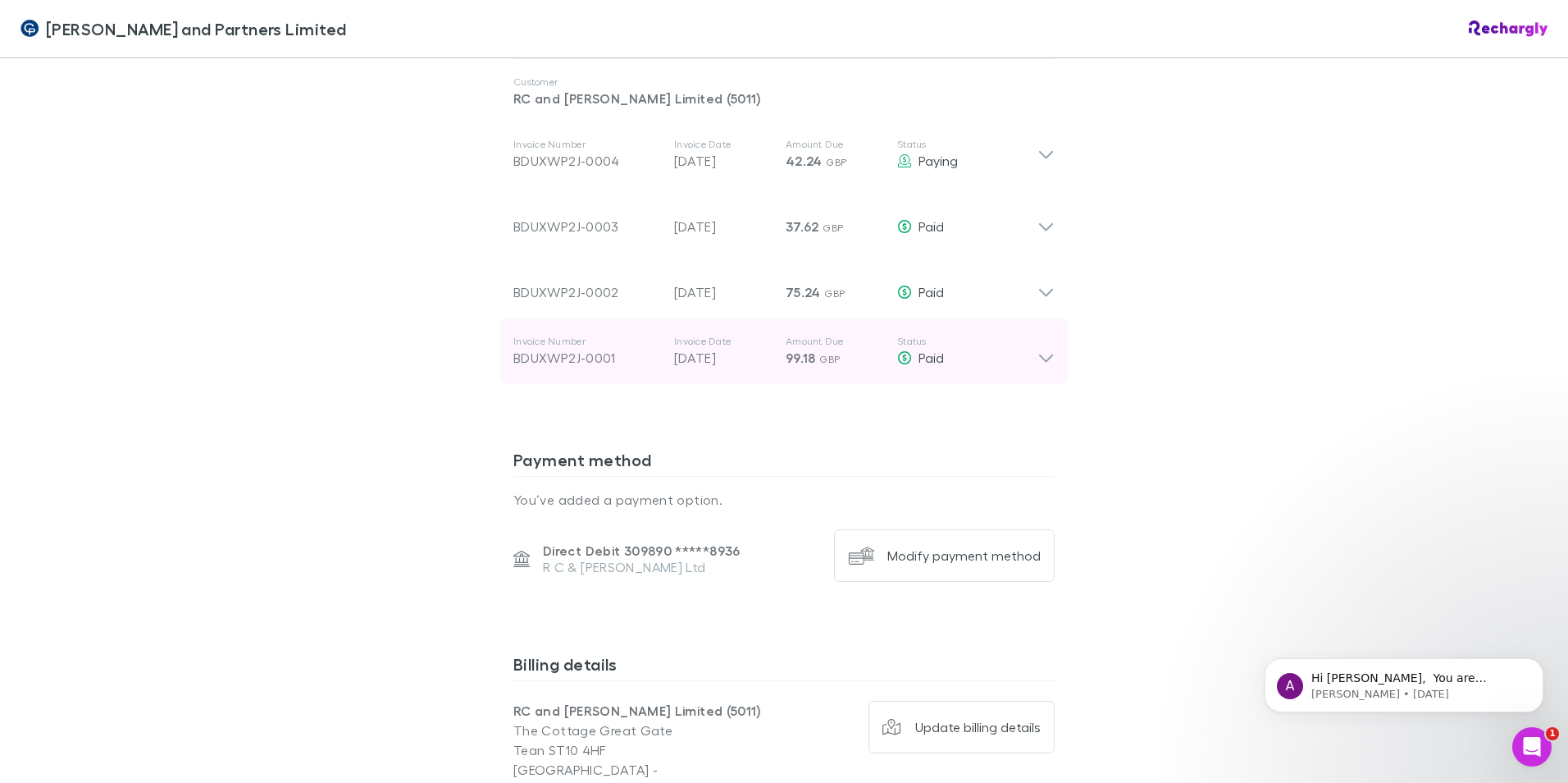
click at [1042, 345] on icon at bounding box center [1046, 351] width 18 height 32
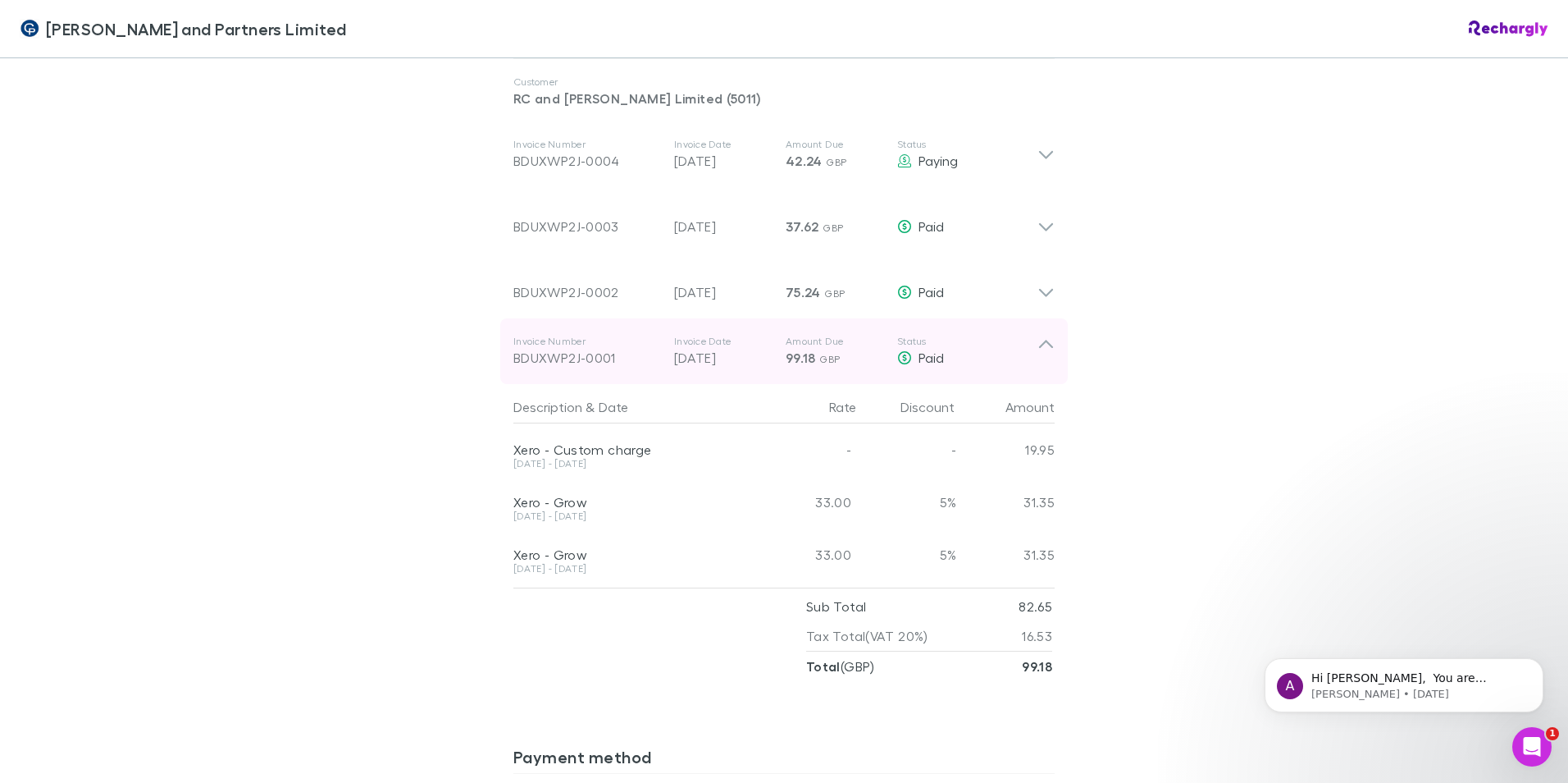
click at [1041, 347] on icon at bounding box center [1046, 351] width 18 height 32
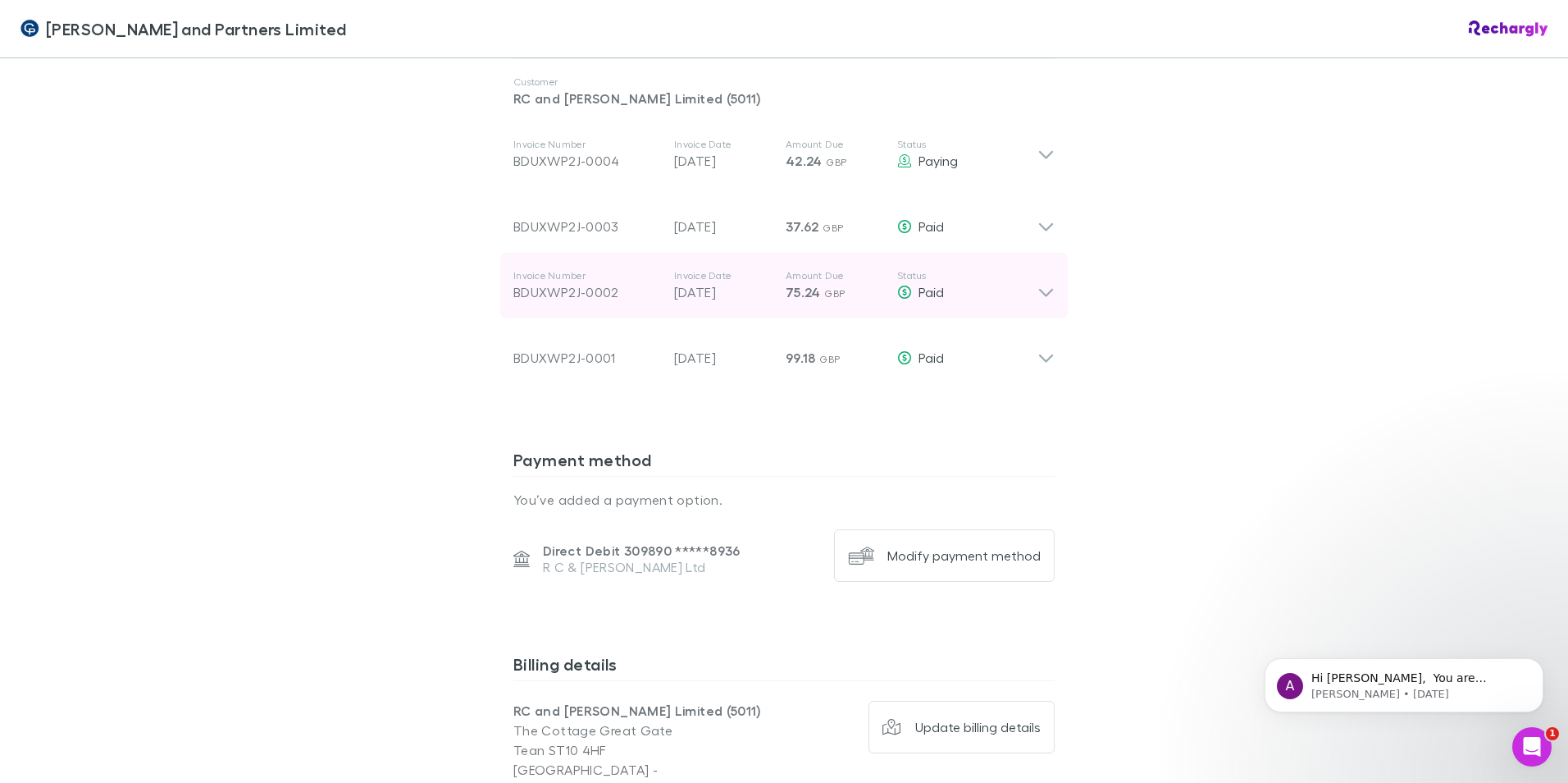
click at [1037, 300] on icon at bounding box center [1046, 285] width 18 height 32
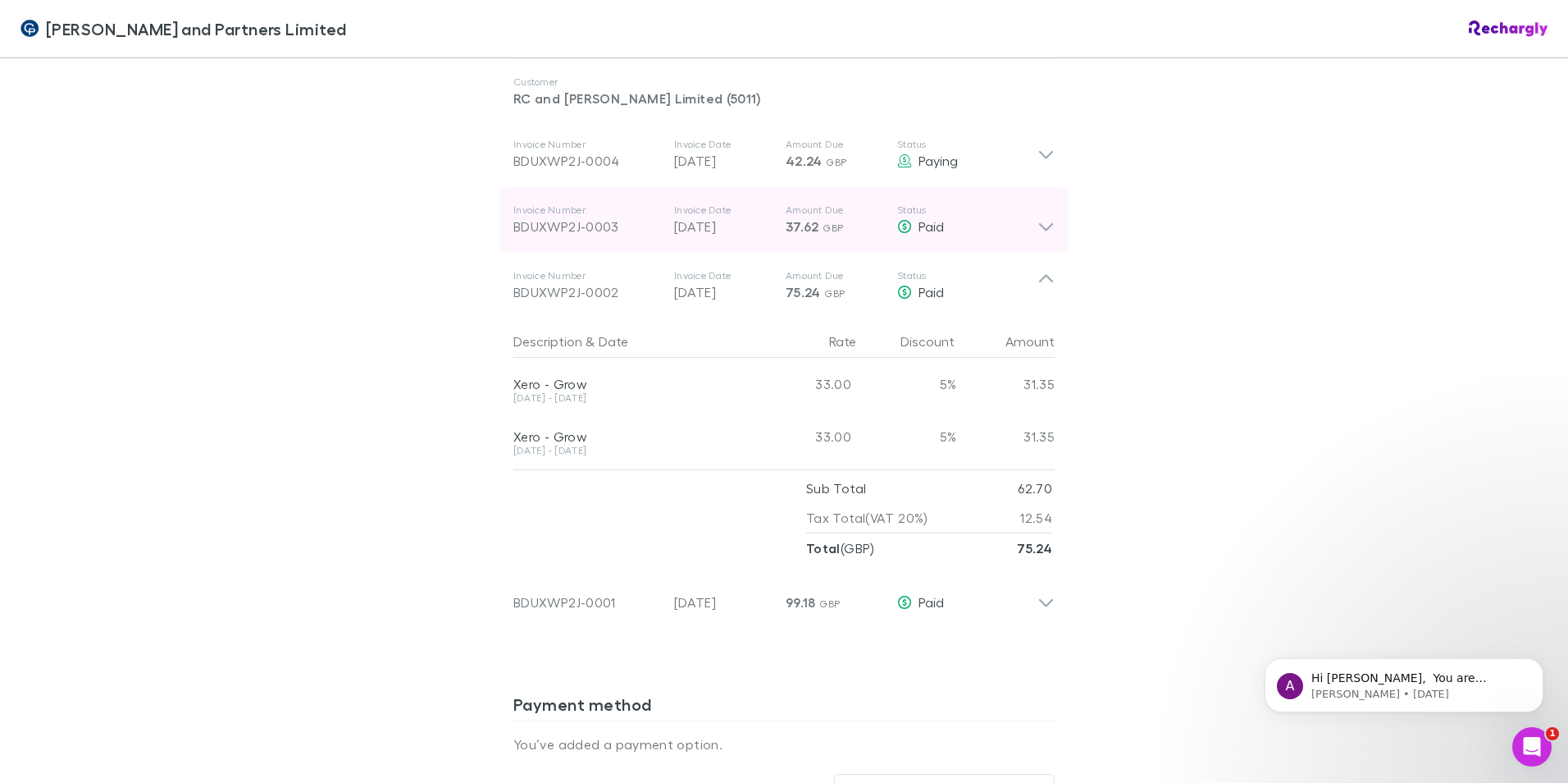
click at [1047, 231] on icon at bounding box center [1046, 219] width 18 height 32
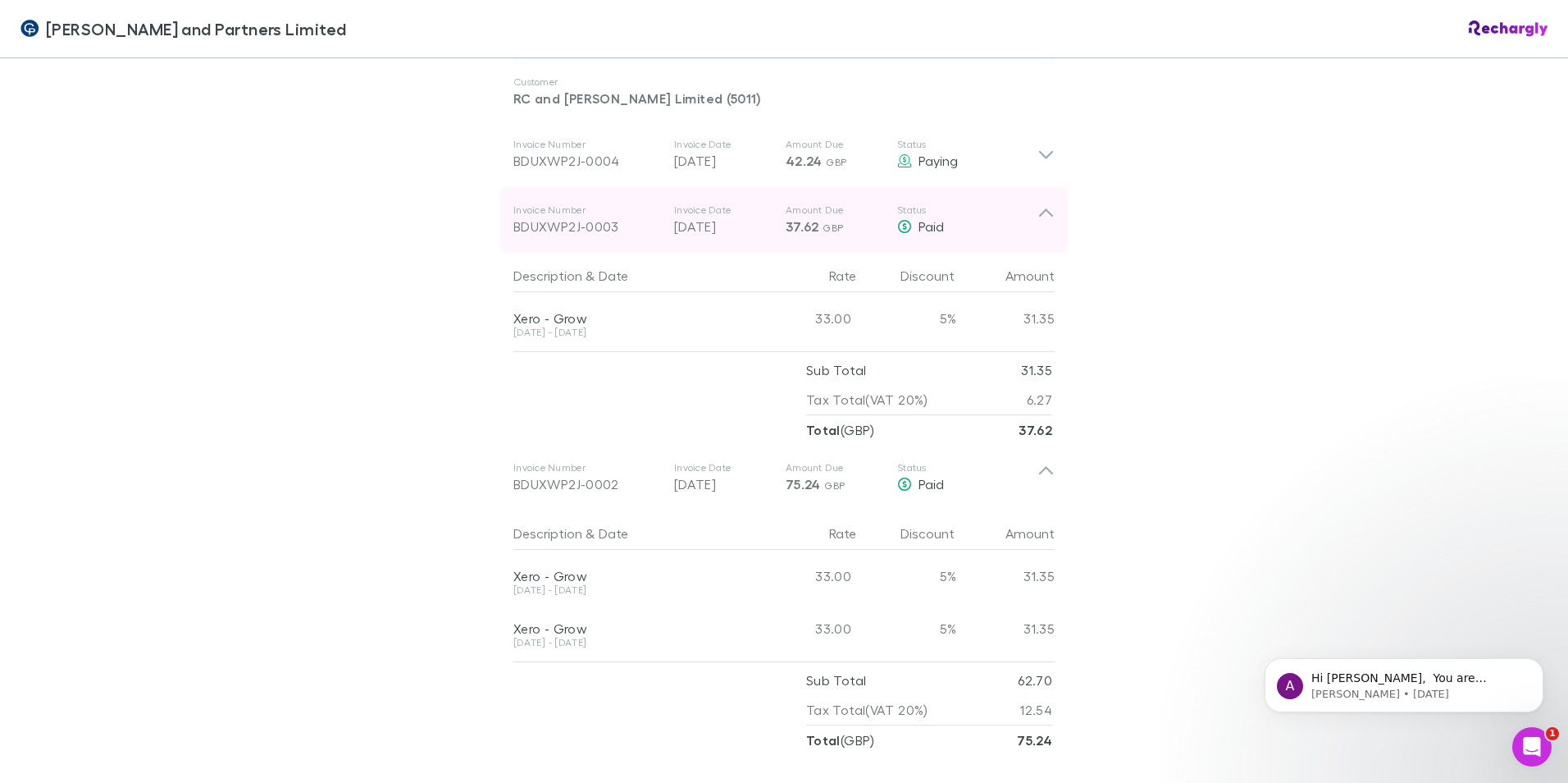
click at [1047, 205] on icon at bounding box center [1046, 219] width 18 height 32
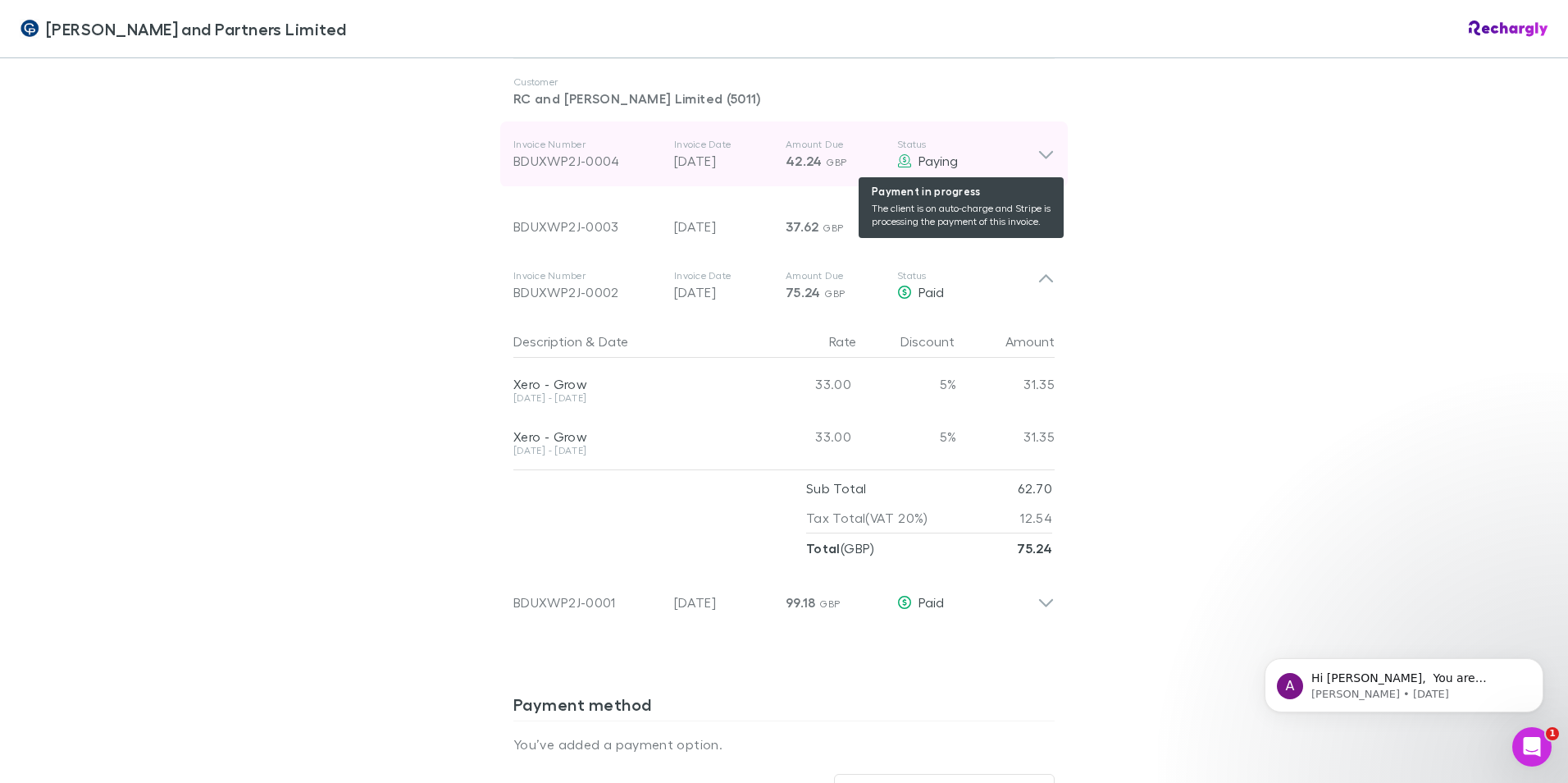
click at [1037, 159] on icon at bounding box center [1046, 154] width 18 height 19
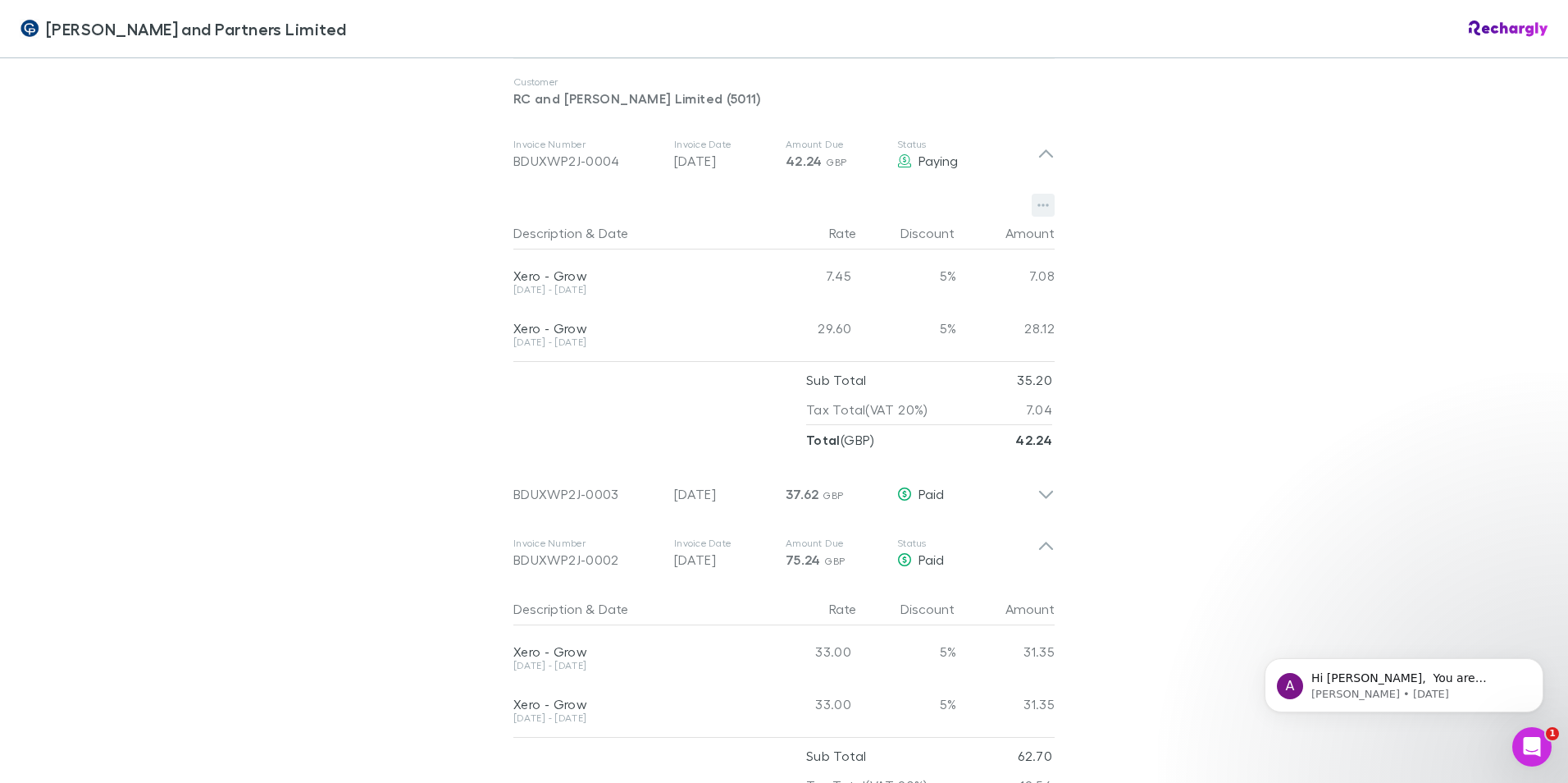
click at [1037, 206] on icon "button" at bounding box center [1042, 206] width 11 height 4
click at [1177, 183] on div at bounding box center [784, 391] width 1568 height 783
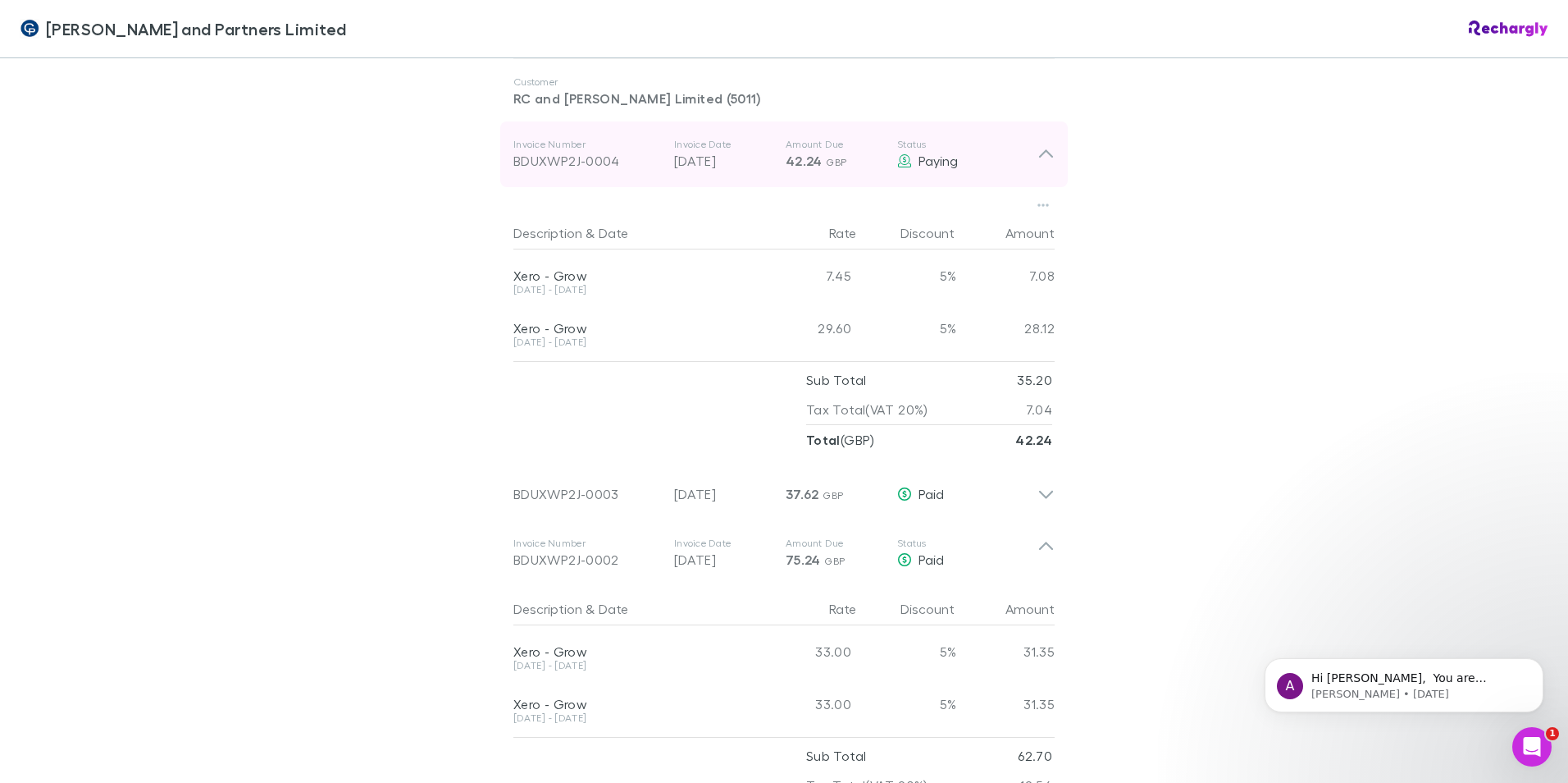
click at [1042, 156] on icon at bounding box center [1046, 154] width 18 height 19
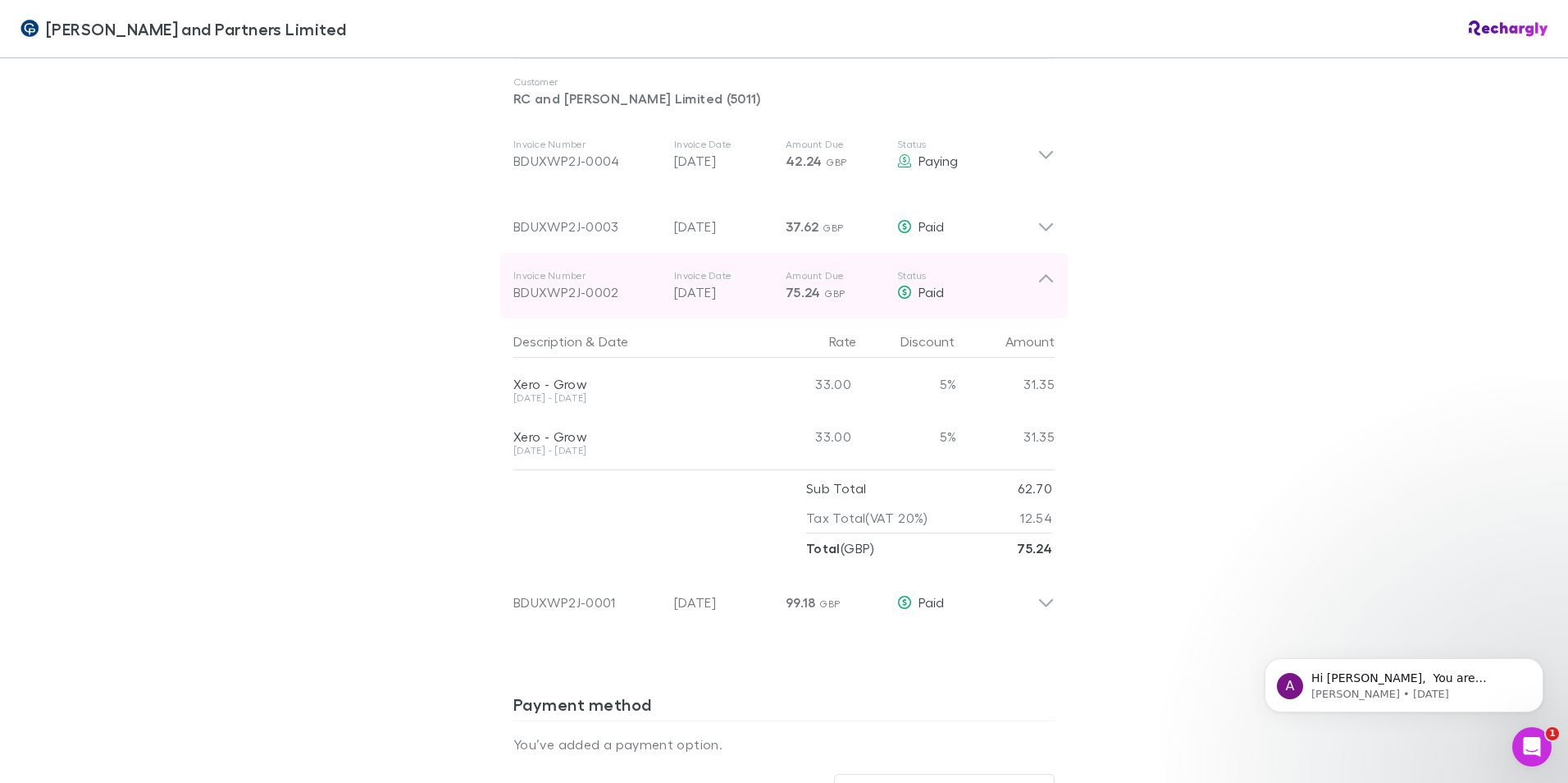
click at [1037, 282] on icon at bounding box center [1046, 285] width 18 height 32
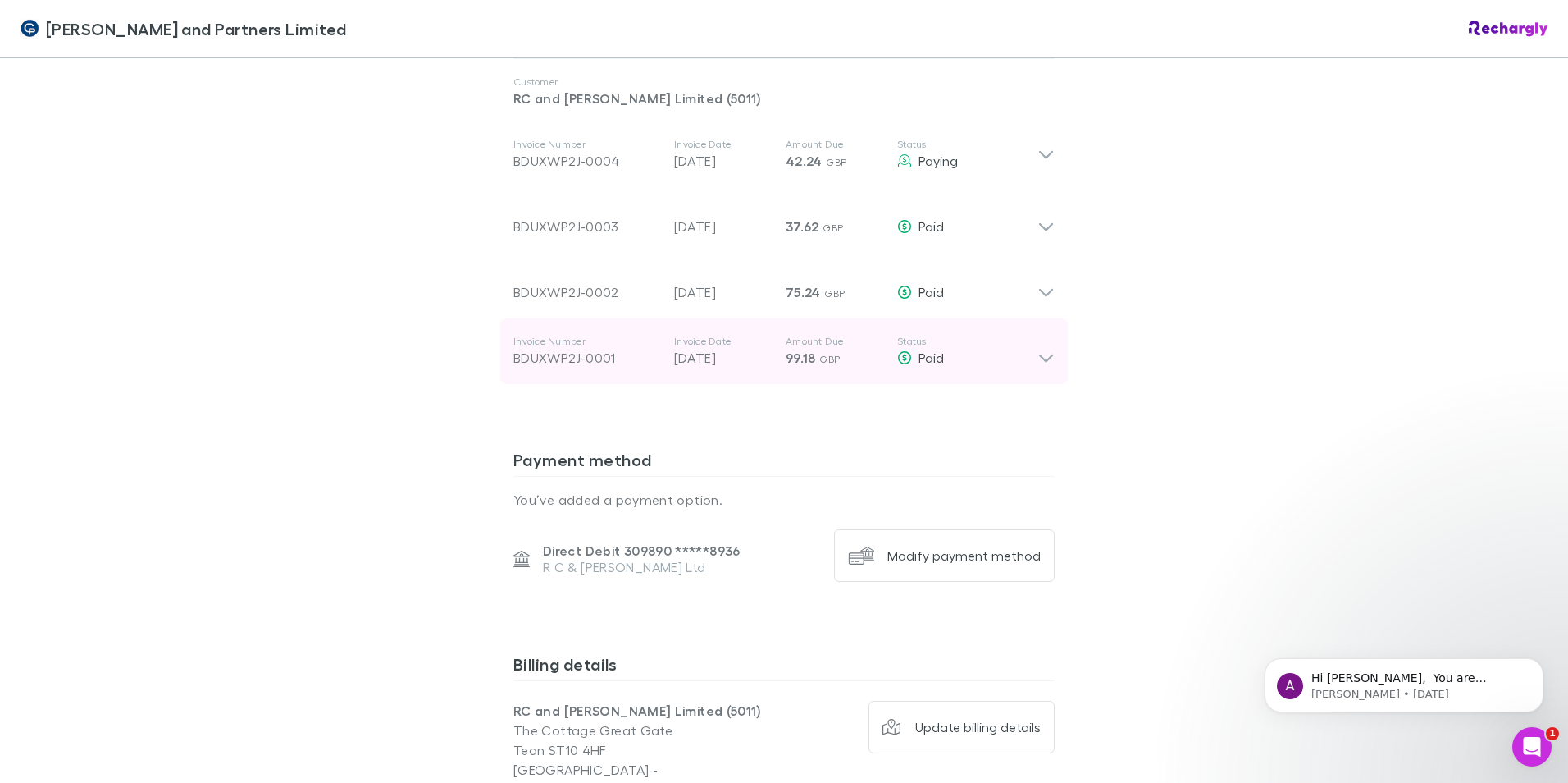
click at [1041, 355] on icon at bounding box center [1046, 351] width 18 height 32
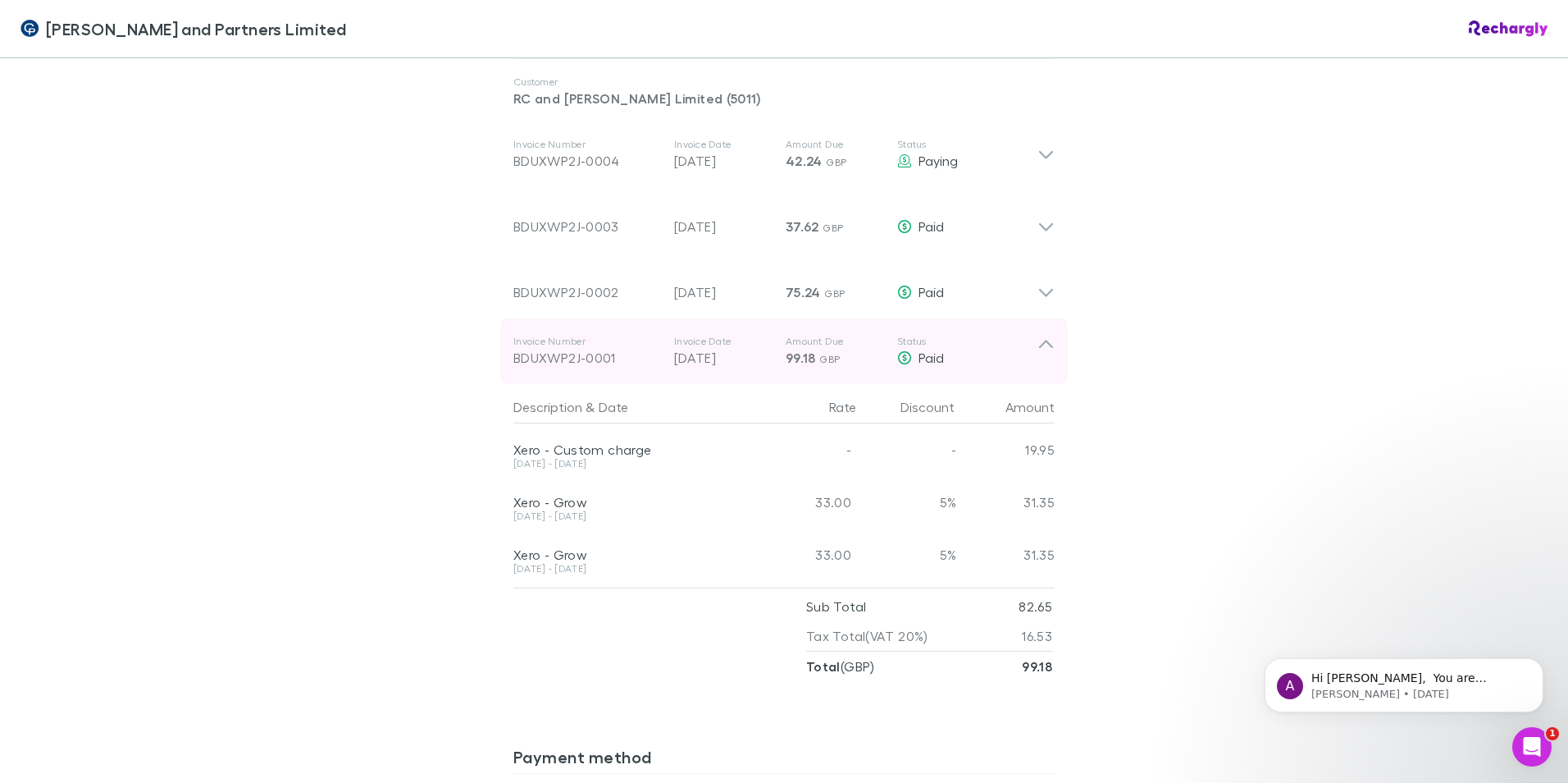
click at [1040, 350] on icon at bounding box center [1046, 351] width 18 height 32
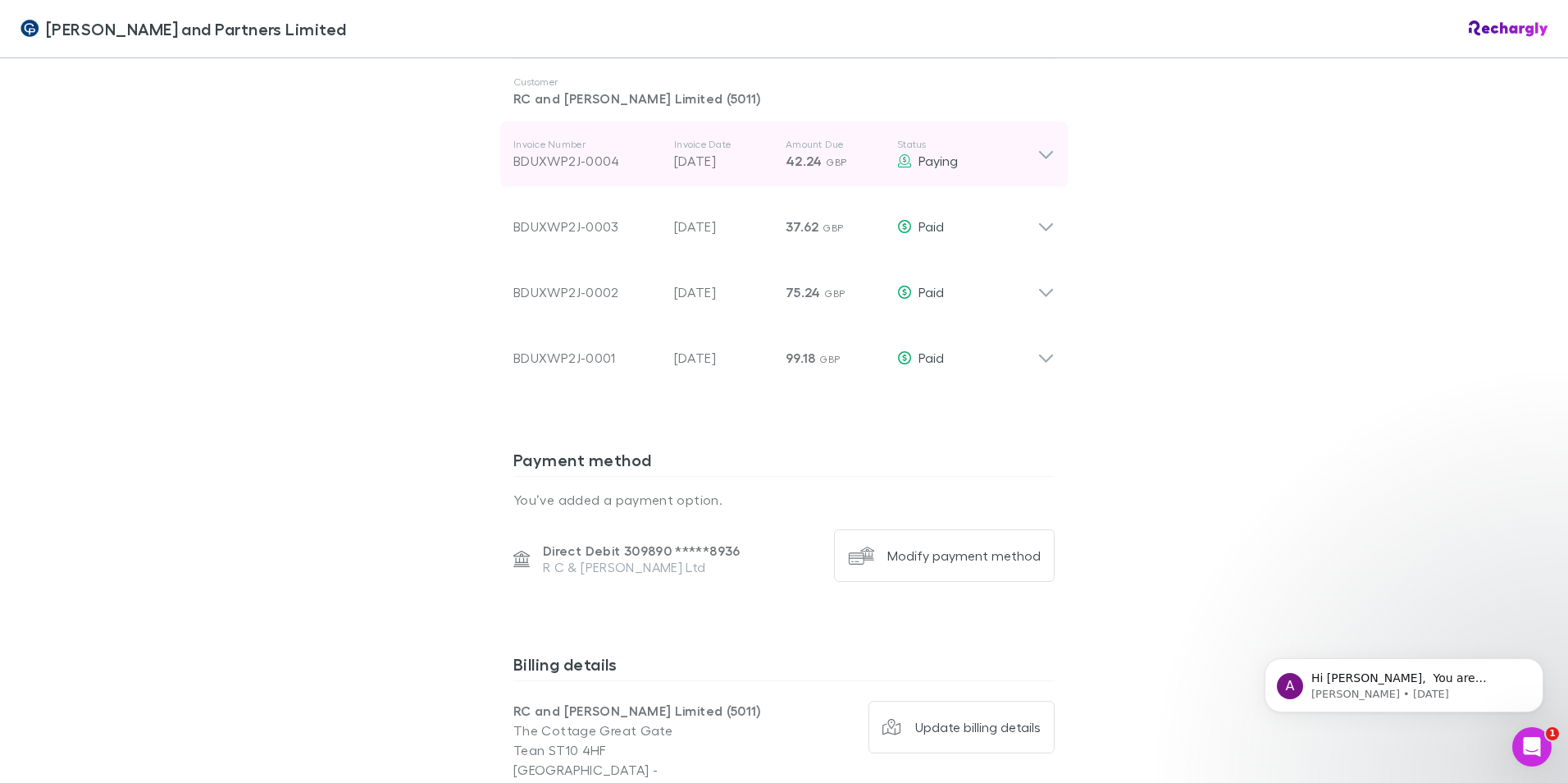
click at [1044, 151] on icon at bounding box center [1046, 154] width 18 height 19
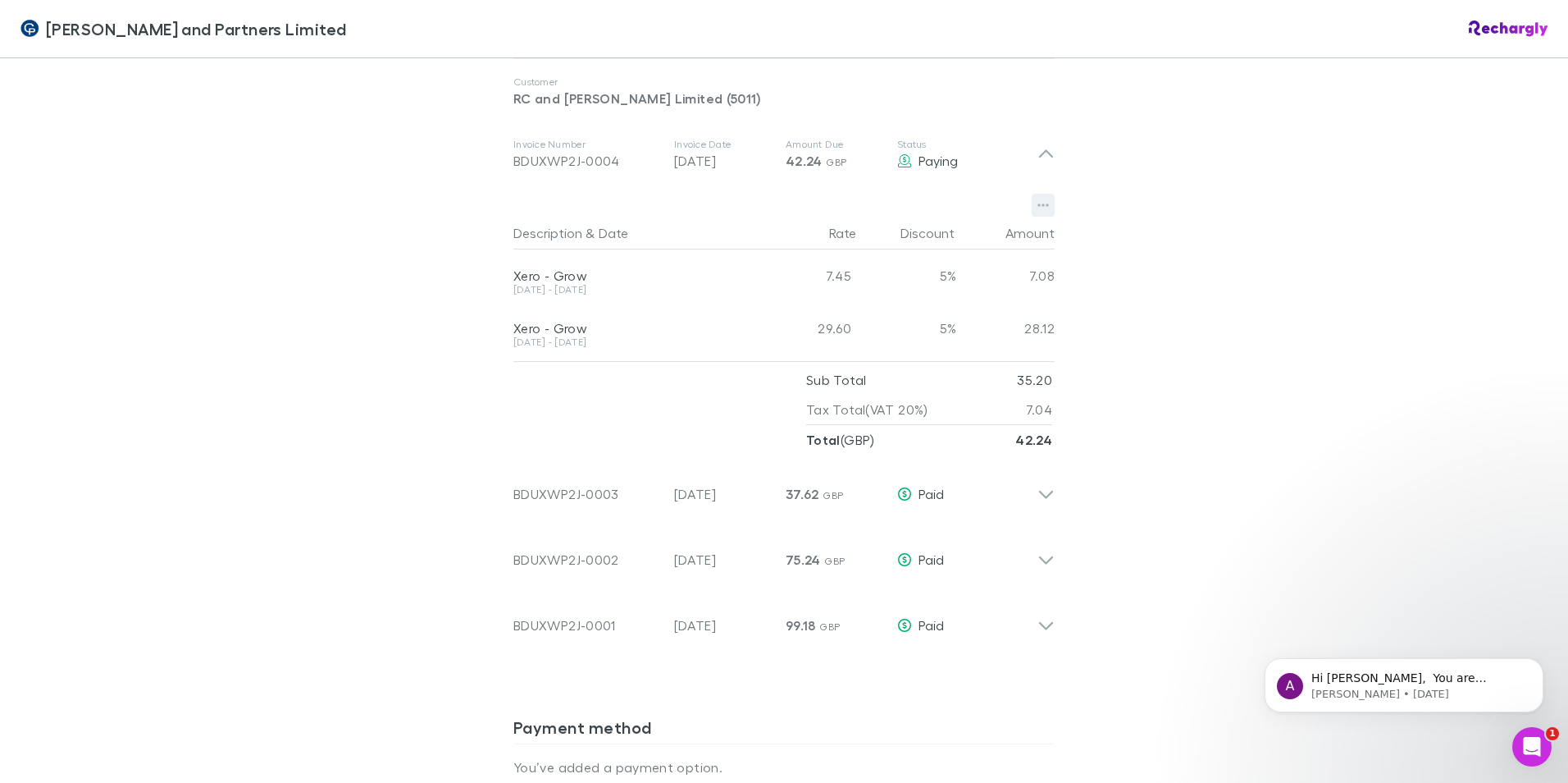
click at [1039, 206] on icon "button" at bounding box center [1042, 206] width 11 height 4
click at [960, 236] on p "Download PDF" at bounding box center [935, 238] width 199 height 19
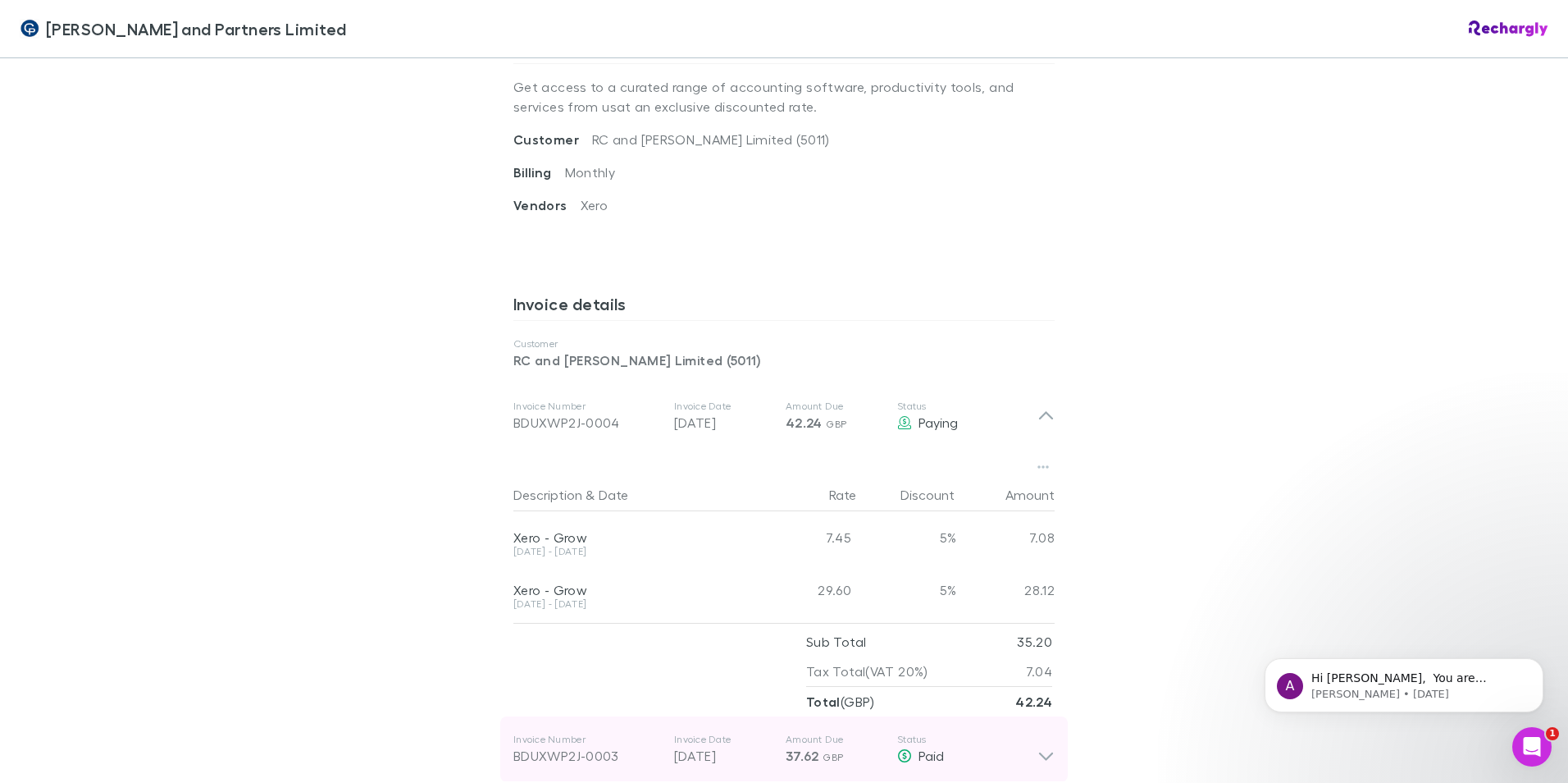
scroll to position [821, 0]
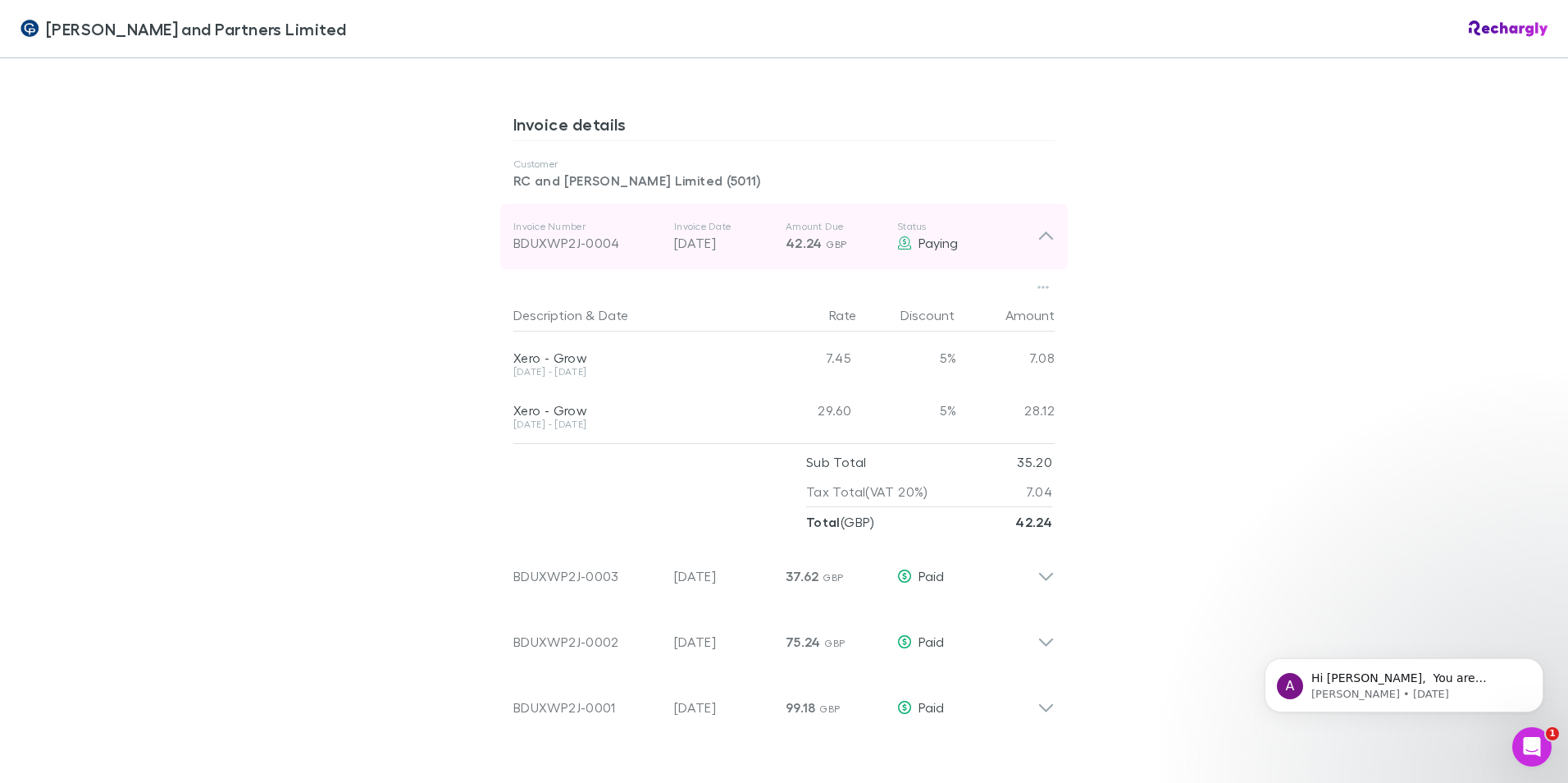
click at [1041, 239] on icon at bounding box center [1046, 236] width 18 height 19
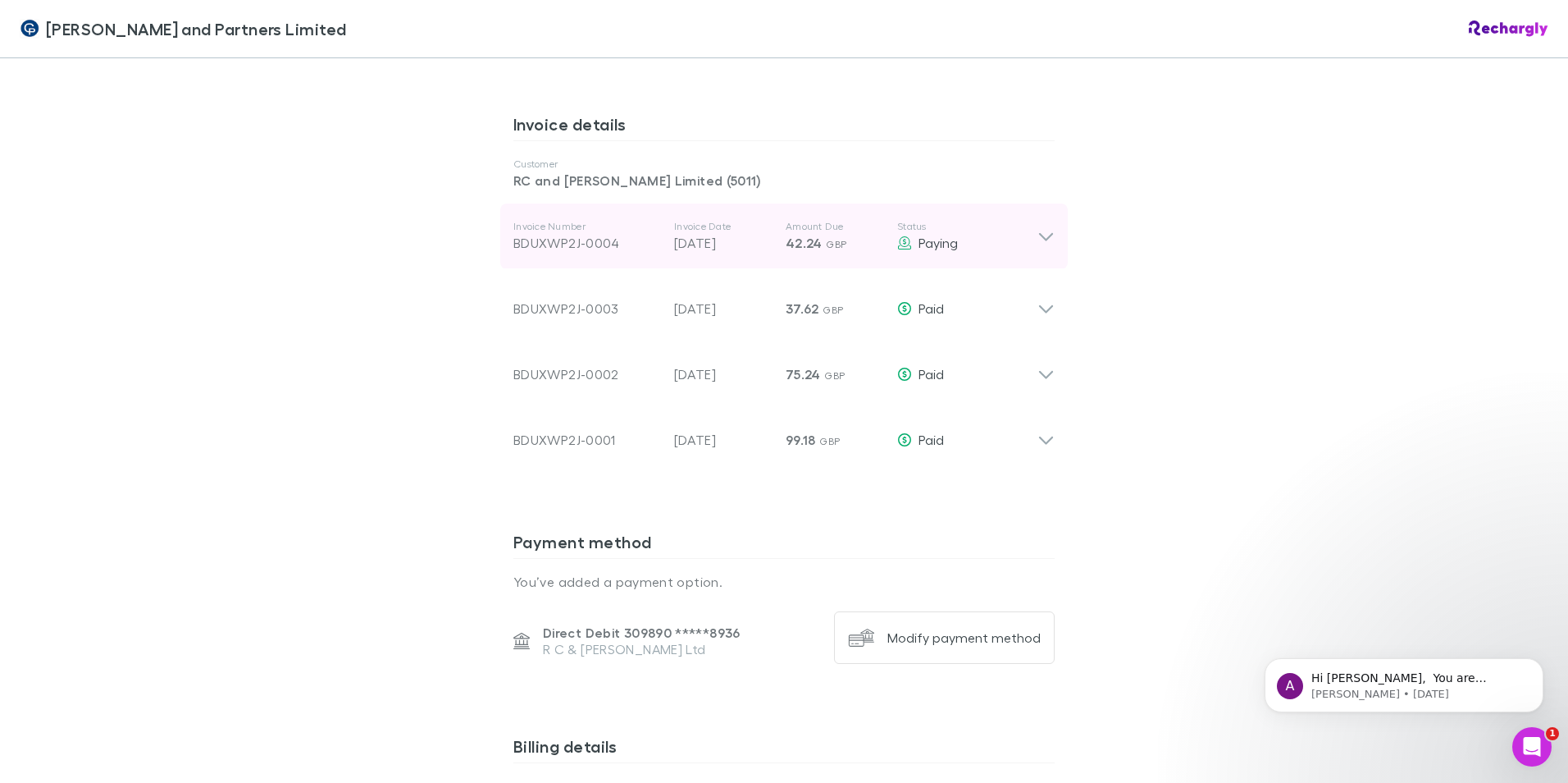
click at [1044, 239] on icon at bounding box center [1046, 236] width 18 height 19
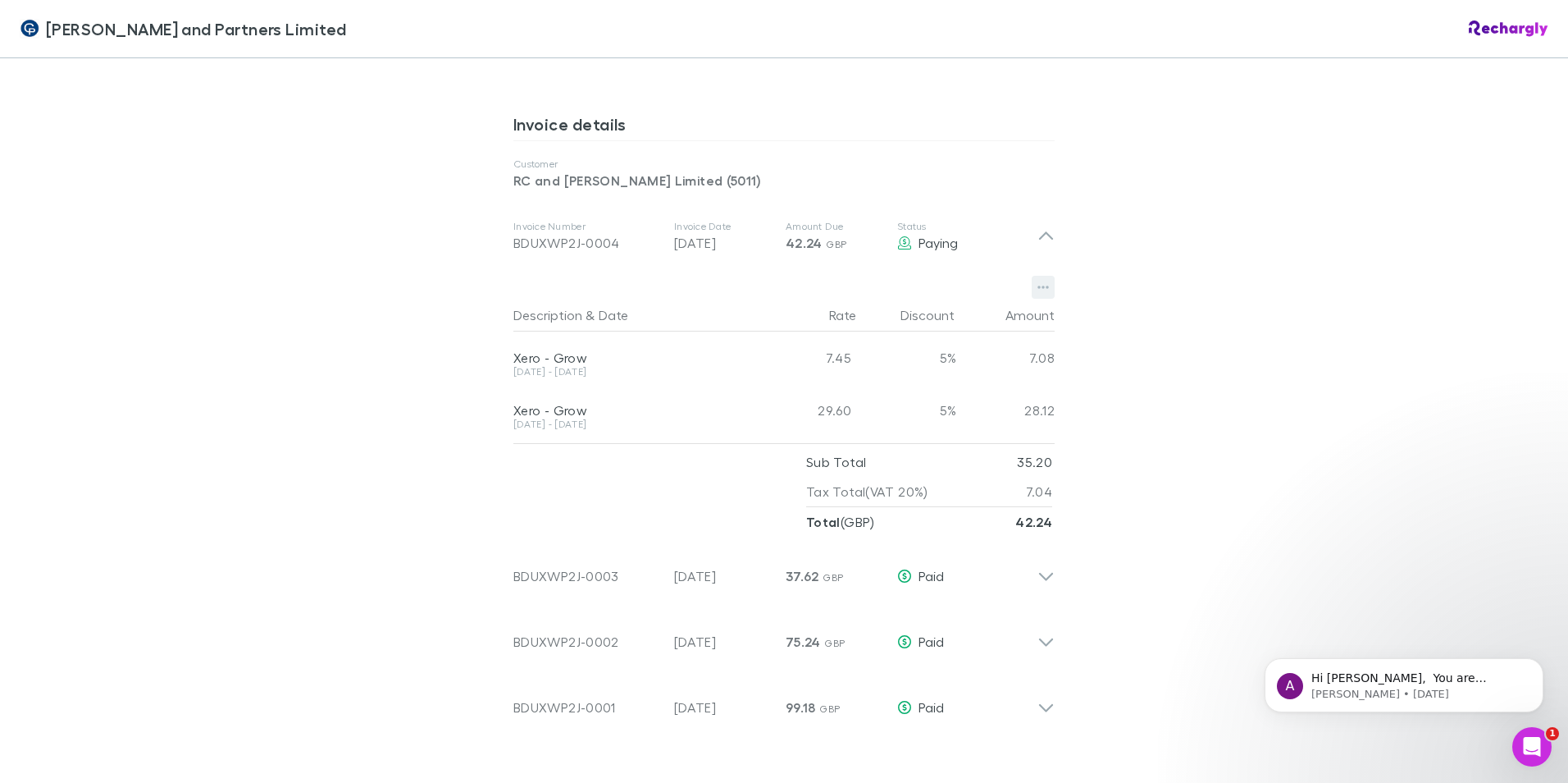
click at [1037, 291] on icon "button" at bounding box center [1042, 287] width 11 height 13
click at [940, 317] on p "Download PDF" at bounding box center [935, 320] width 199 height 19
